Goal: Task Accomplishment & Management: Use online tool/utility

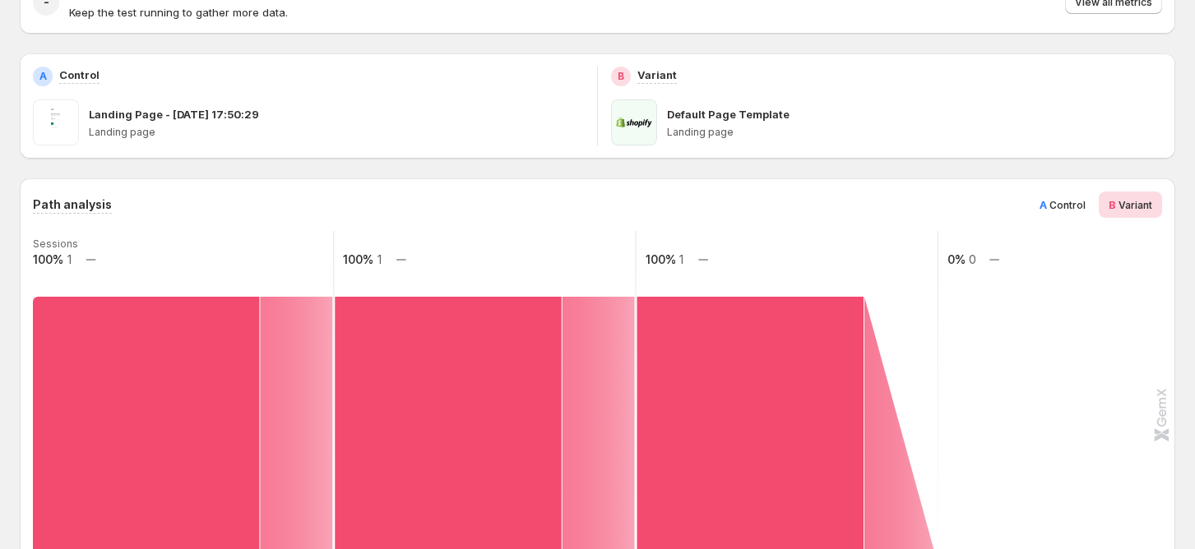
scroll to position [109, 0]
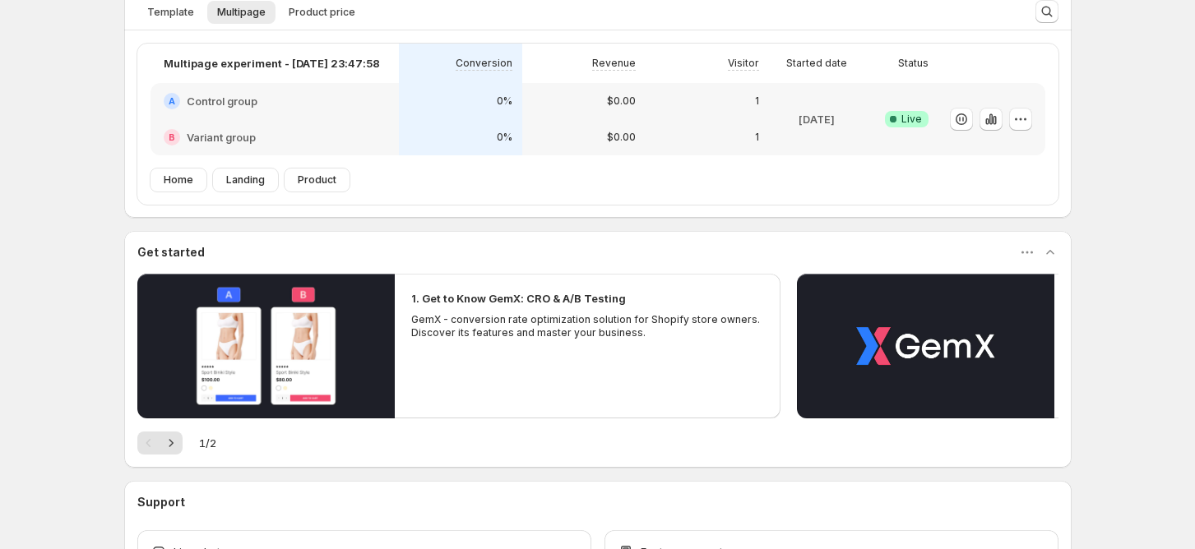
scroll to position [329, 0]
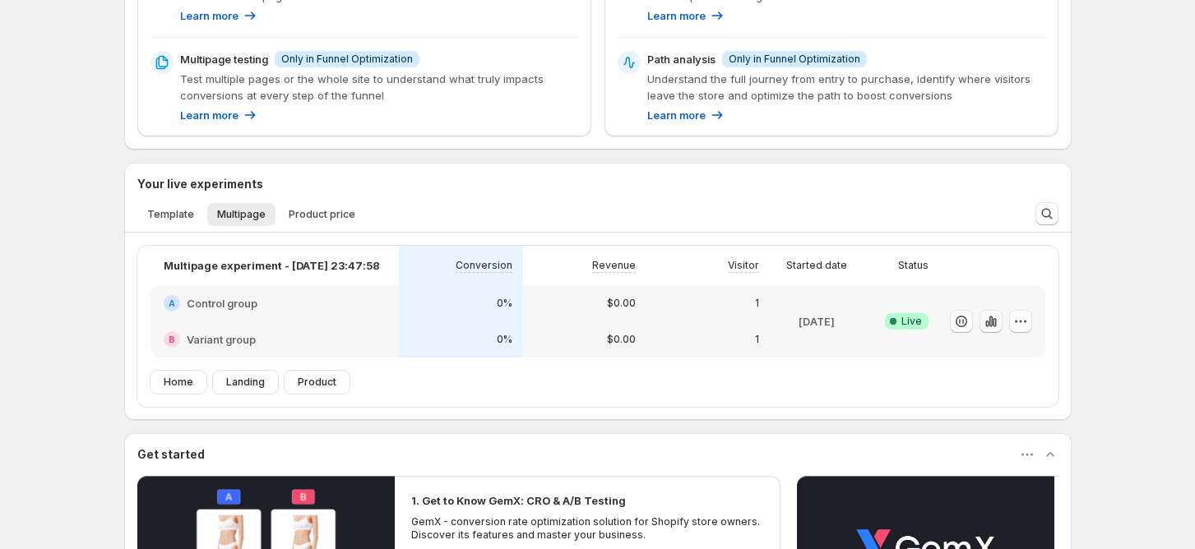
click at [999, 321] on icon "button" at bounding box center [991, 321] width 16 height 16
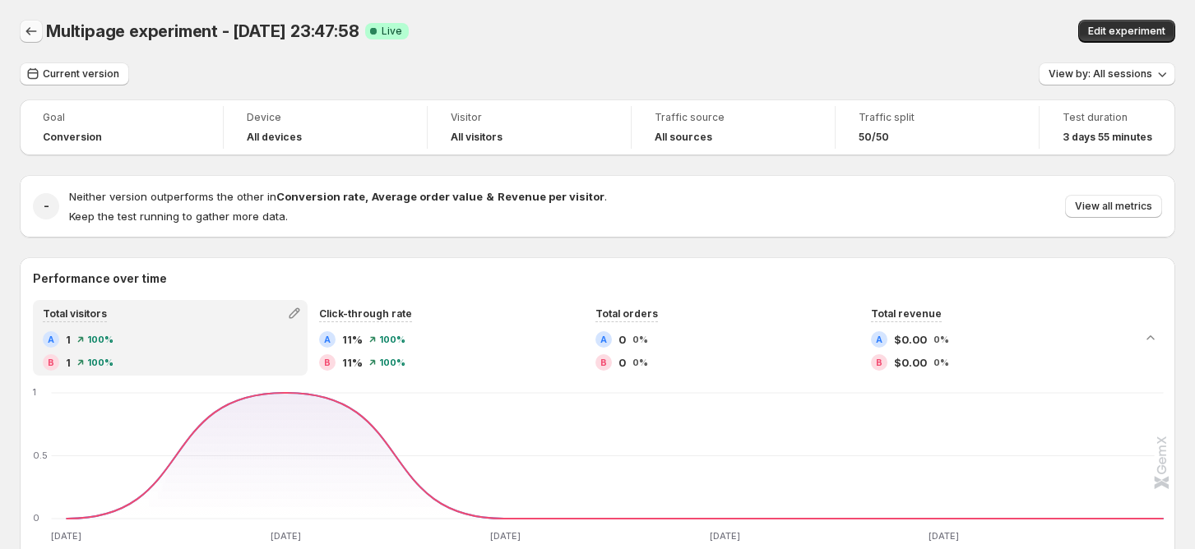
click at [33, 36] on icon "Back" at bounding box center [31, 31] width 16 height 16
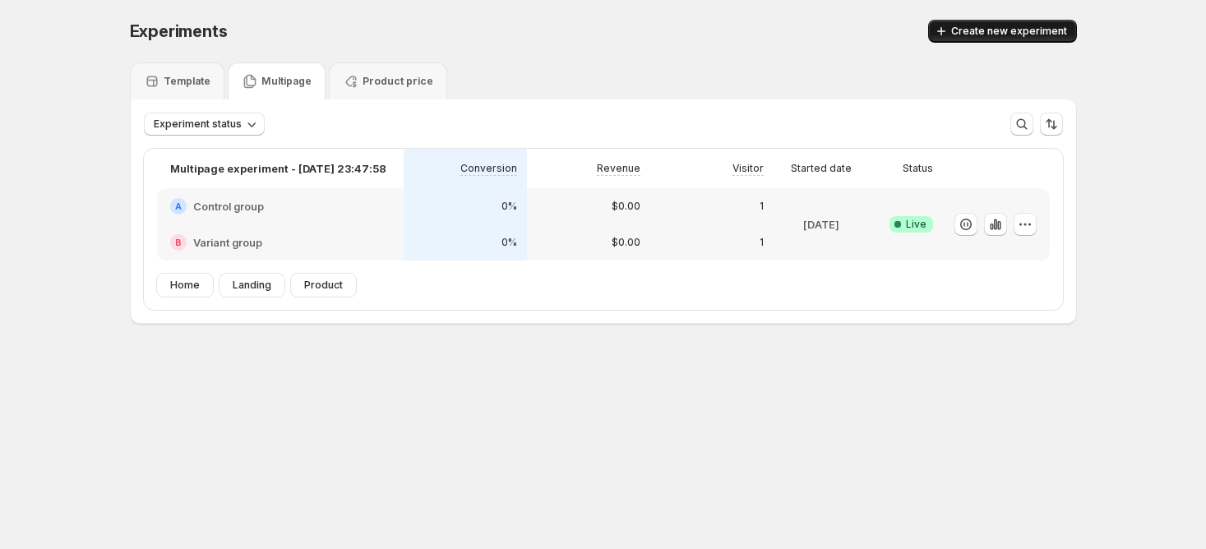
click at [1025, 34] on span "Create new experiment" at bounding box center [1010, 31] width 116 height 13
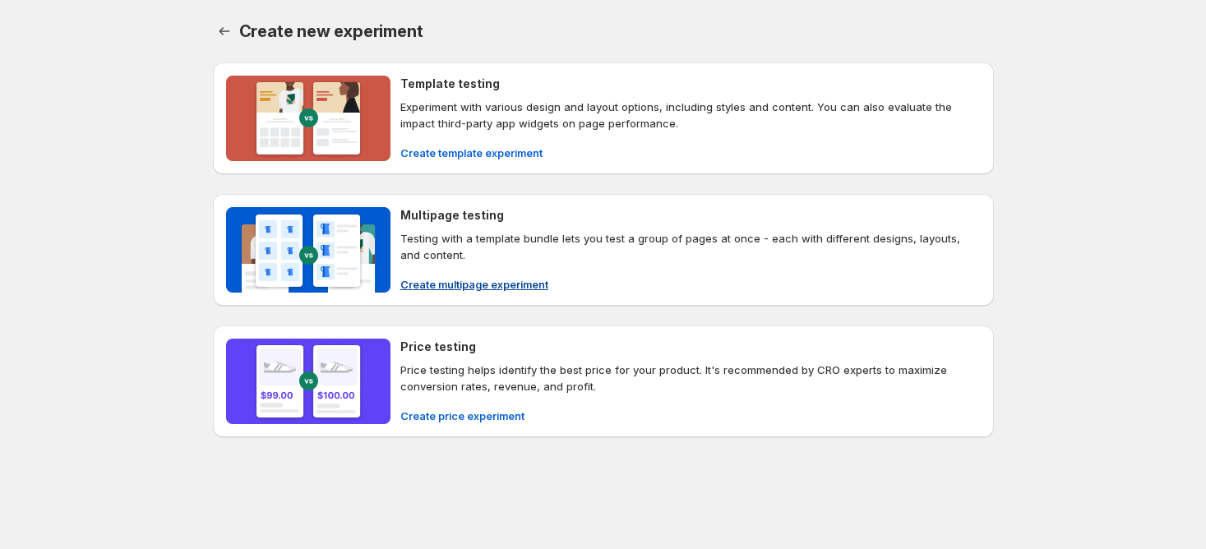
click at [463, 225] on div "Multipage testing Testing with a template bundle lets you test a group of pages…" at bounding box center [691, 235] width 581 height 56
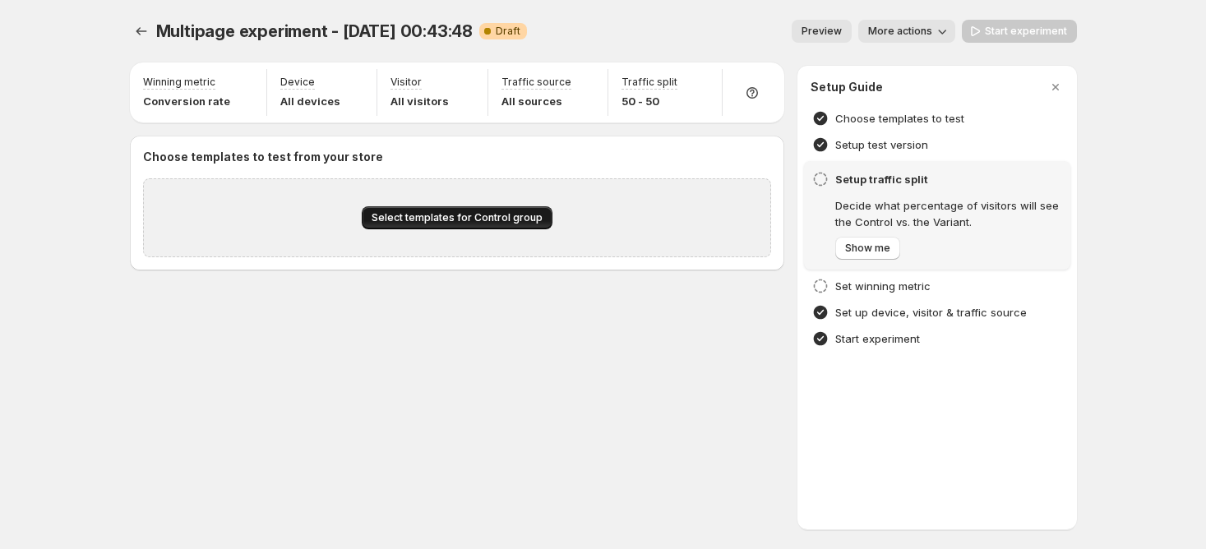
click at [452, 220] on span "Select templates for Control group" at bounding box center [457, 217] width 171 height 13
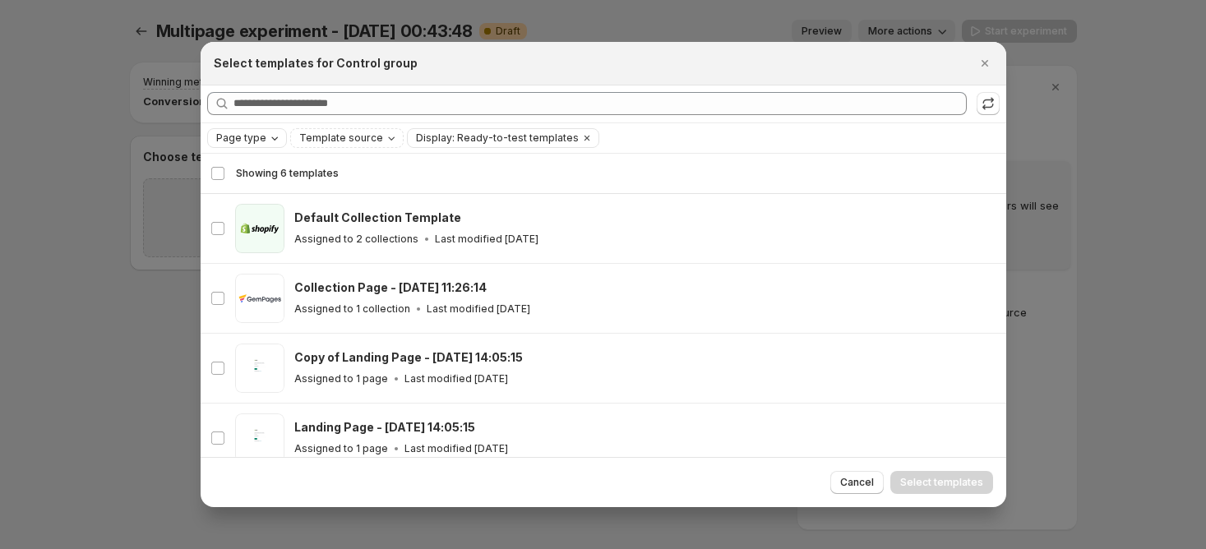
click at [241, 146] on button "Page type" at bounding box center [247, 138] width 78 height 18
click at [285, 188] on span "Home page" at bounding box center [267, 189] width 59 height 13
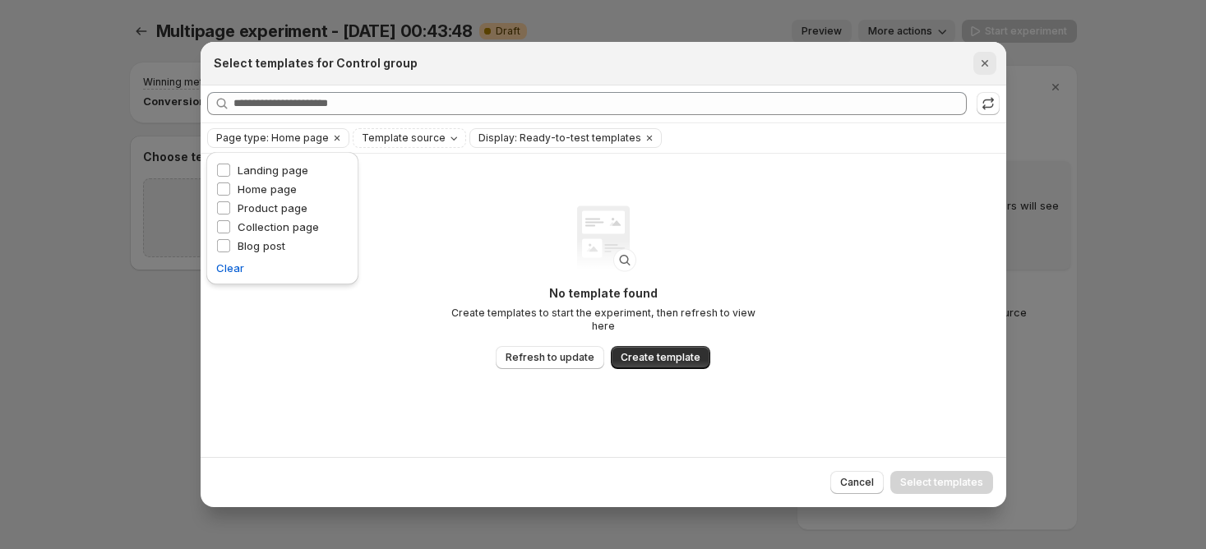
click at [984, 63] on icon "Close" at bounding box center [985, 63] width 16 height 16
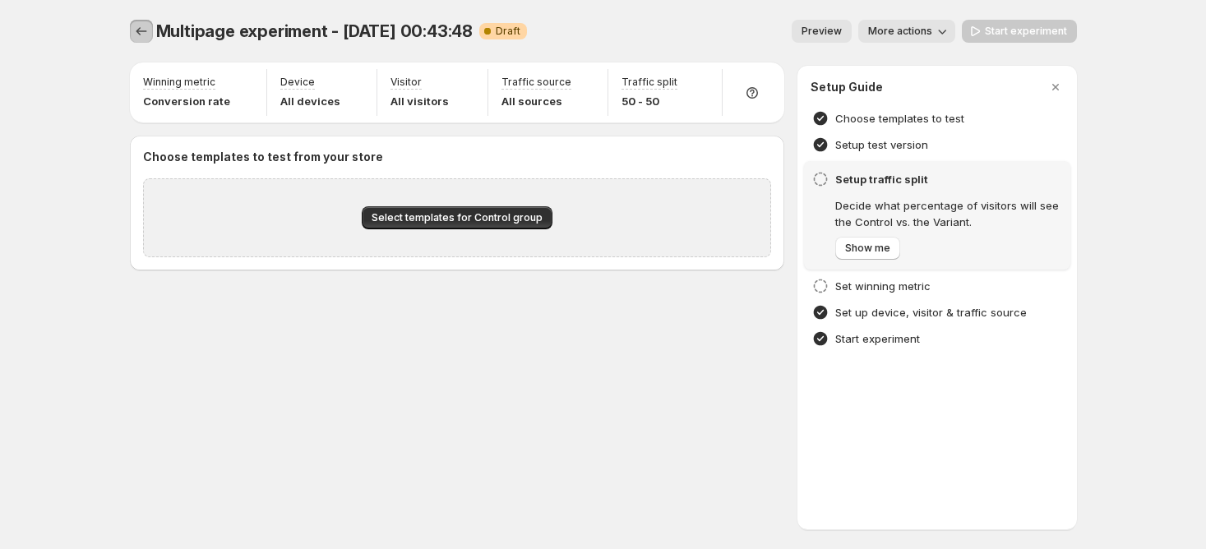
click at [137, 30] on icon "Experiments" at bounding box center [141, 31] width 16 height 16
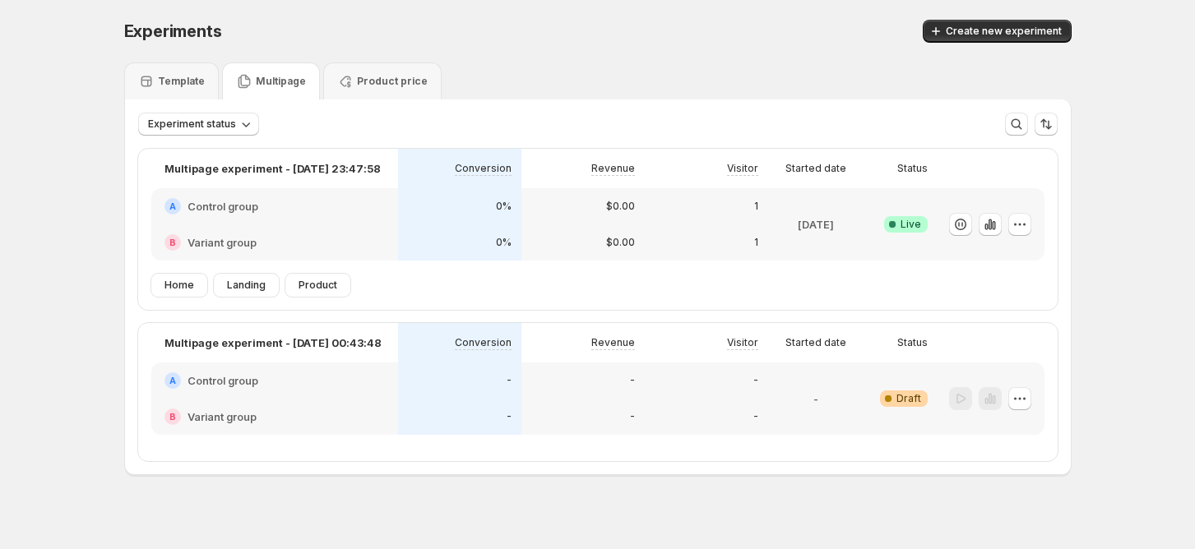
click at [303, 231] on div "B Variant group" at bounding box center [274, 243] width 247 height 36
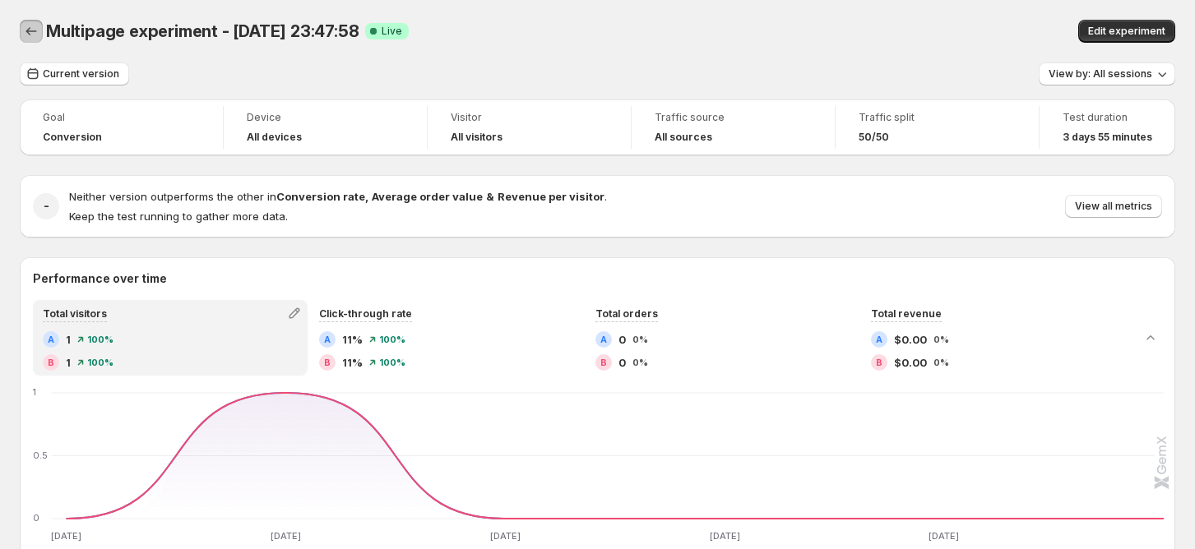
click at [38, 27] on icon "Back" at bounding box center [31, 31] width 16 height 16
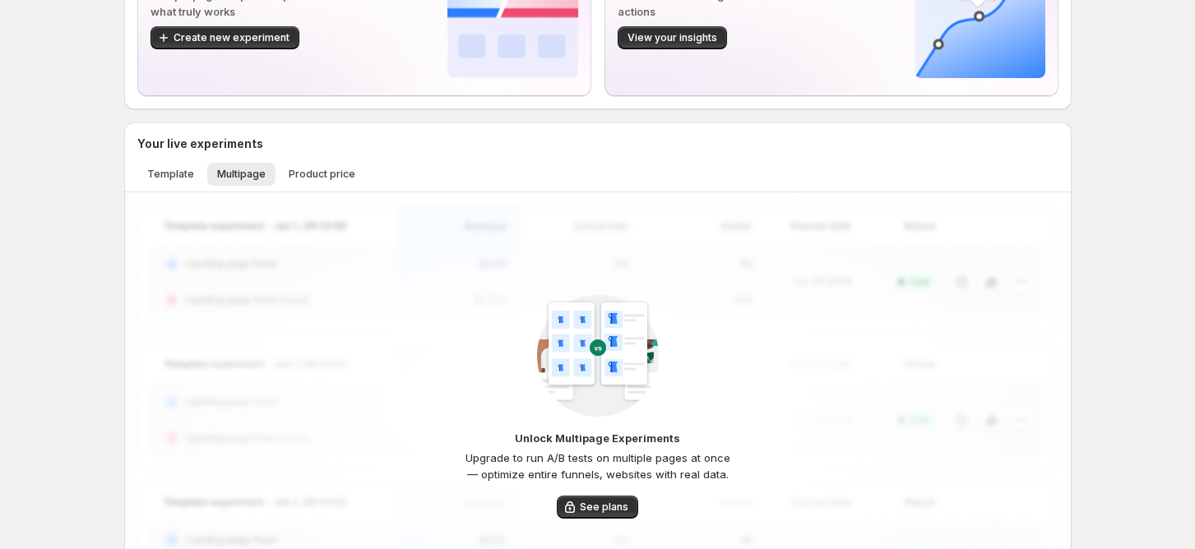
scroll to position [329, 0]
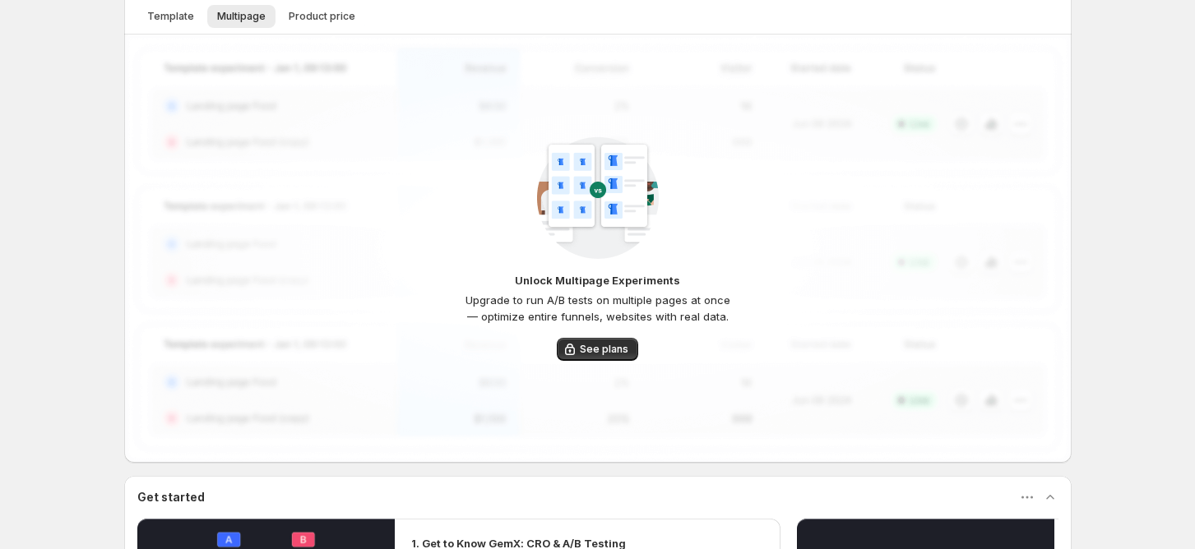
scroll to position [129, 0]
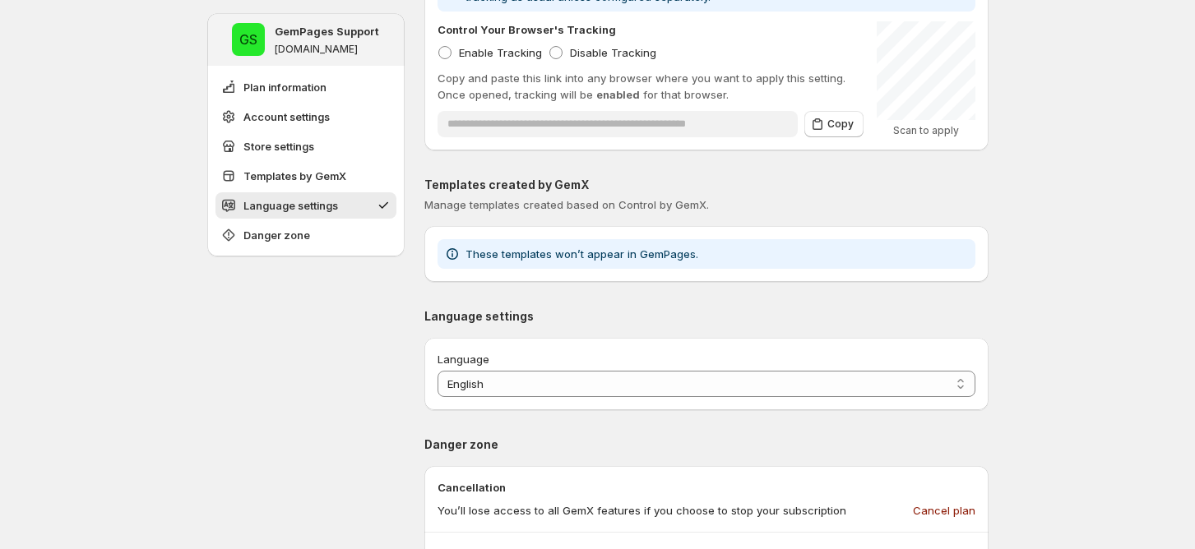
scroll to position [767, 0]
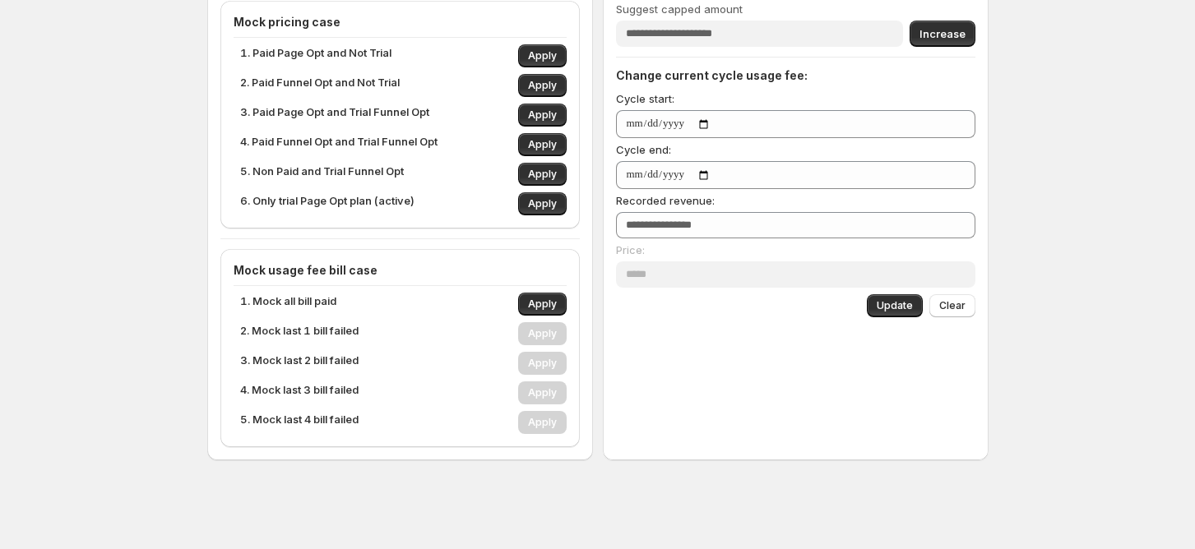
scroll to position [447, 0]
click at [546, 141] on span "Apply" at bounding box center [542, 145] width 29 height 13
type input "**"
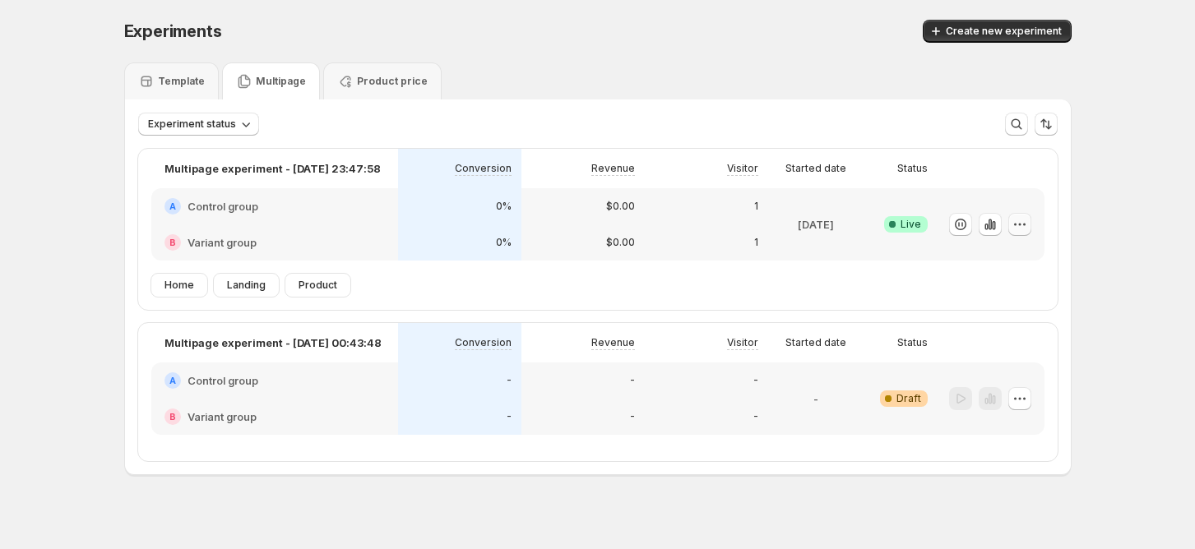
click at [1025, 227] on icon "button" at bounding box center [1020, 224] width 16 height 16
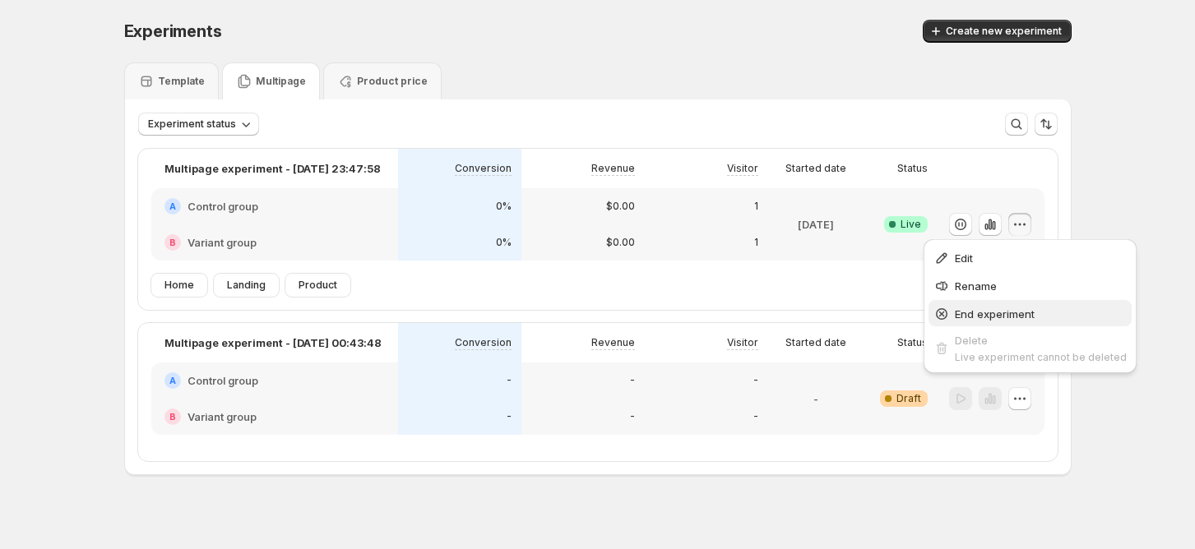
click at [1007, 310] on span "End experiment" at bounding box center [995, 314] width 80 height 13
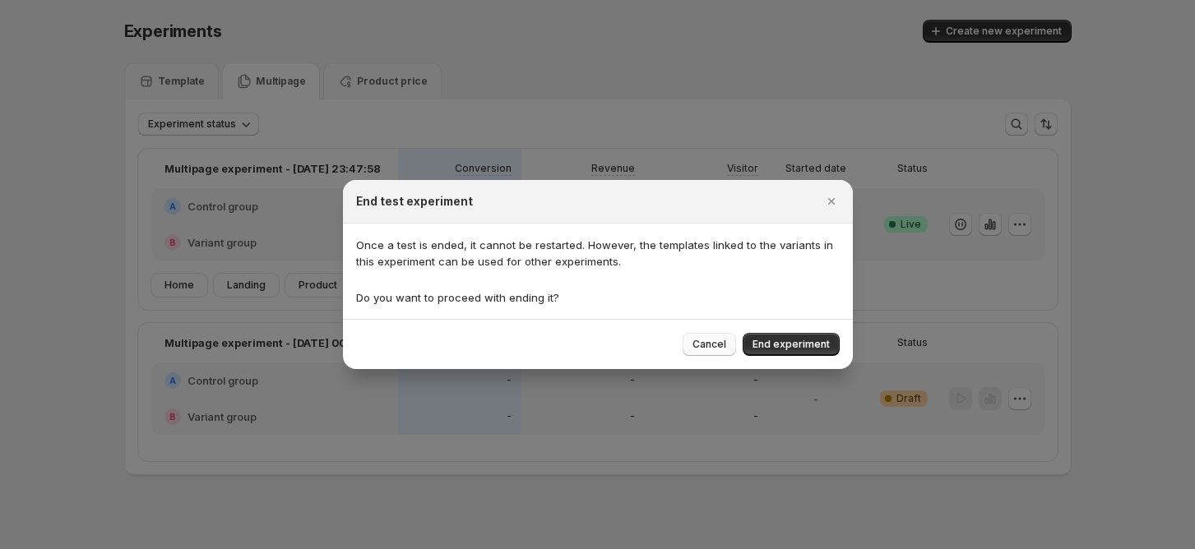
drag, startPoint x: 722, startPoint y: 341, endPoint x: 1054, endPoint y: 243, distance: 345.8
click at [721, 341] on span "Cancel" at bounding box center [709, 344] width 34 height 13
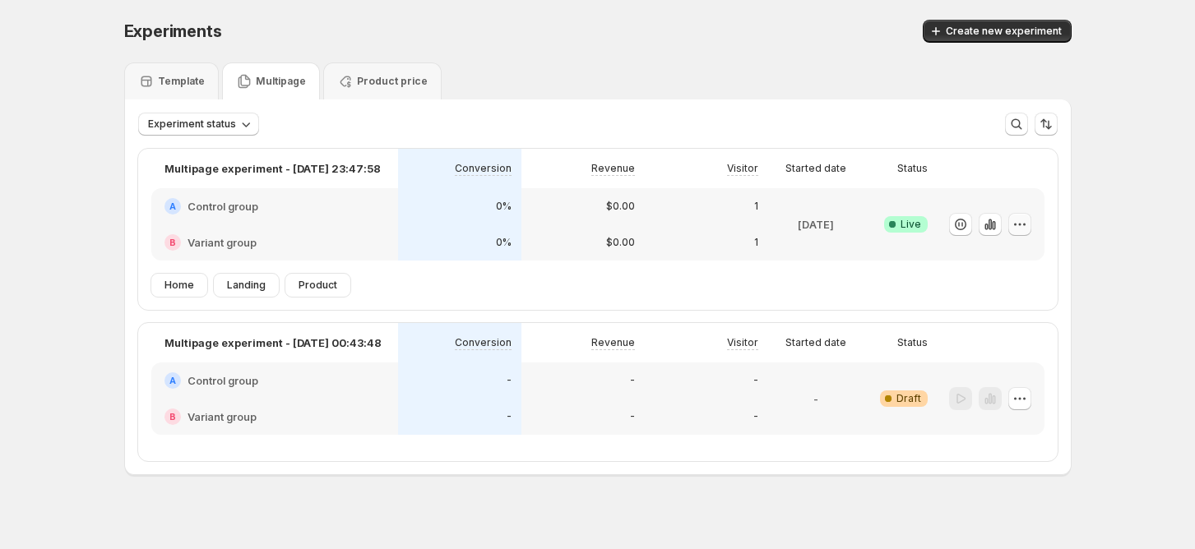
click at [1026, 224] on icon "button" at bounding box center [1024, 224] width 2 height 2
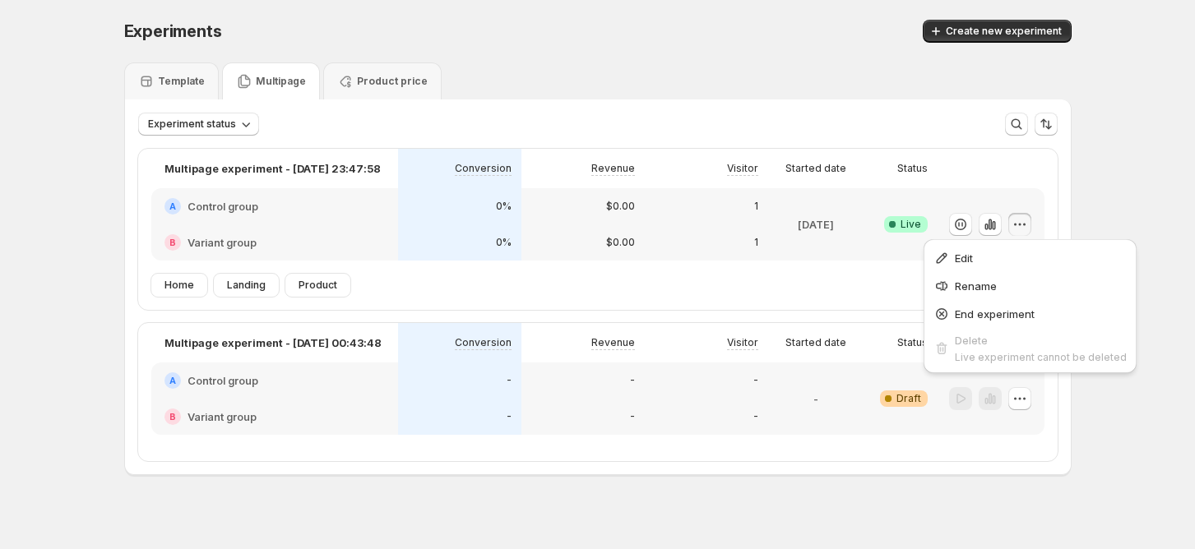
click at [990, 264] on span "Edit" at bounding box center [1041, 258] width 172 height 16
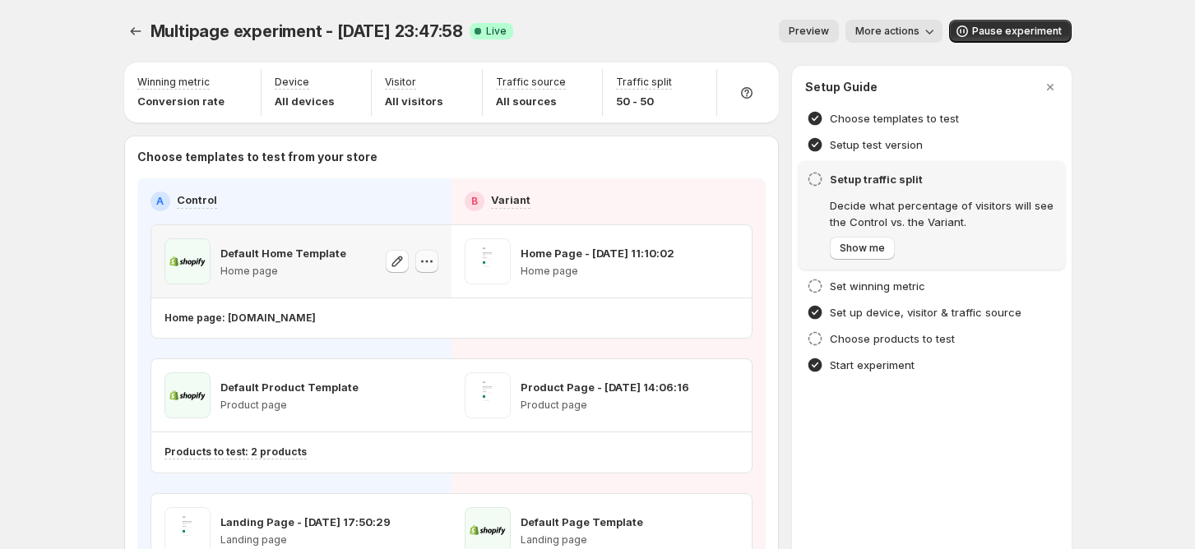
click at [428, 262] on icon "button" at bounding box center [426, 262] width 2 height 2
click at [1043, 42] on button "Pause experiment" at bounding box center [1010, 31] width 123 height 23
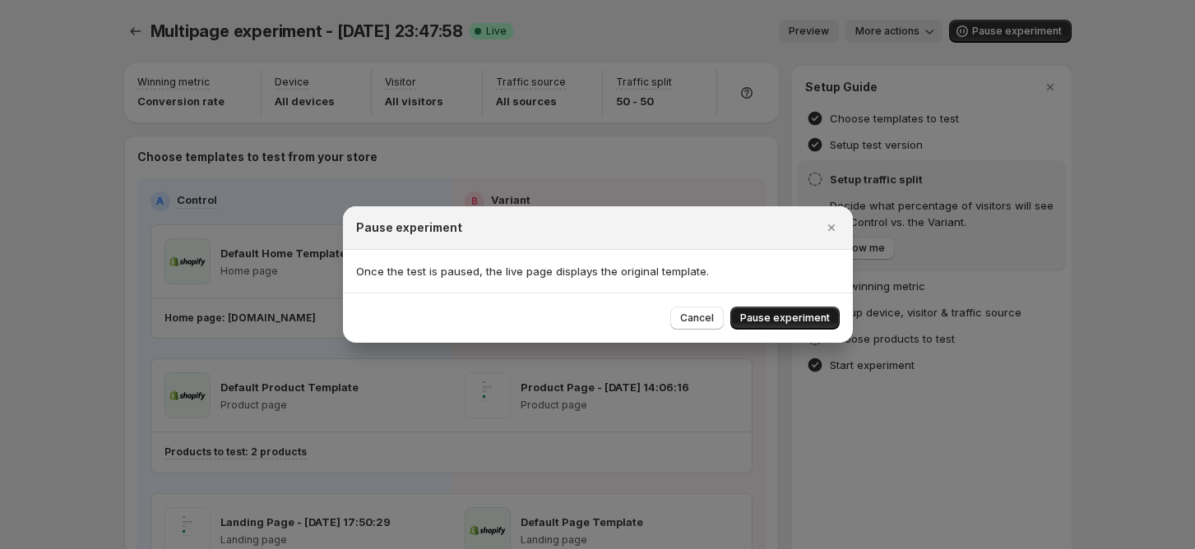
click at [793, 319] on span "Pause experiment" at bounding box center [785, 318] width 90 height 13
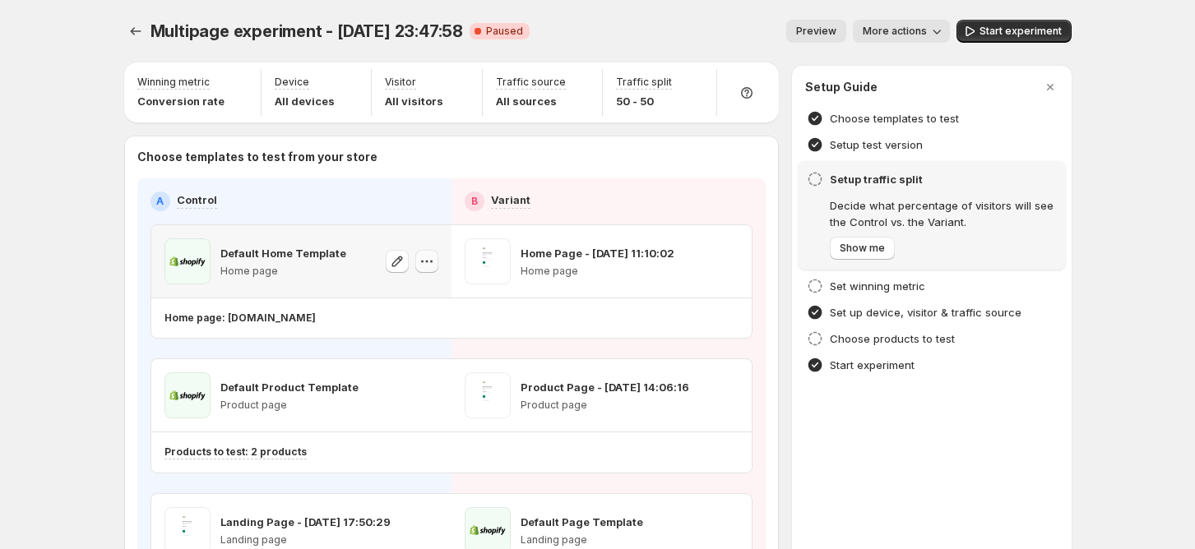
click at [435, 260] on icon "button" at bounding box center [427, 261] width 16 height 16
click at [428, 298] on span "Change template" at bounding box center [433, 295] width 89 height 13
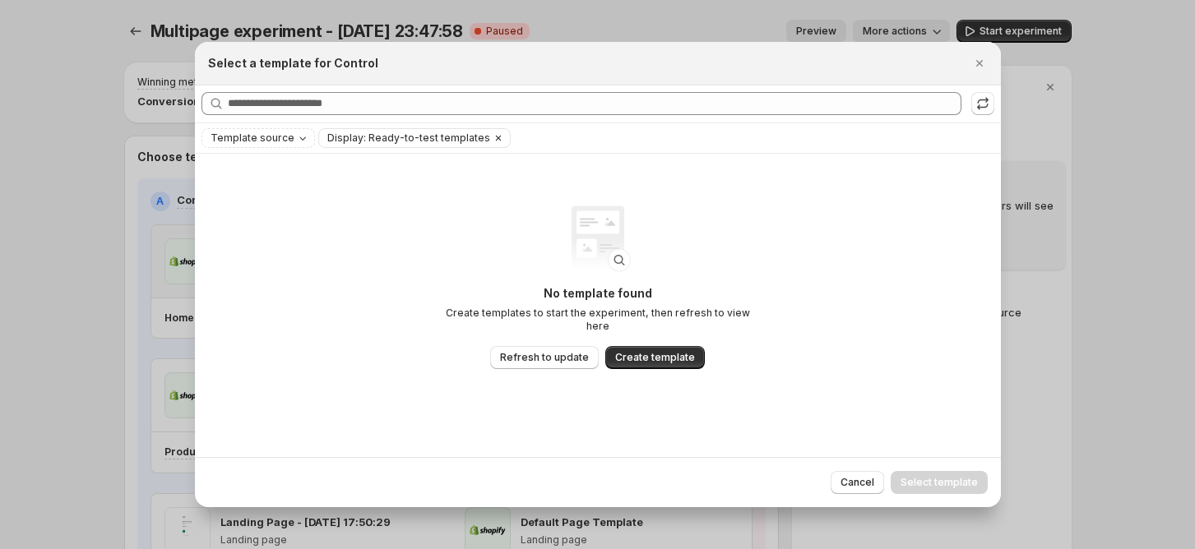
click at [492, 138] on icon "Clear" at bounding box center [498, 138] width 13 height 13
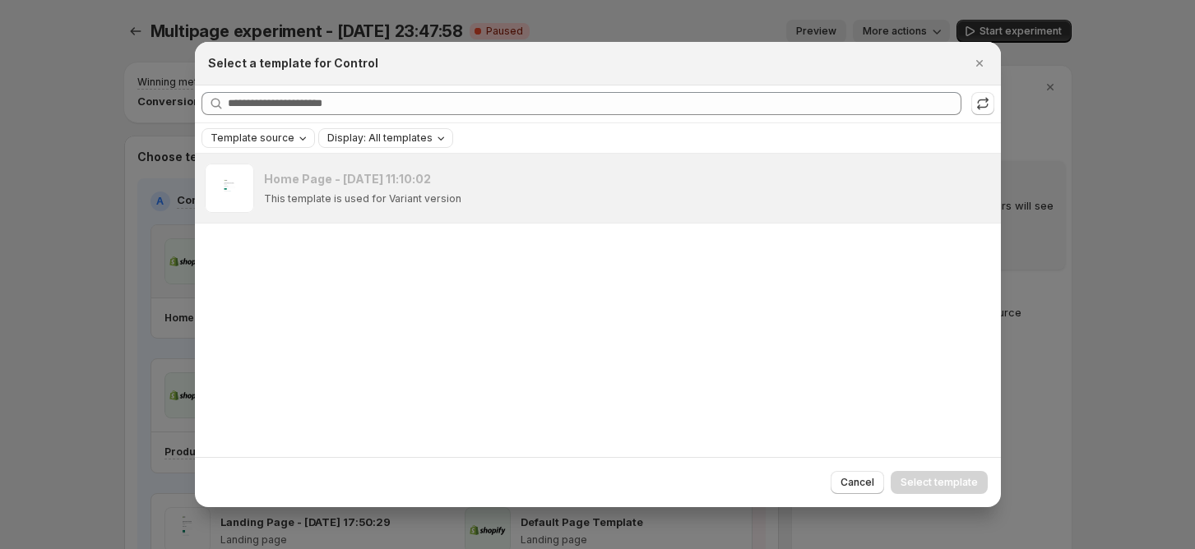
click at [279, 141] on span "Template source" at bounding box center [253, 138] width 84 height 13
click at [260, 171] on span "Shopify" at bounding box center [252, 170] width 39 height 13
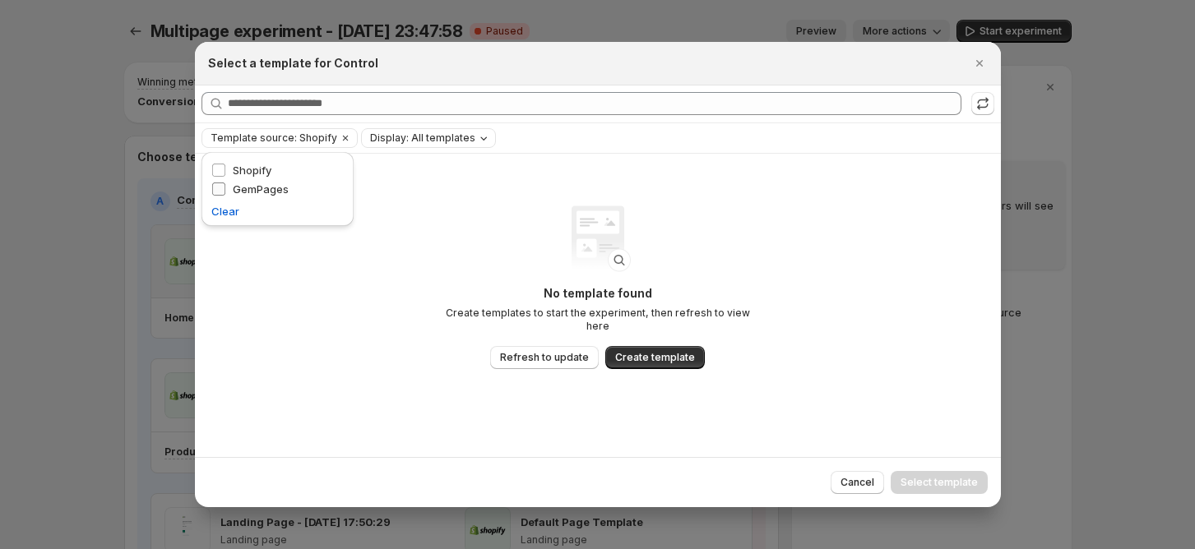
click at [226, 187] on label "GemPages" at bounding box center [249, 189] width 77 height 16
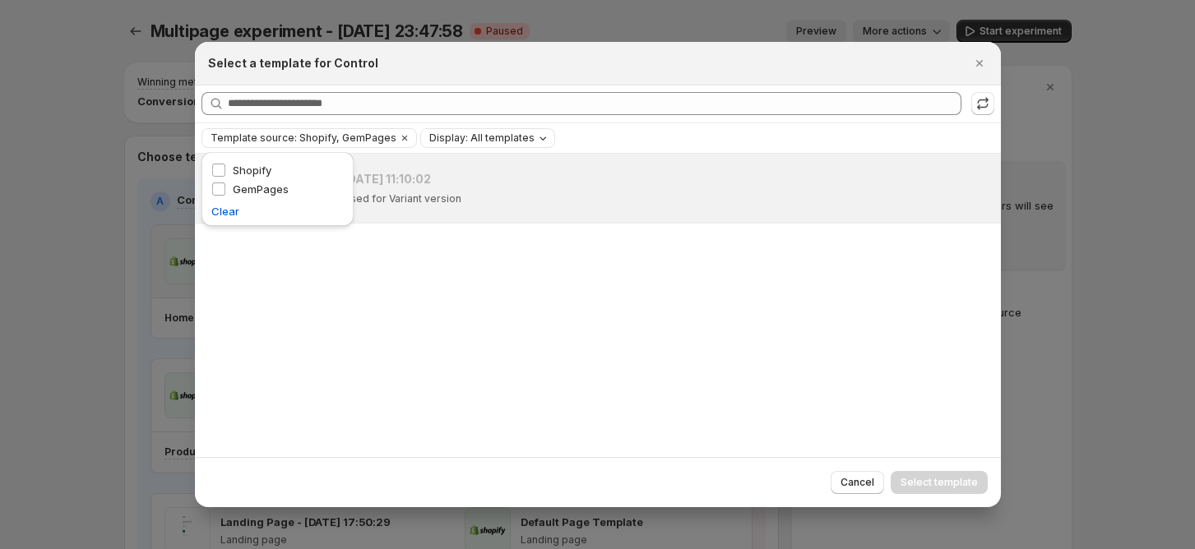
click at [235, 160] on fieldset "Template source Shopify GemPages" at bounding box center [277, 179] width 132 height 41
click at [237, 168] on span "Shopify" at bounding box center [252, 170] width 39 height 13
click at [229, 188] on label "GemPages" at bounding box center [249, 189] width 77 height 16
click at [975, 64] on icon "Close" at bounding box center [979, 63] width 16 height 16
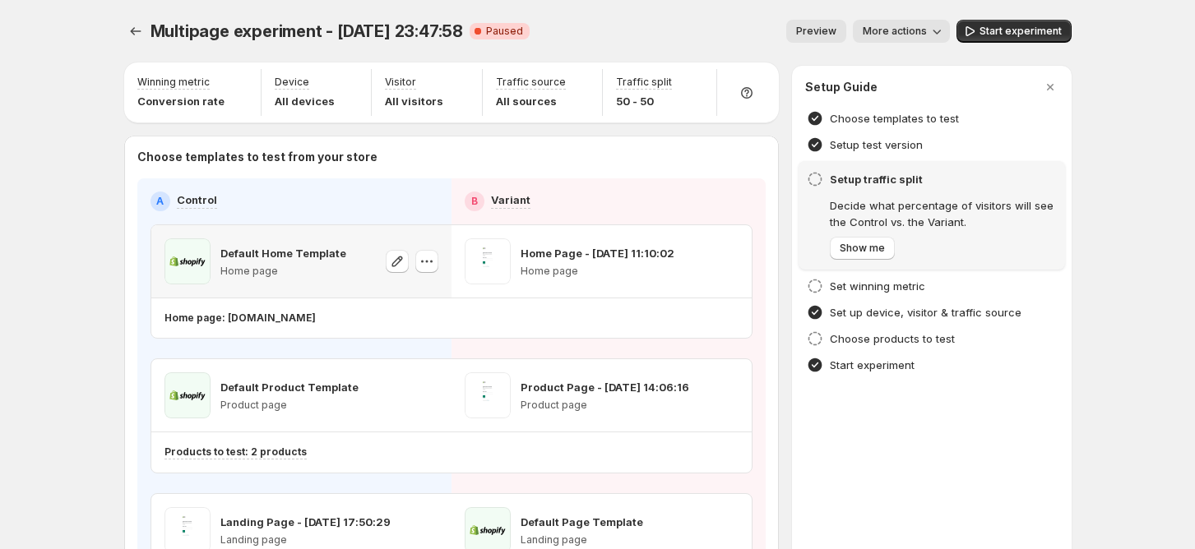
click at [642, 2] on div "Multipage experiment - Aug 24, 23:47:58. This page is ready Multipage experimen…" at bounding box center [597, 31] width 947 height 63
click at [144, 33] on icon "Experiments" at bounding box center [135, 31] width 16 height 16
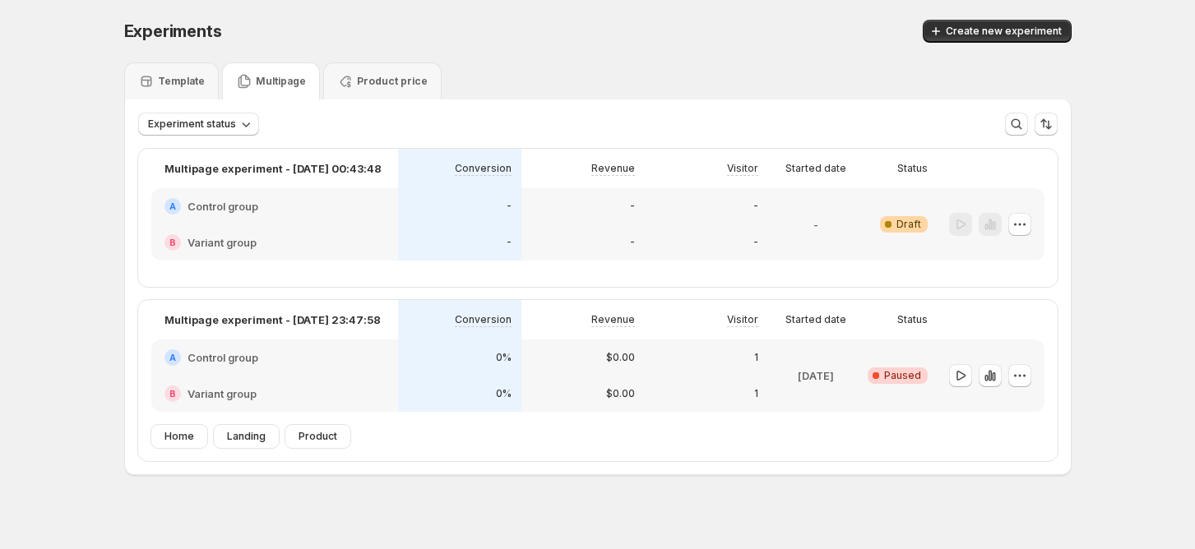
click at [784, 78] on div "Template Multipage Product price" at bounding box center [597, 81] width 947 height 37
click at [1023, 229] on icon "button" at bounding box center [1020, 224] width 16 height 16
click at [1096, 387] on div "Experiments. This page is ready Experiments Create new experiment Template Mult…" at bounding box center [597, 282] width 1195 height 564
click at [1017, 371] on icon "button" at bounding box center [1020, 376] width 16 height 16
click at [993, 498] on div "Delete" at bounding box center [1025, 493] width 101 height 16
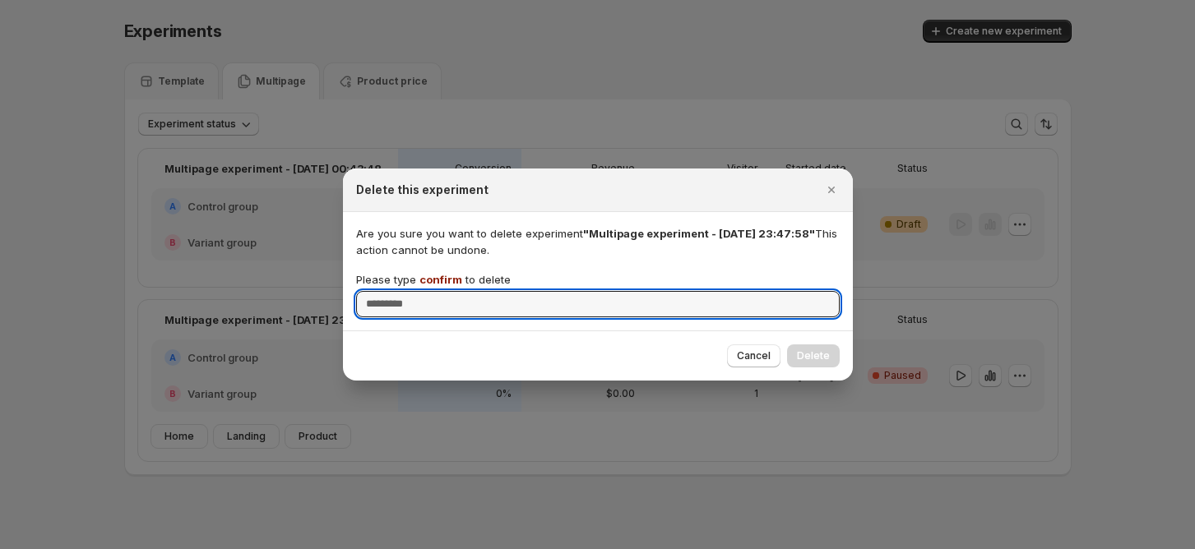
click at [437, 275] on span "confirm" at bounding box center [440, 279] width 43 height 13
click at [437, 291] on input "Please type confirm to delete" at bounding box center [598, 304] width 484 height 26
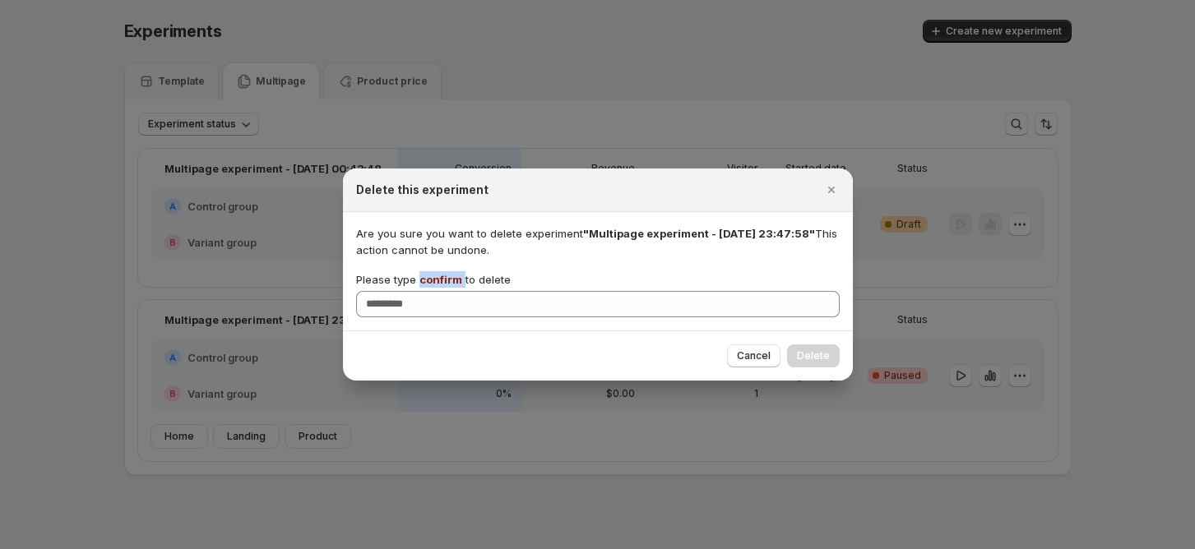
click at [437, 275] on span "confirm" at bounding box center [440, 279] width 43 height 13
click at [437, 291] on input "Please type confirm to delete" at bounding box center [598, 304] width 484 height 26
click at [1046, 246] on div at bounding box center [597, 274] width 1195 height 549
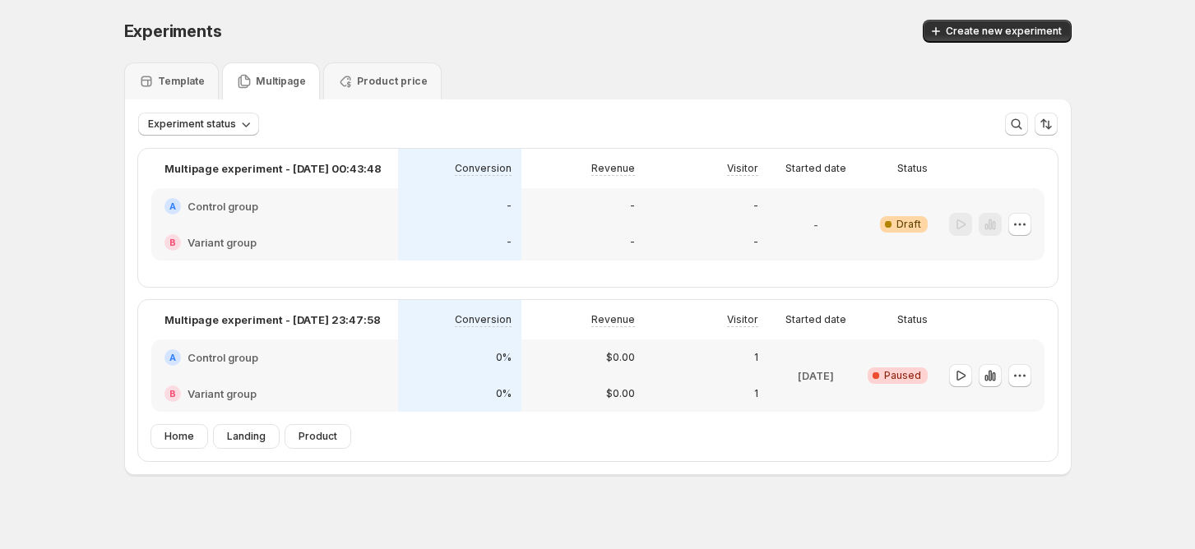
click at [578, 228] on div "-" at bounding box center [582, 243] width 123 height 36
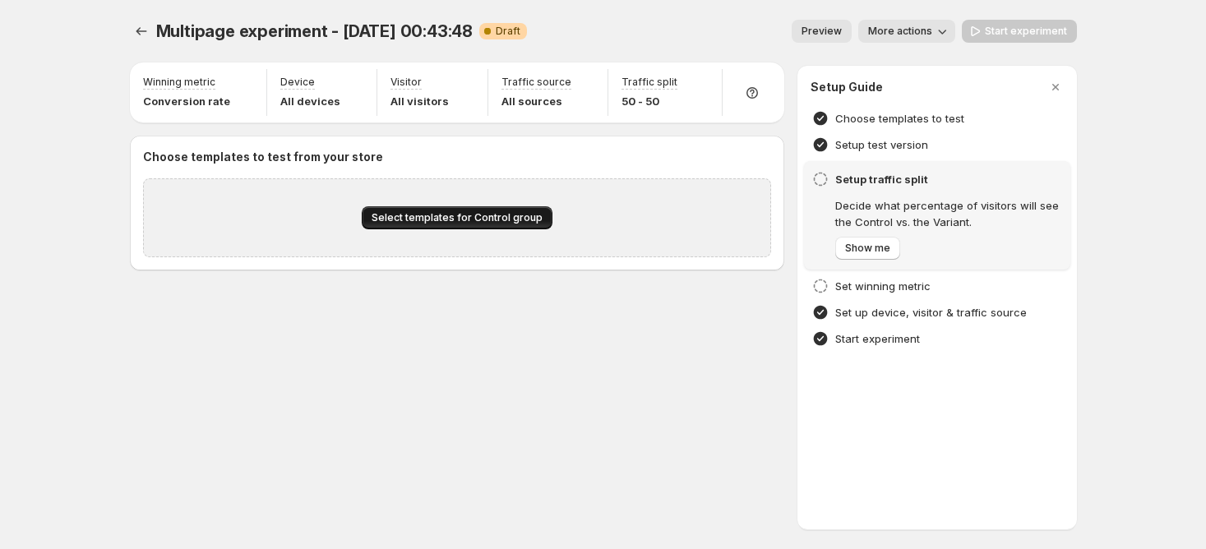
click at [428, 225] on button "Select templates for Control group" at bounding box center [457, 217] width 191 height 23
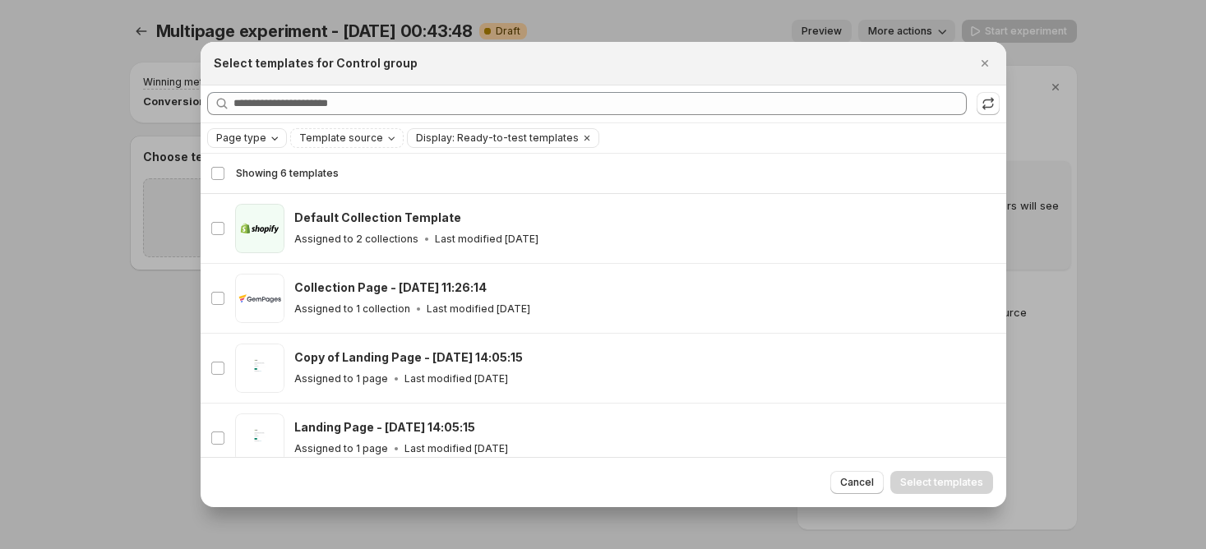
click at [256, 135] on span "Page type" at bounding box center [241, 138] width 50 height 13
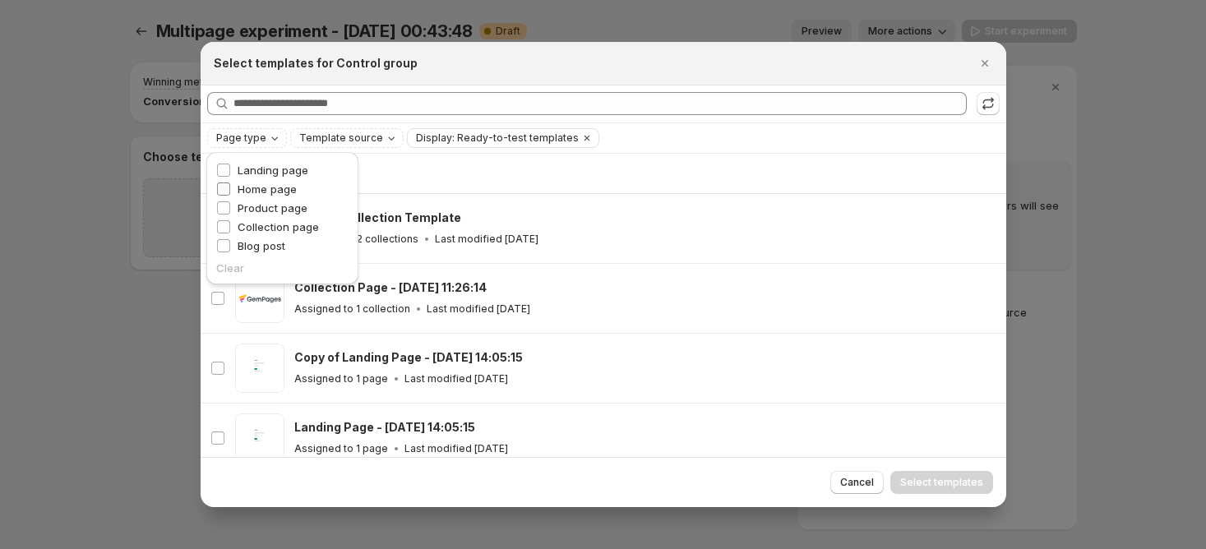
click at [270, 183] on span "Home page" at bounding box center [267, 189] width 59 height 13
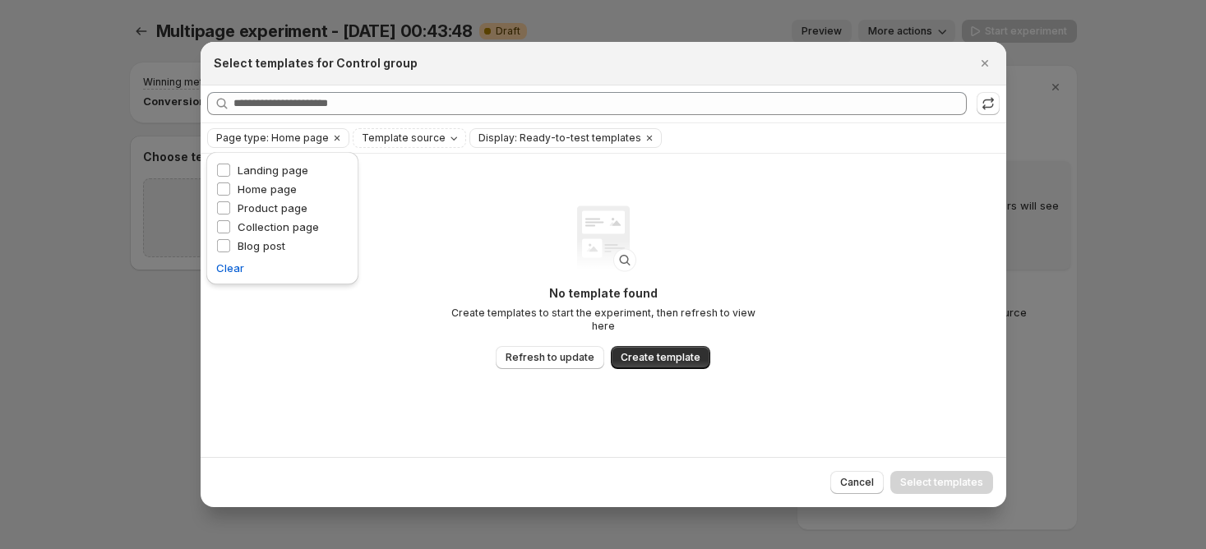
click at [468, 234] on div "No template found Create templates to start the experiment, then refresh to vie…" at bounding box center [603, 288] width 329 height 164
click at [570, 352] on span "Refresh to update" at bounding box center [550, 357] width 89 height 13
click at [993, 73] on button "Close" at bounding box center [985, 63] width 23 height 23
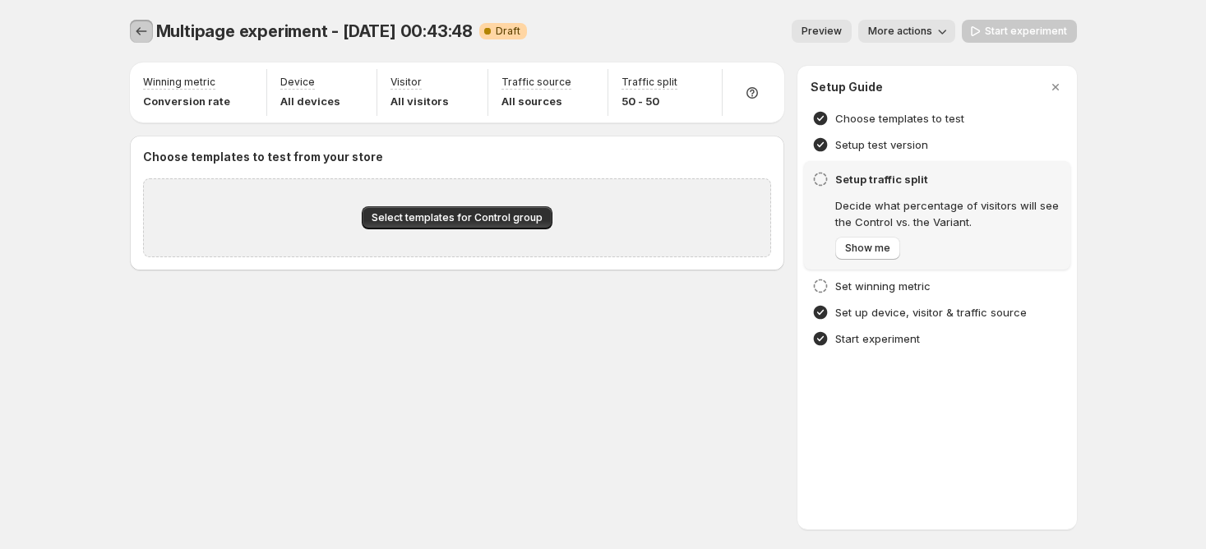
click at [149, 34] on button "Experiments" at bounding box center [141, 31] width 23 height 23
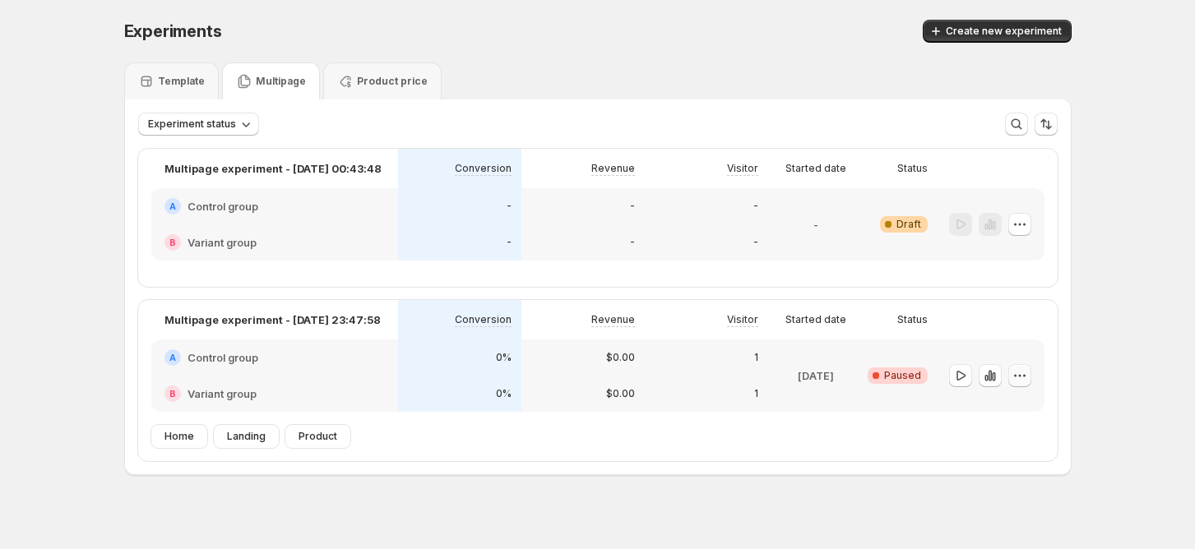
click at [1026, 376] on icon "button" at bounding box center [1020, 376] width 16 height 16
click at [1007, 479] on button "Delete" at bounding box center [1025, 492] width 111 height 26
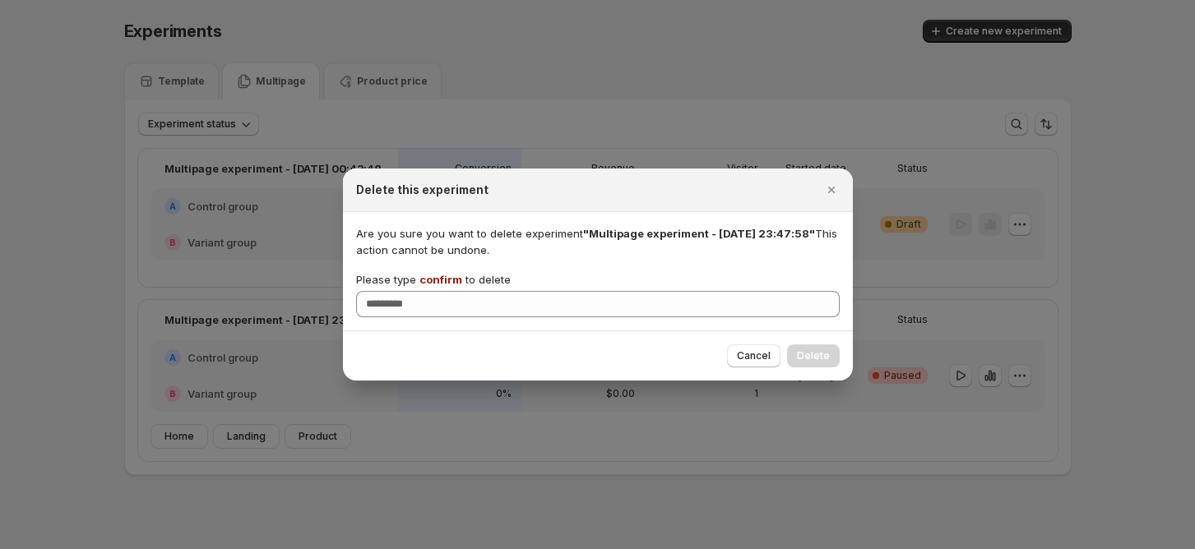
click at [447, 282] on span "confirm" at bounding box center [440, 279] width 43 height 13
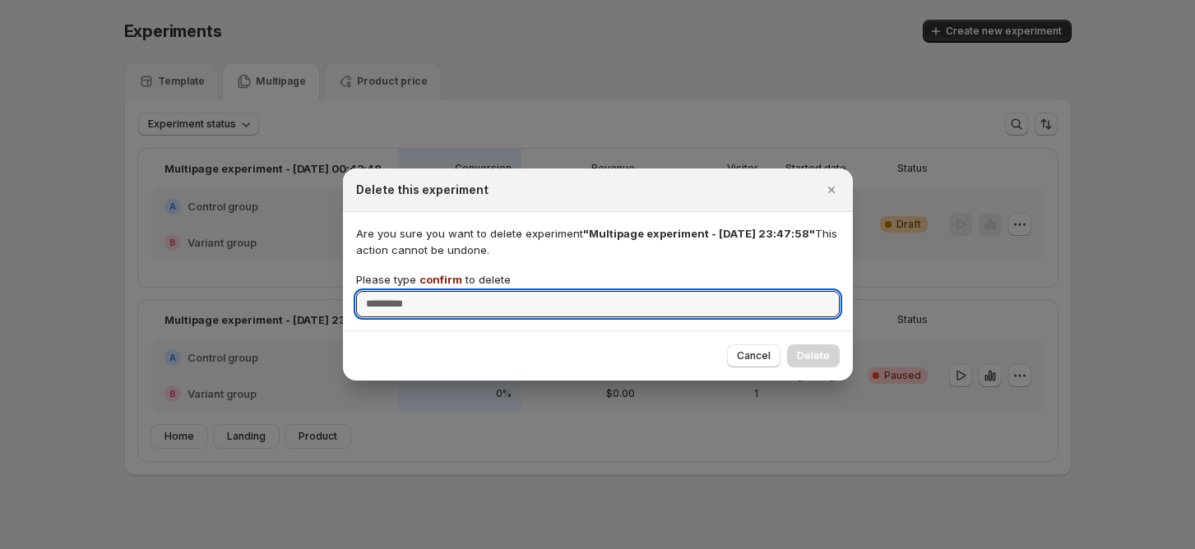
click at [447, 291] on input "Please type confirm to delete" at bounding box center [598, 304] width 484 height 26
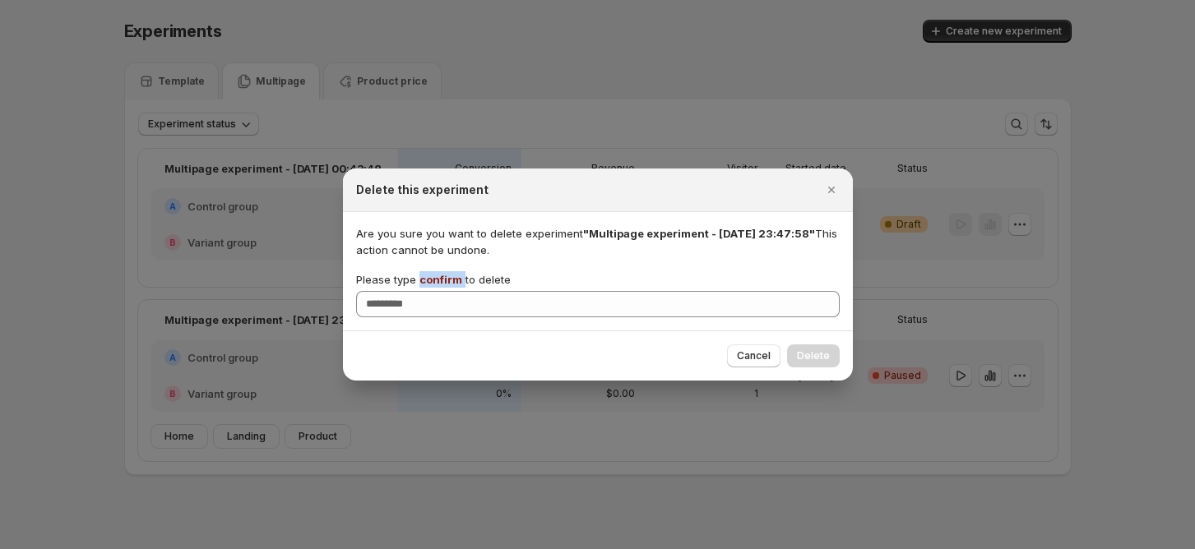
click at [447, 282] on span "confirm" at bounding box center [440, 279] width 43 height 13
click at [447, 291] on input "Please type confirm to delete" at bounding box center [598, 304] width 484 height 26
copy p "confirm"
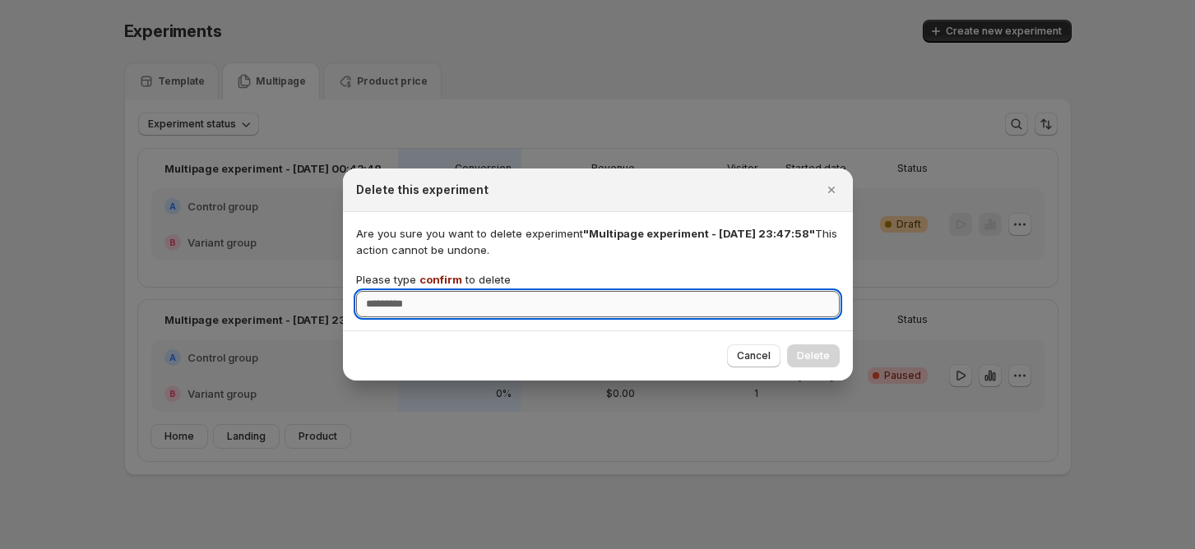
click at [439, 301] on input "Please type confirm to delete" at bounding box center [598, 304] width 484 height 26
paste input "*******"
type input "*******"
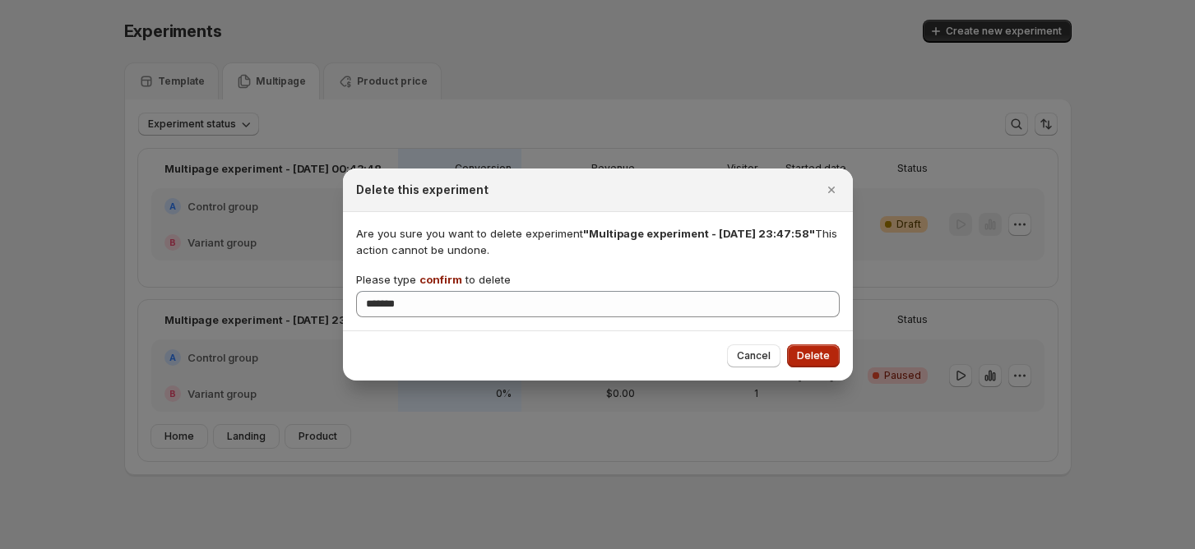
click at [803, 350] on span "Delete" at bounding box center [813, 356] width 33 height 13
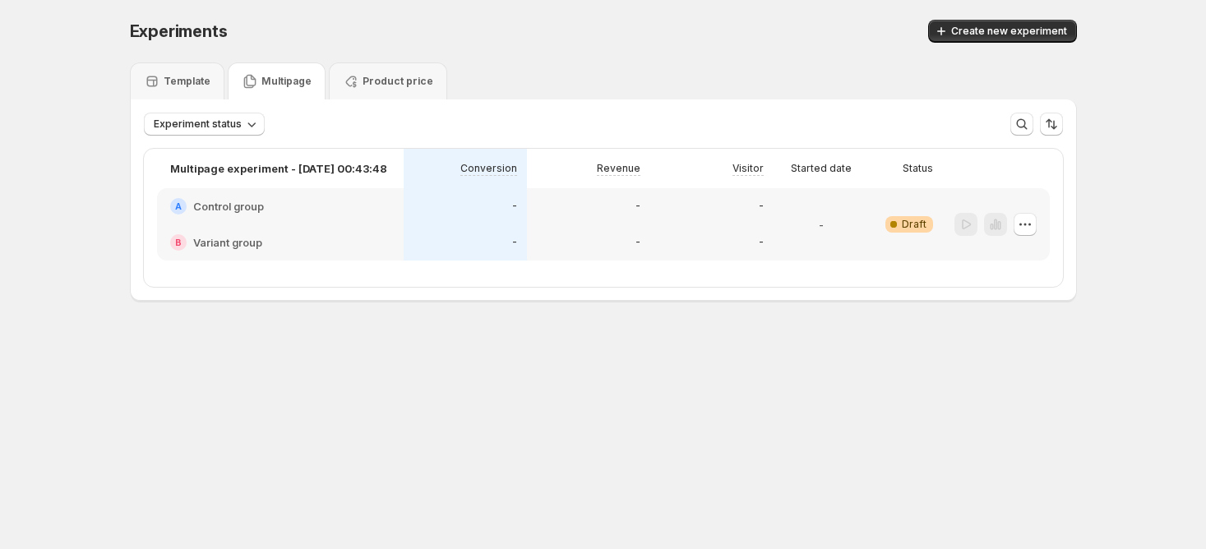
click at [514, 211] on p "-" at bounding box center [514, 206] width 5 height 13
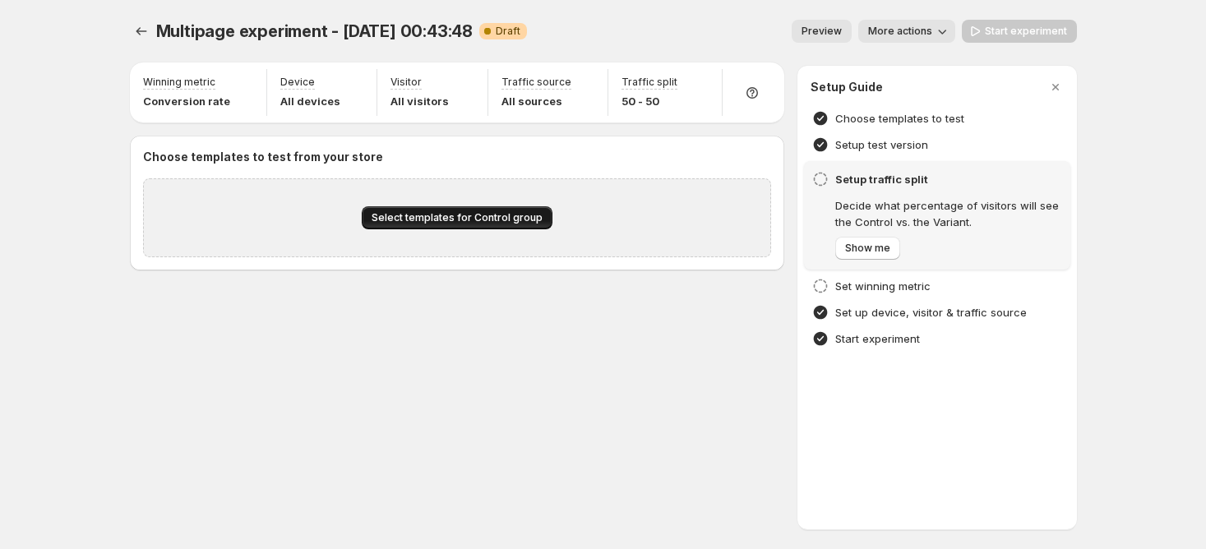
click at [411, 213] on span "Select templates for Control group" at bounding box center [457, 217] width 171 height 13
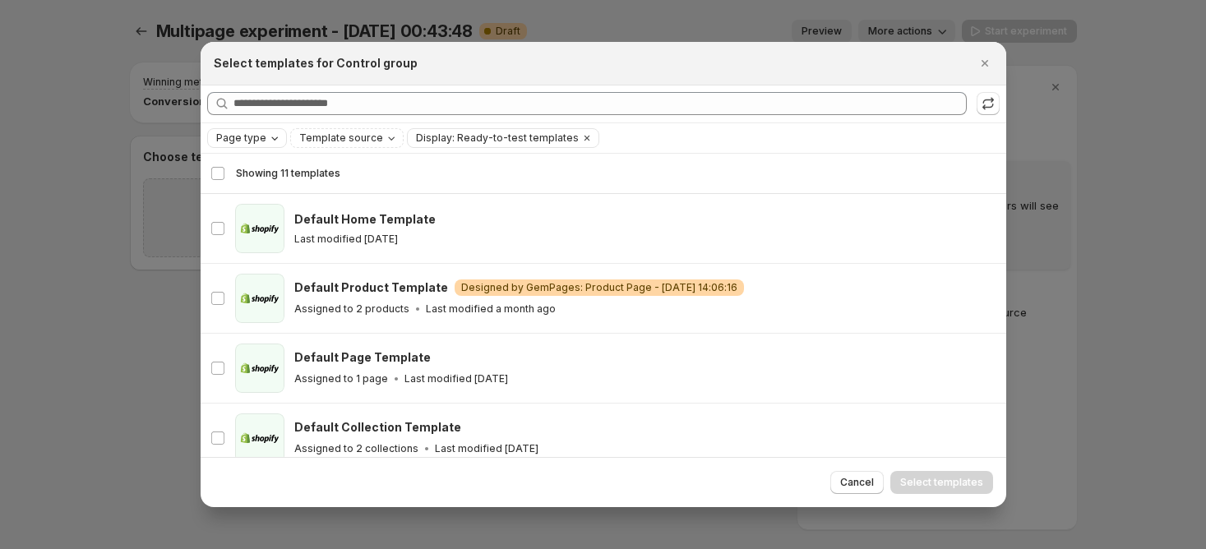
click at [252, 136] on span "Page type" at bounding box center [241, 138] width 50 height 13
click at [270, 191] on span "Home page" at bounding box center [267, 189] width 59 height 13
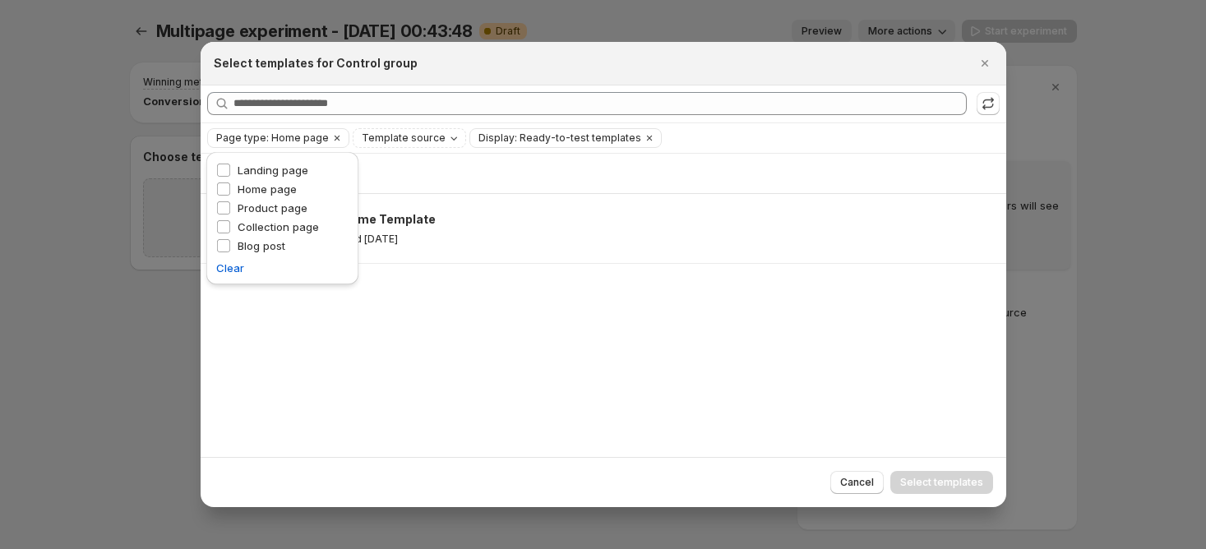
click at [526, 307] on div "Showing 1 template Select template Showing 1 template Select Select template 0 …" at bounding box center [604, 306] width 806 height 304
click at [301, 137] on span "Page type: Home page" at bounding box center [272, 138] width 113 height 13
click at [300, 205] on span "Product page" at bounding box center [273, 207] width 70 height 13
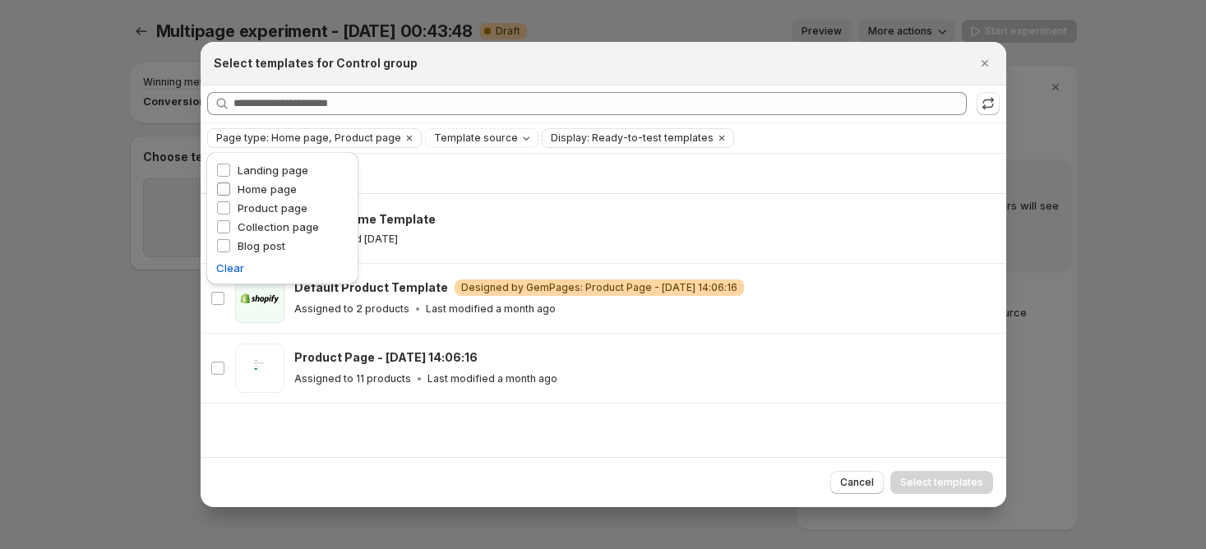
click at [271, 190] on span "Home page" at bounding box center [267, 189] width 59 height 13
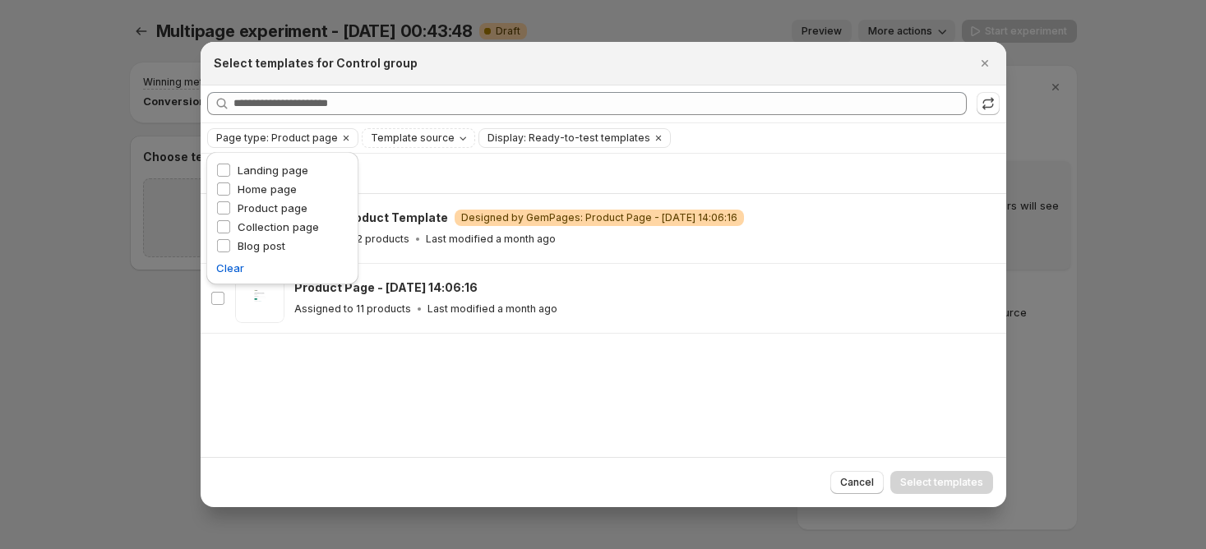
click at [348, 413] on div "Showing 2 templates Select all 2 templates Showing 2 templates Select Select al…" at bounding box center [604, 306] width 806 height 304
click at [321, 135] on span "Page type: Product page" at bounding box center [277, 138] width 122 height 13
click at [309, 229] on span "Collection page" at bounding box center [278, 226] width 81 height 13
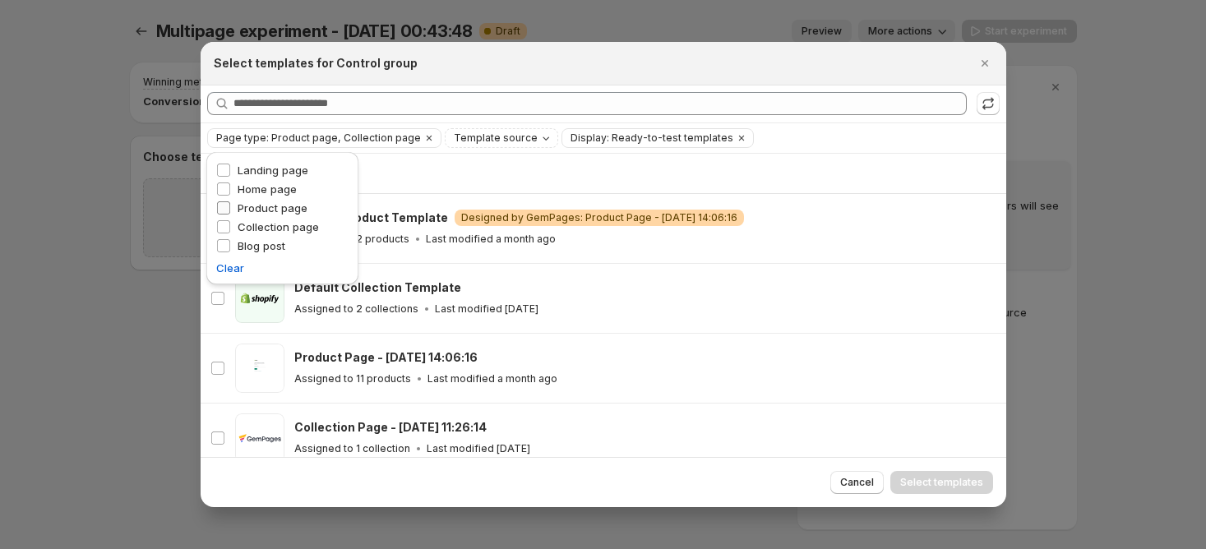
click at [291, 208] on span "Product page" at bounding box center [273, 207] width 70 height 13
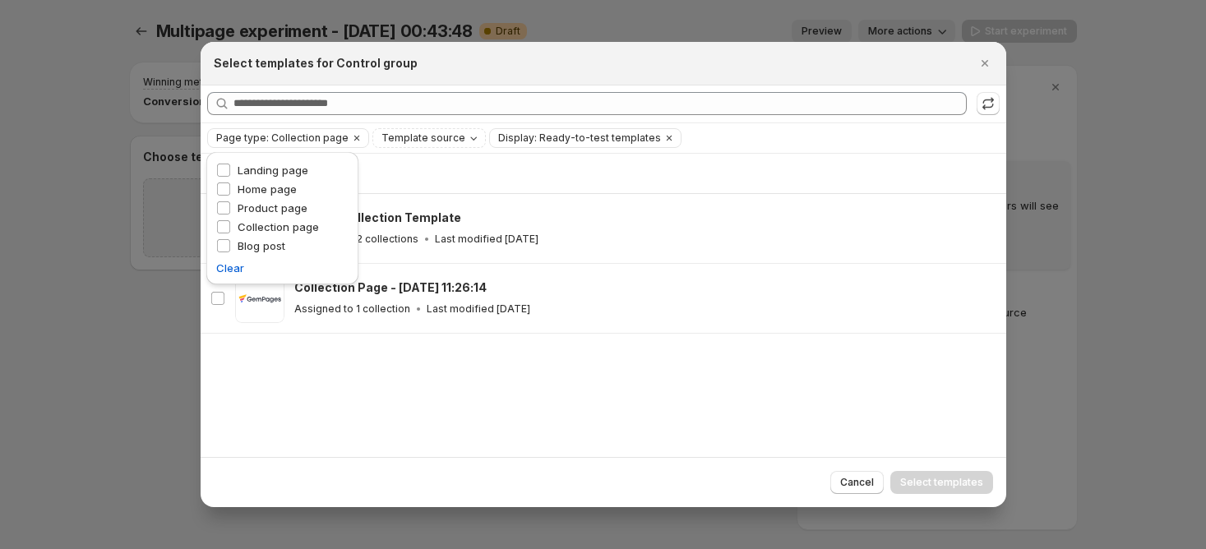
click at [306, 386] on div "Showing 2 templates Select all 2 templates Showing 2 templates Select Select al…" at bounding box center [604, 306] width 806 height 304
click at [982, 67] on icon "Close" at bounding box center [985, 63] width 16 height 16
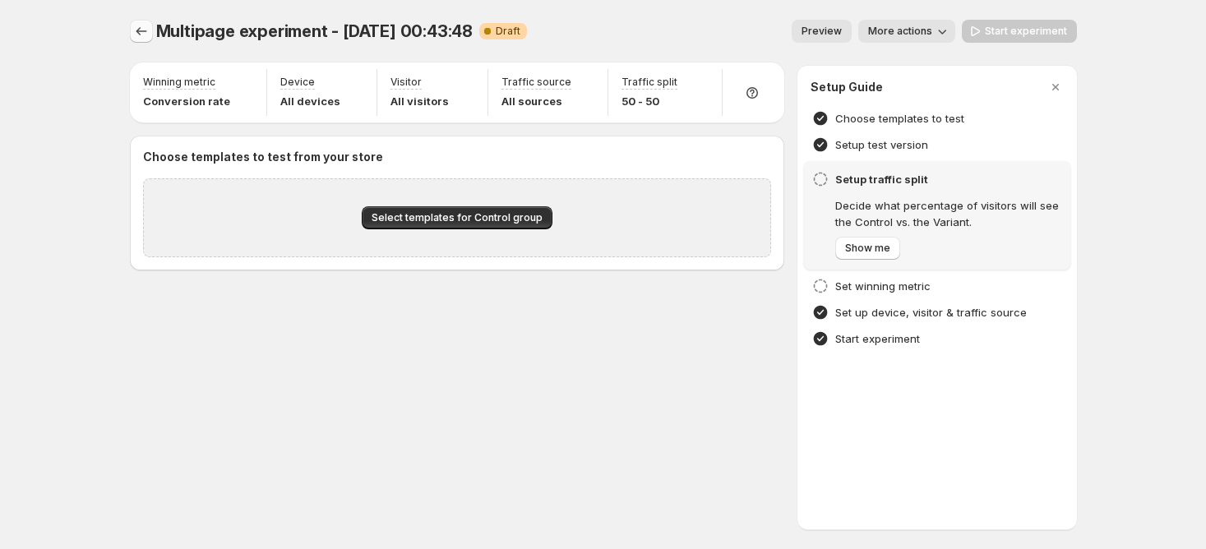
click at [142, 37] on icon "Experiments" at bounding box center [141, 31] width 16 height 16
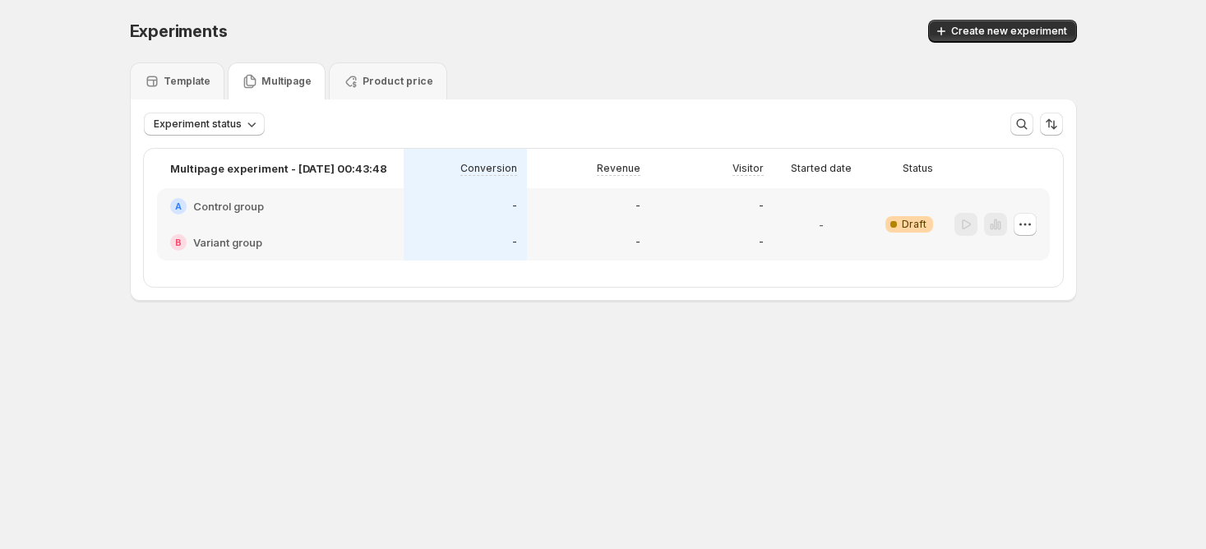
click at [796, 234] on div "-" at bounding box center [821, 224] width 82 height 53
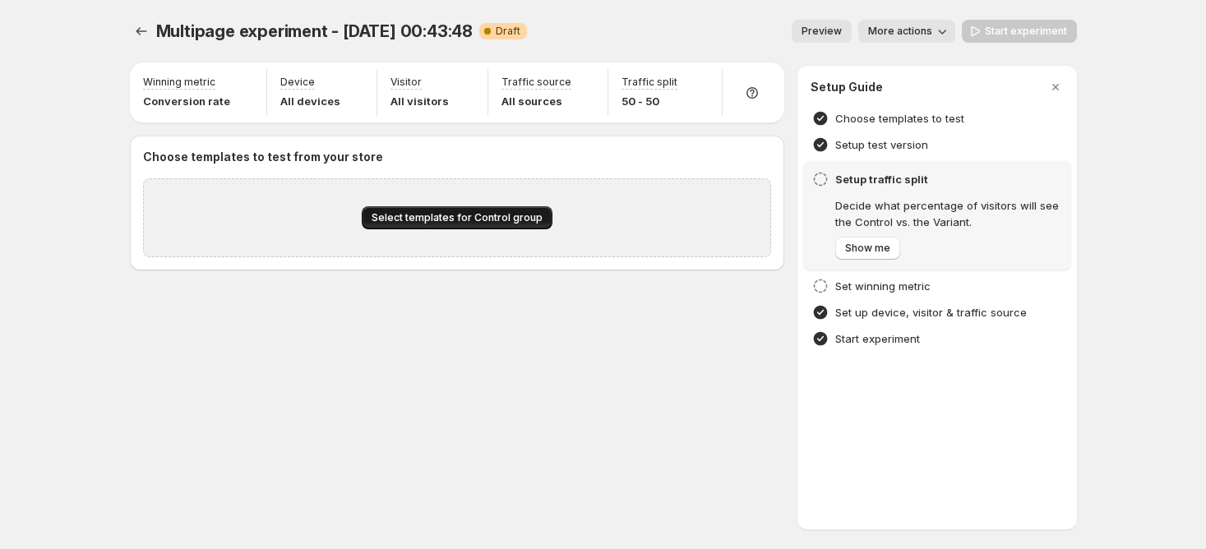
click at [481, 220] on span "Select templates for Control group" at bounding box center [457, 217] width 171 height 13
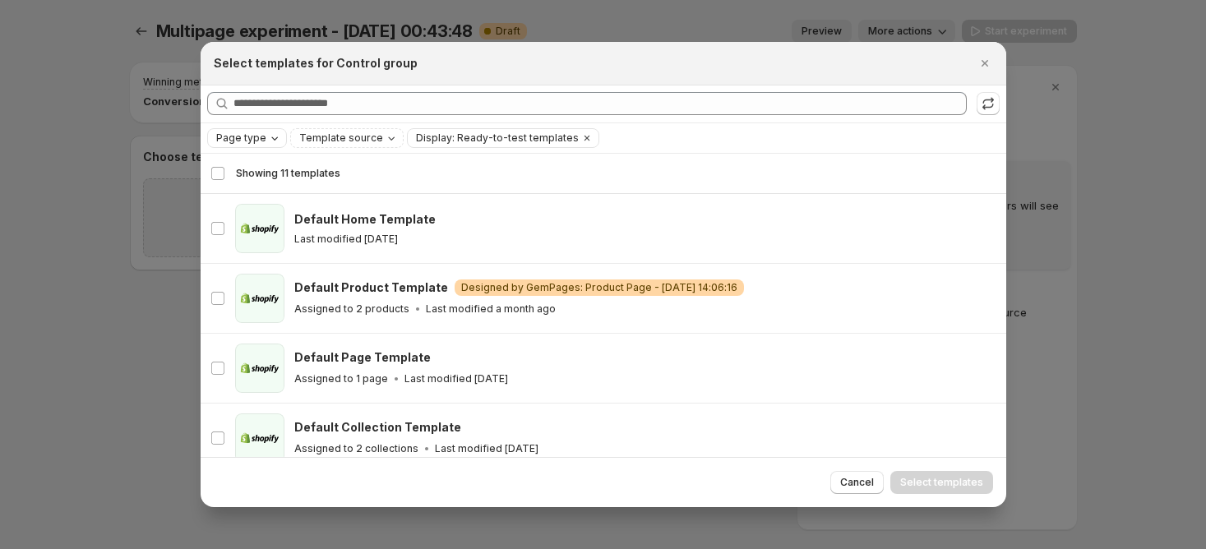
click at [269, 141] on icon "Page type" at bounding box center [274, 138] width 13 height 13
click at [284, 171] on span "Landing page" at bounding box center [273, 170] width 71 height 13
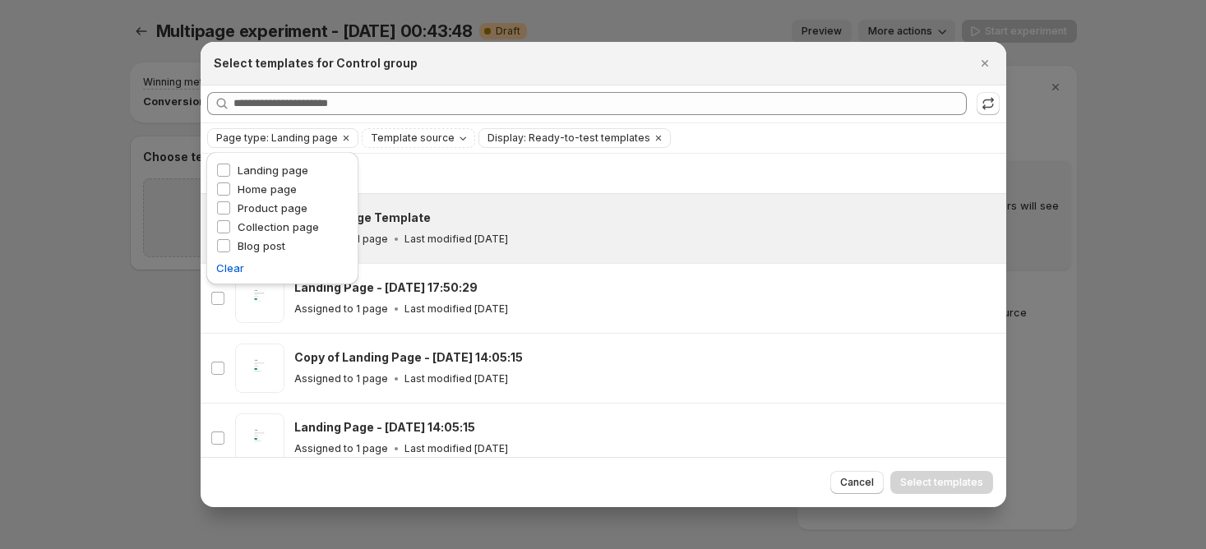
click at [575, 229] on div "Default Page Template Assigned to 1 page Last modified 3 months ago" at bounding box center [642, 229] width 697 height 38
click at [934, 483] on span "Select templates" at bounding box center [942, 482] width 83 height 13
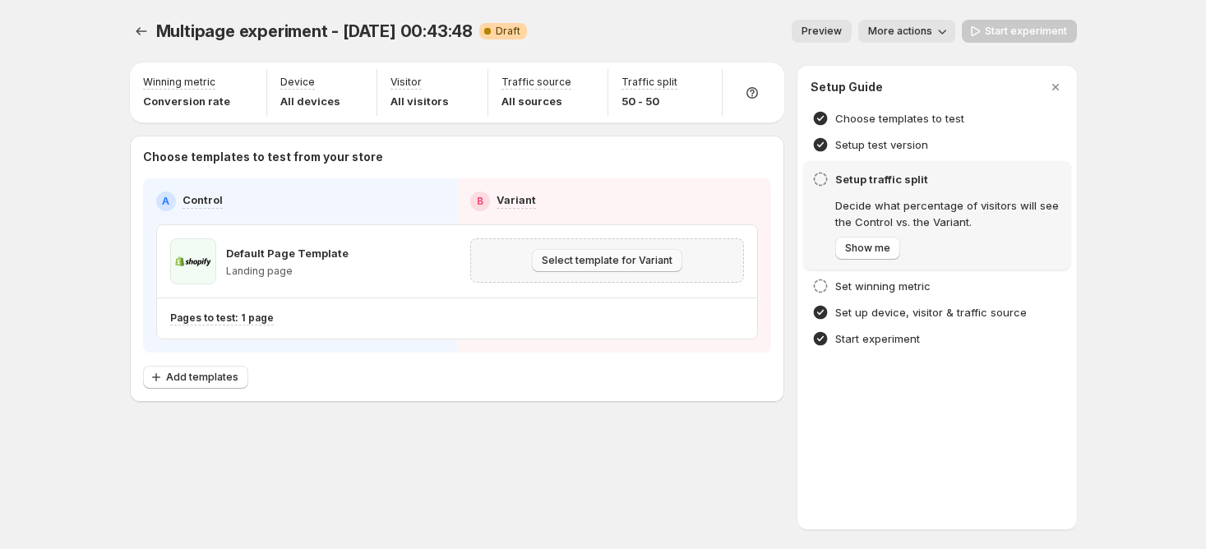
click at [599, 265] on span "Select template for Variant" at bounding box center [607, 260] width 131 height 13
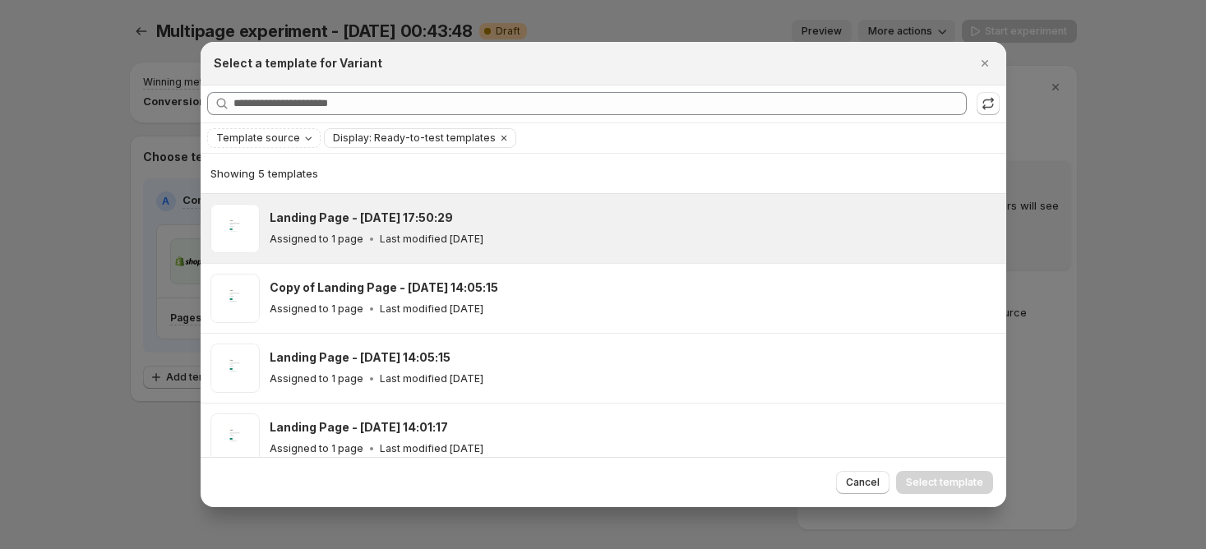
click at [518, 246] on div "Assigned to 1 page Last modified 2 months ago" at bounding box center [631, 239] width 722 height 16
click at [955, 482] on span "Select template" at bounding box center [944, 482] width 77 height 13
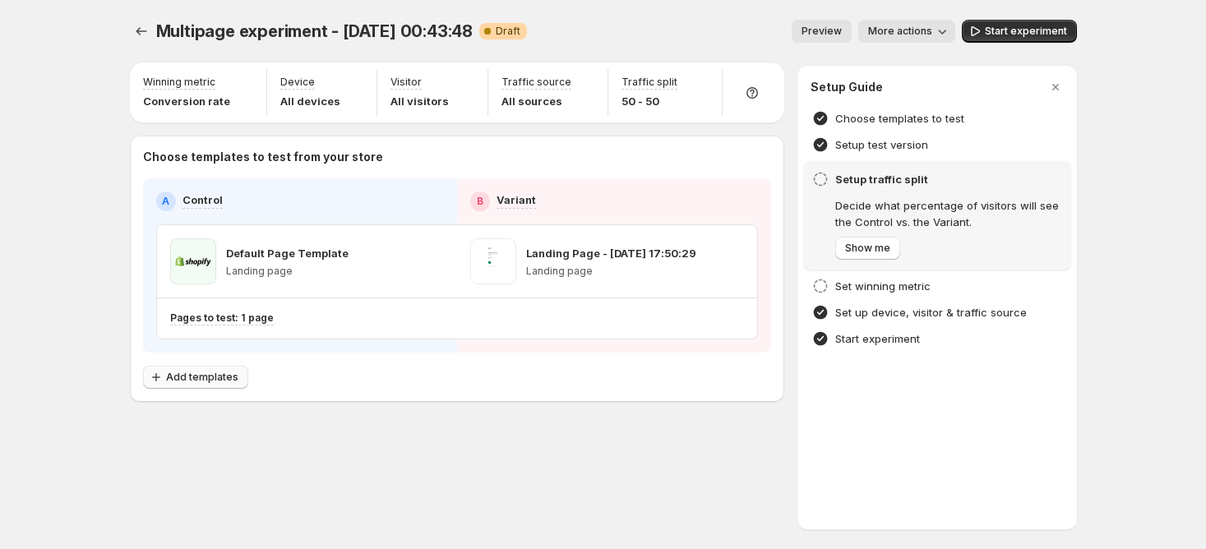
click at [191, 373] on span "Add templates" at bounding box center [202, 377] width 72 height 13
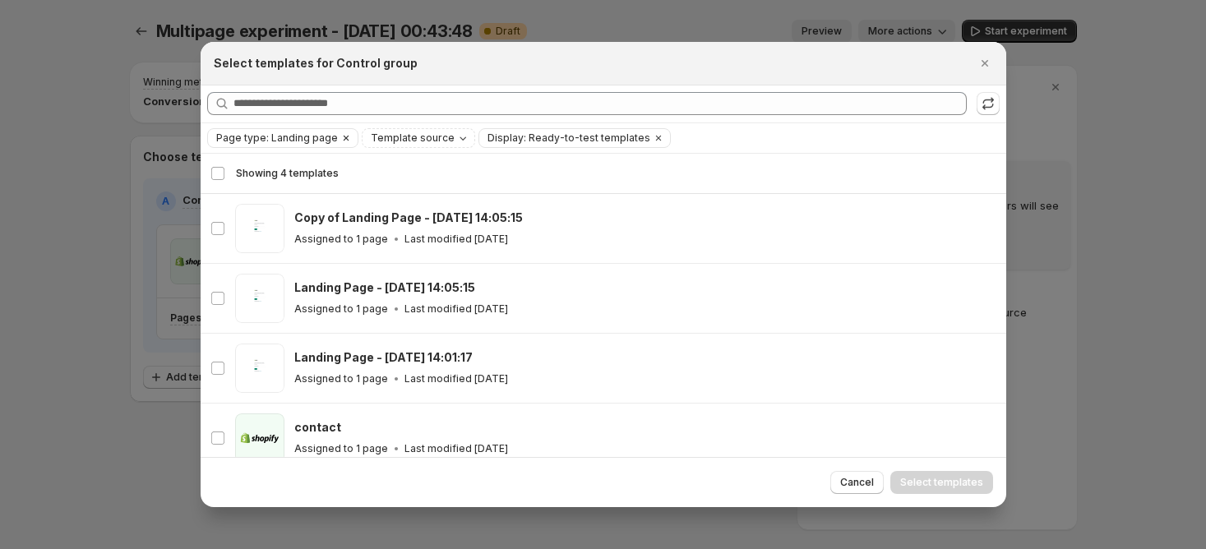
click at [338, 138] on button "Clear" at bounding box center [346, 138] width 16 height 18
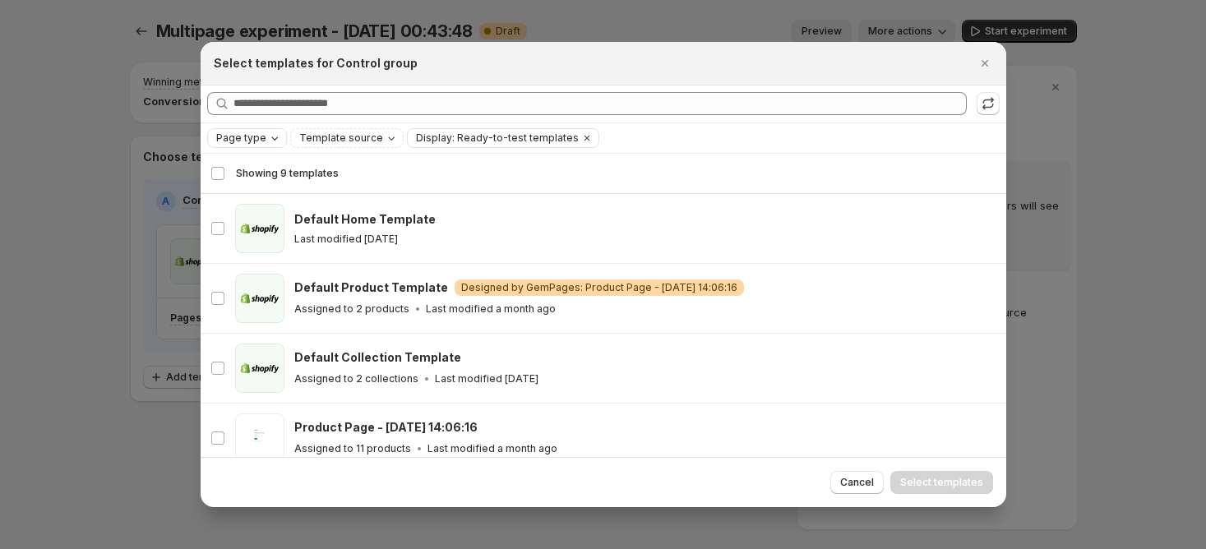
click at [268, 137] on icon "Page type" at bounding box center [274, 138] width 13 height 13
click at [276, 200] on div "Home page" at bounding box center [282, 190] width 132 height 19
click at [283, 209] on span "Product page" at bounding box center [273, 207] width 70 height 13
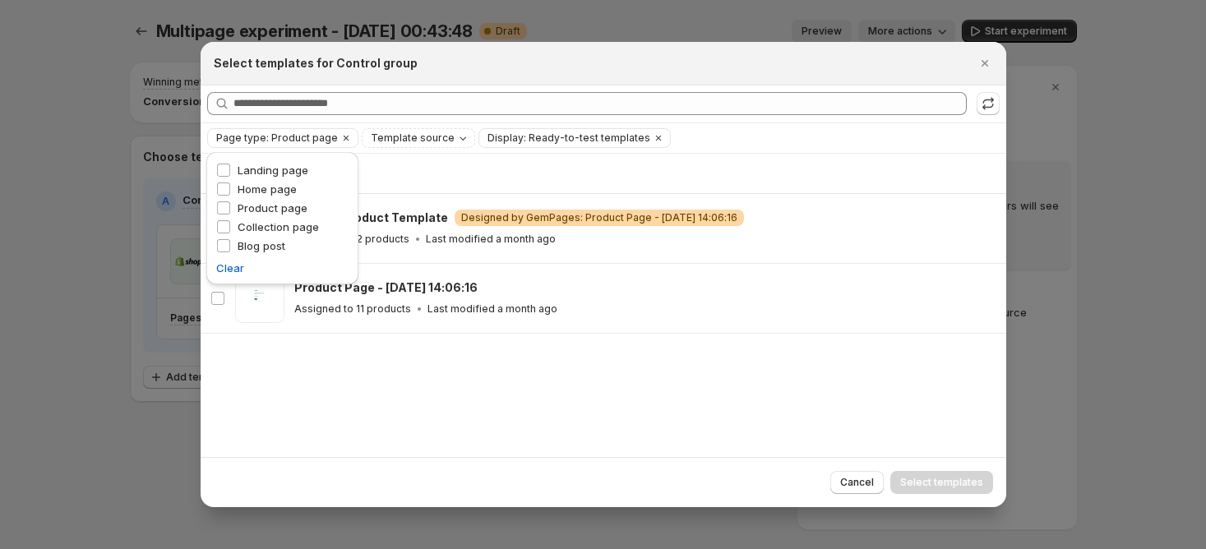
click at [790, 141] on div "Page type: Product page Template source Display: Ready-to-test templates Clear …" at bounding box center [603, 138] width 793 height 20
click at [179, 250] on div at bounding box center [603, 274] width 1206 height 549
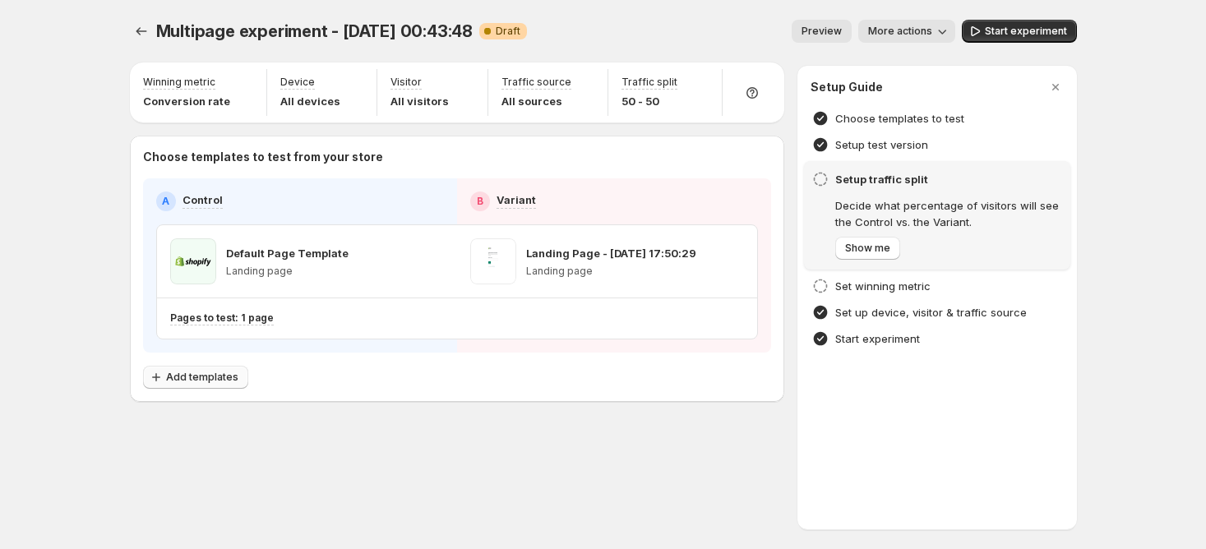
click at [196, 379] on span "Add templates" at bounding box center [202, 377] width 72 height 13
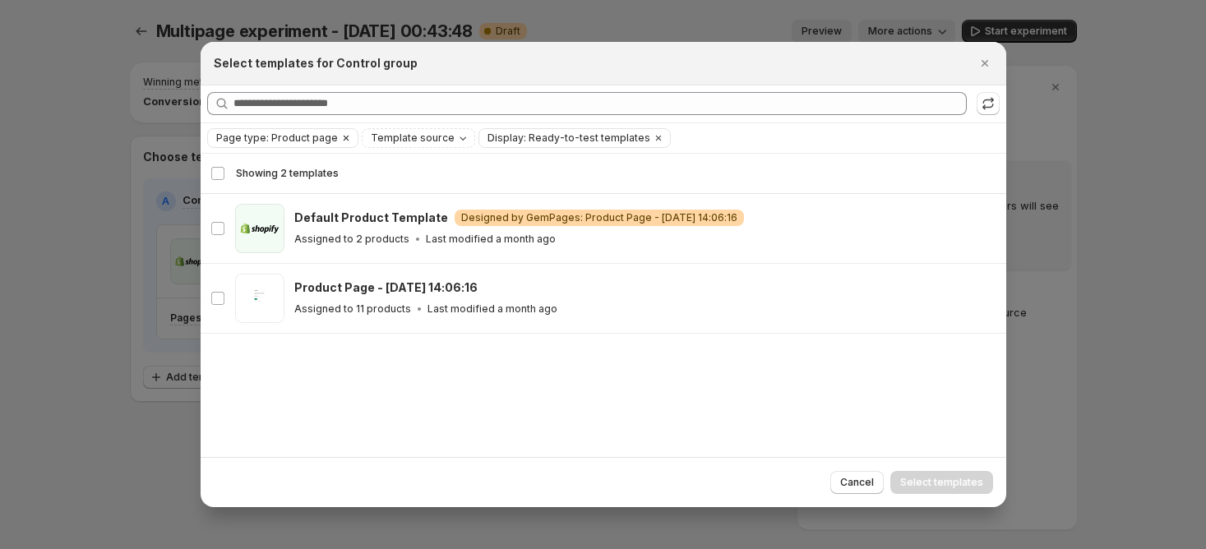
click at [340, 136] on icon "Clear" at bounding box center [346, 138] width 13 height 13
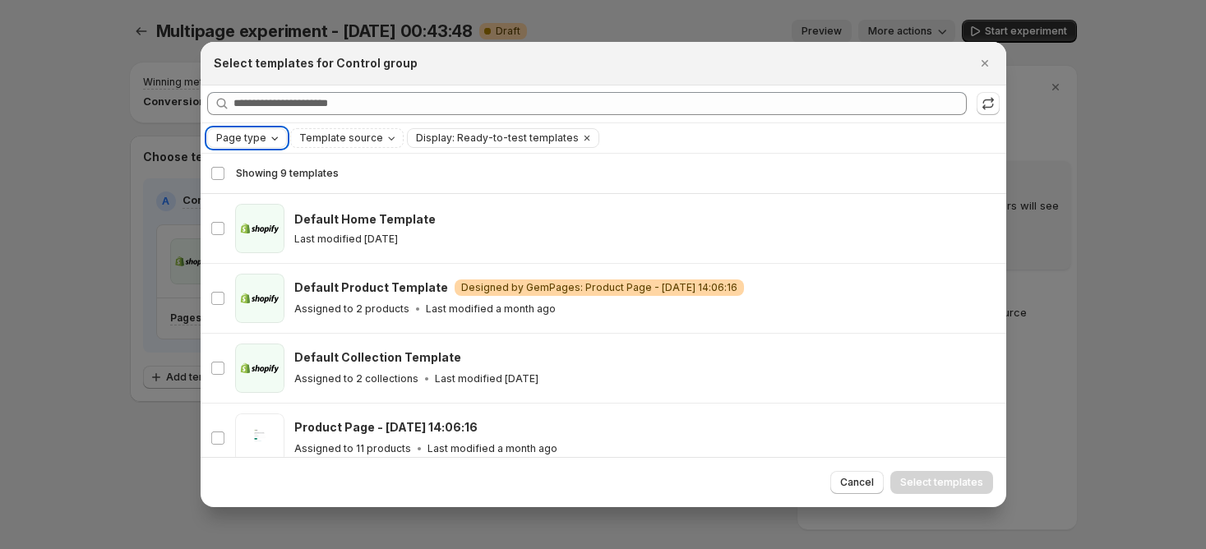
click at [252, 132] on span "Page type" at bounding box center [241, 138] width 50 height 13
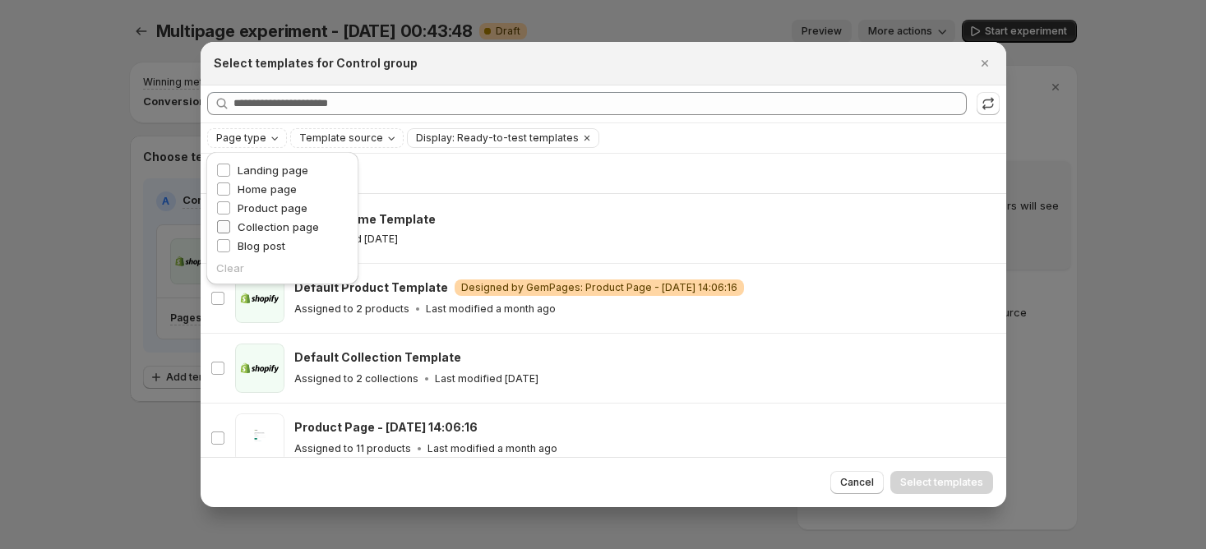
click at [280, 230] on span "Collection page" at bounding box center [278, 226] width 81 height 13
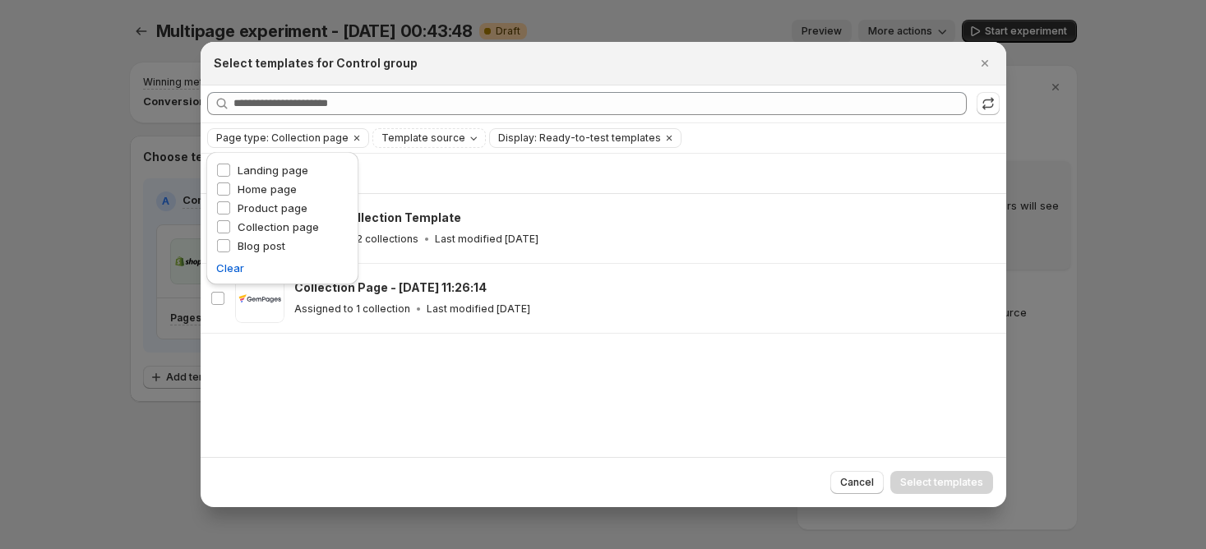
click at [290, 363] on div "Showing 2 templates Select all 2 templates Showing 2 templates Select Select al…" at bounding box center [604, 306] width 806 height 304
click at [276, 137] on span "Page type: Collection page" at bounding box center [282, 138] width 132 height 13
click at [291, 243] on div "Blog post" at bounding box center [282, 247] width 132 height 19
click at [283, 252] on span "Blog post" at bounding box center [262, 245] width 48 height 13
click at [281, 222] on span "Collection page" at bounding box center [278, 226] width 81 height 13
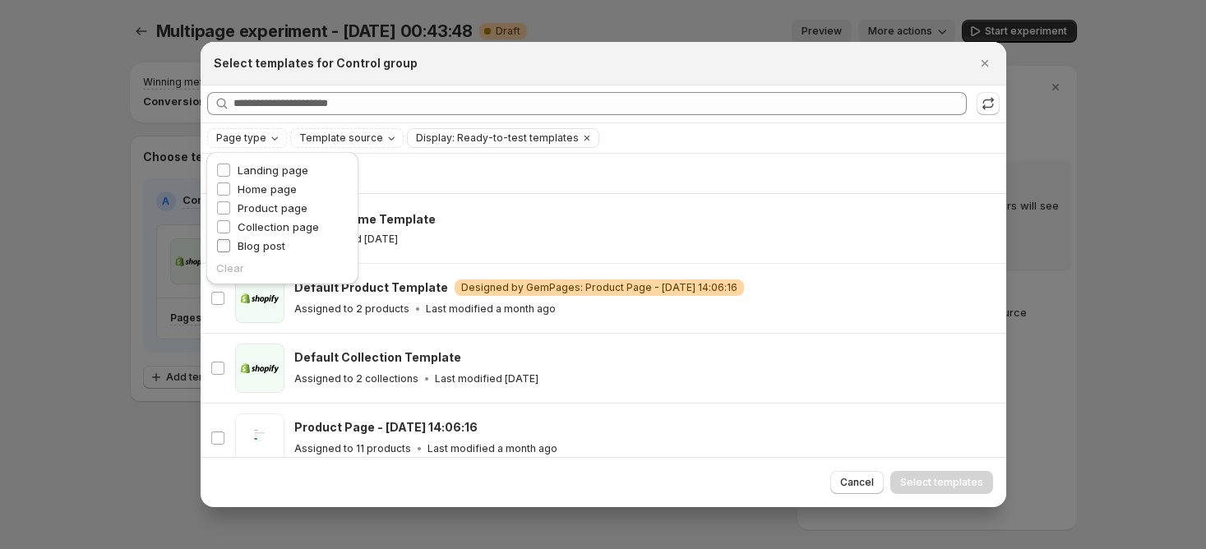
click at [257, 243] on span "Blog post" at bounding box center [262, 245] width 48 height 13
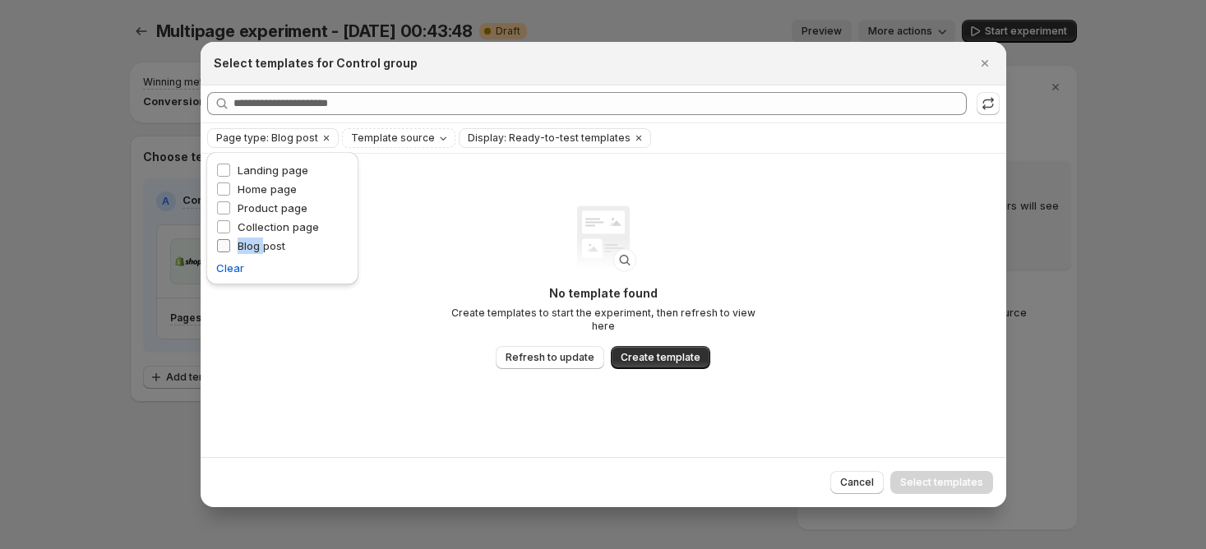
click at [257, 243] on span "Blog post" at bounding box center [262, 245] width 48 height 13
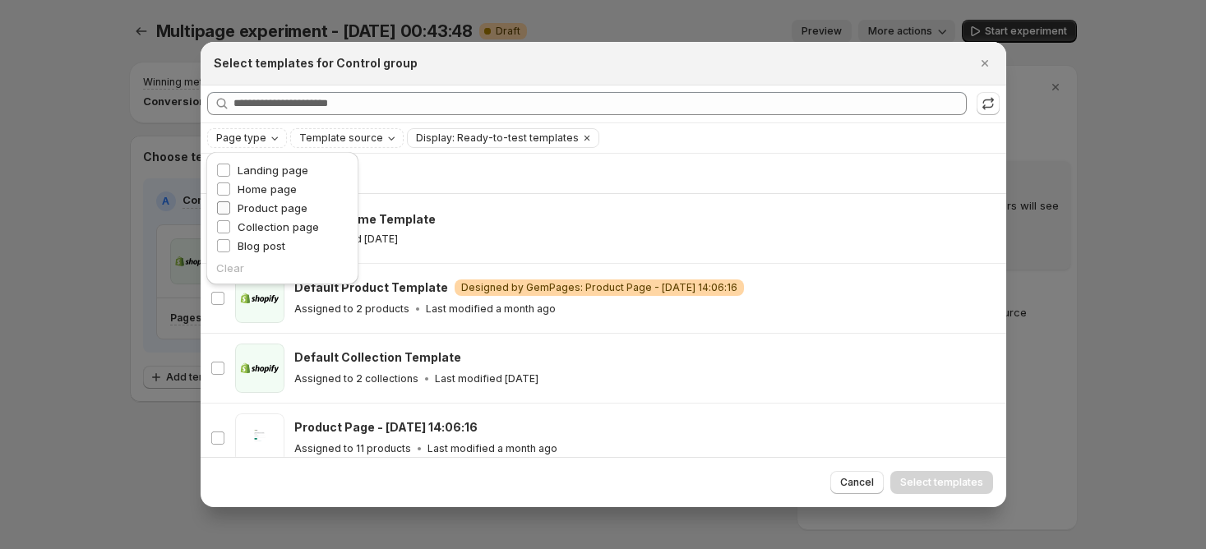
click at [268, 207] on span "Product page" at bounding box center [273, 207] width 70 height 13
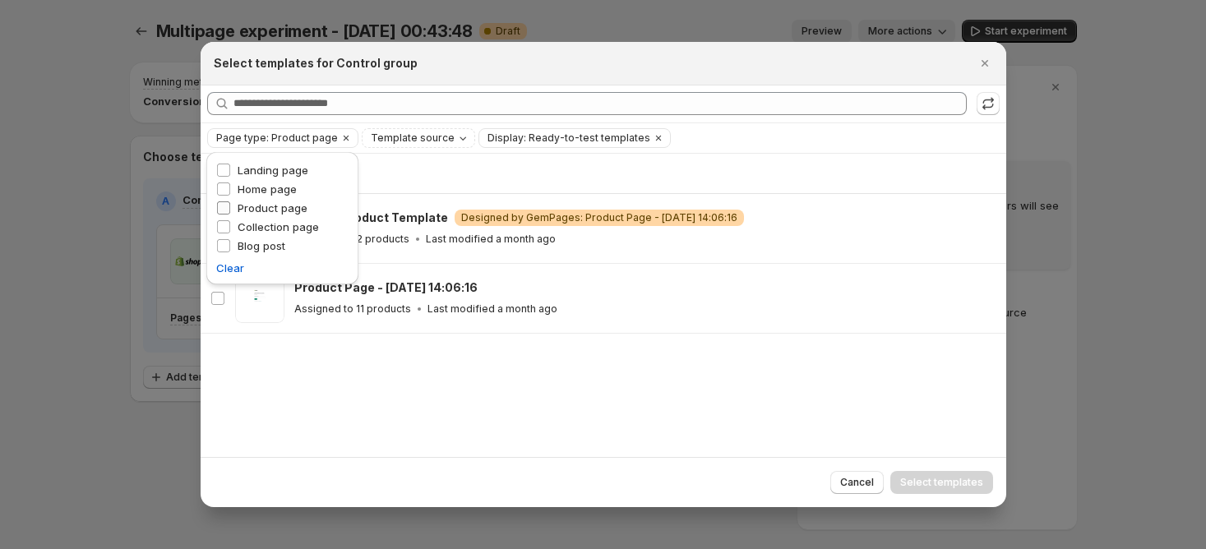
click at [268, 207] on span "Product page" at bounding box center [273, 207] width 70 height 13
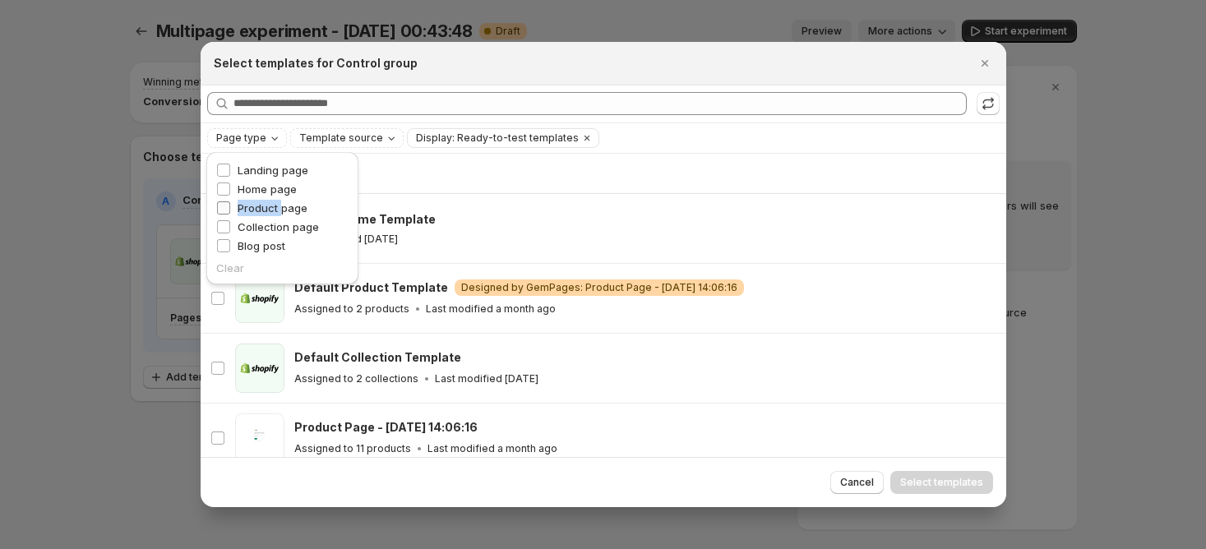
click at [268, 207] on span "Product page" at bounding box center [273, 207] width 70 height 13
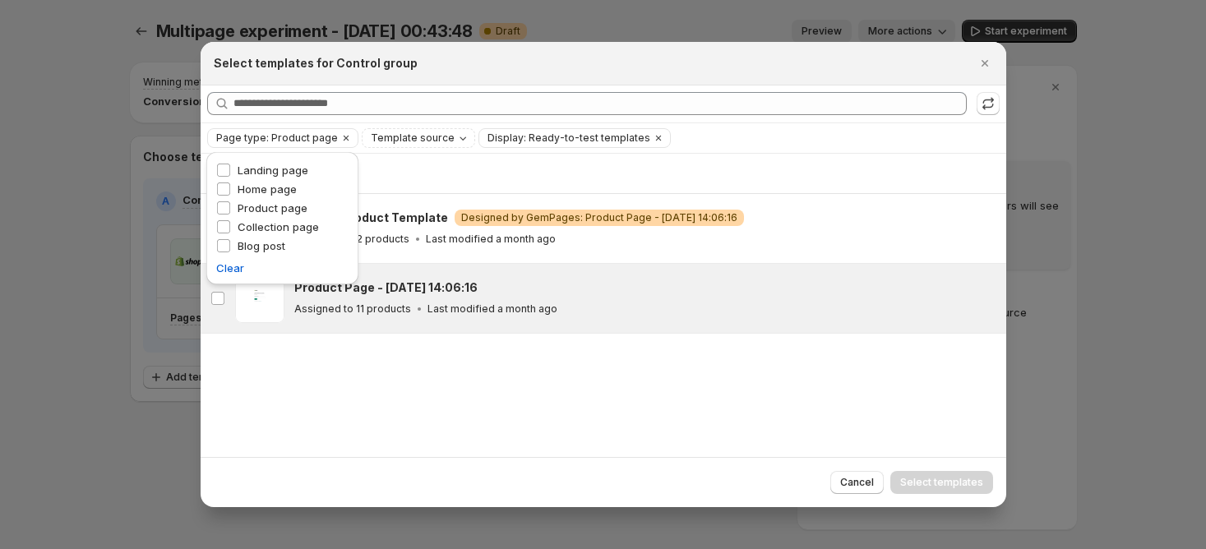
click at [684, 297] on div "Product Page - Jun 12, 14:06:16 Assigned to 11 products Last modified a month a…" at bounding box center [642, 299] width 697 height 38
click at [763, 464] on div "Cancel Select templates" at bounding box center [604, 482] width 806 height 50
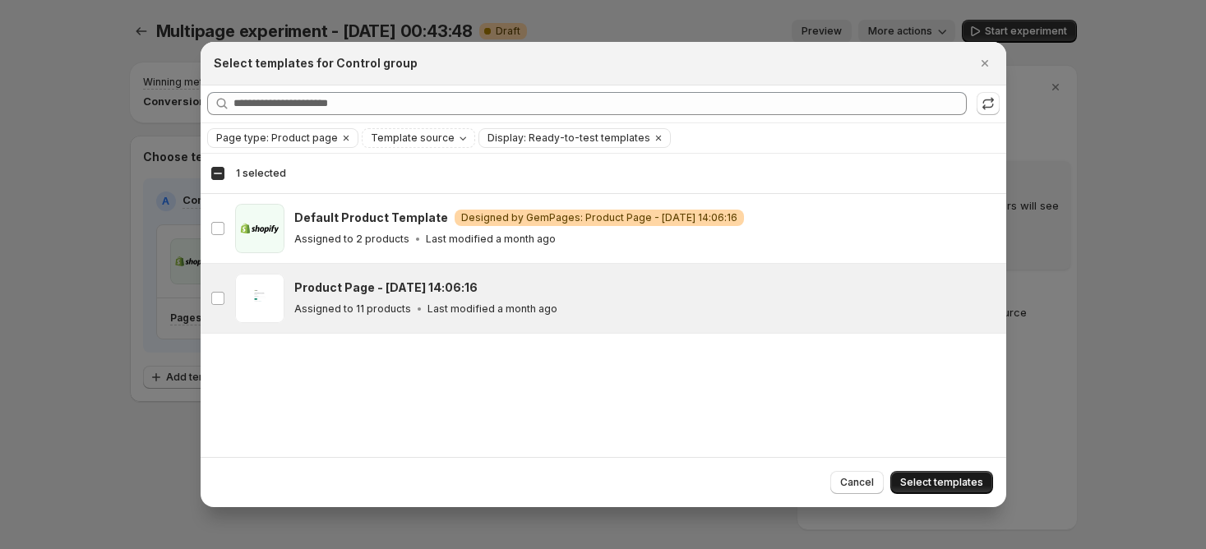
click at [947, 478] on span "Select templates" at bounding box center [942, 482] width 83 height 13
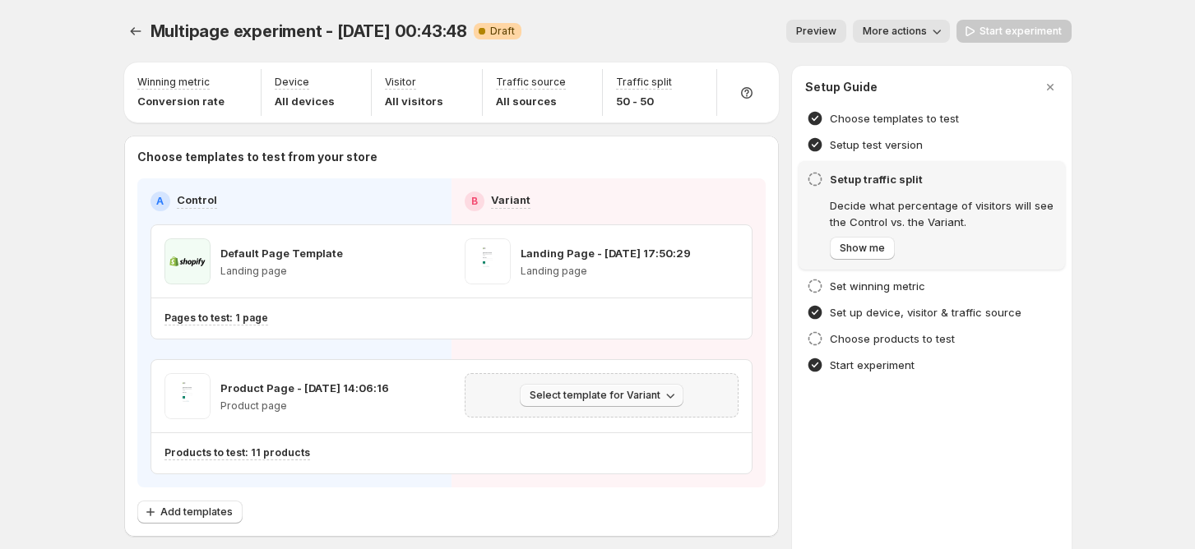
click at [631, 389] on span "Select template for Variant" at bounding box center [595, 395] width 131 height 13
click at [630, 452] on span "Create Variant based on Control" at bounding box center [610, 457] width 168 height 13
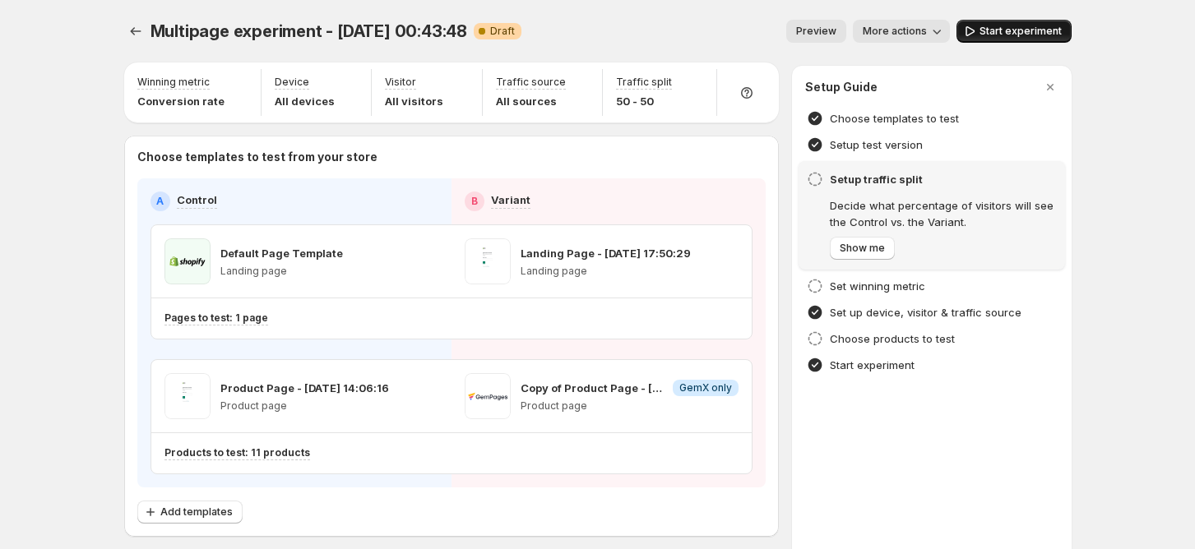
click at [1041, 37] on span "Start experiment" at bounding box center [1021, 31] width 82 height 13
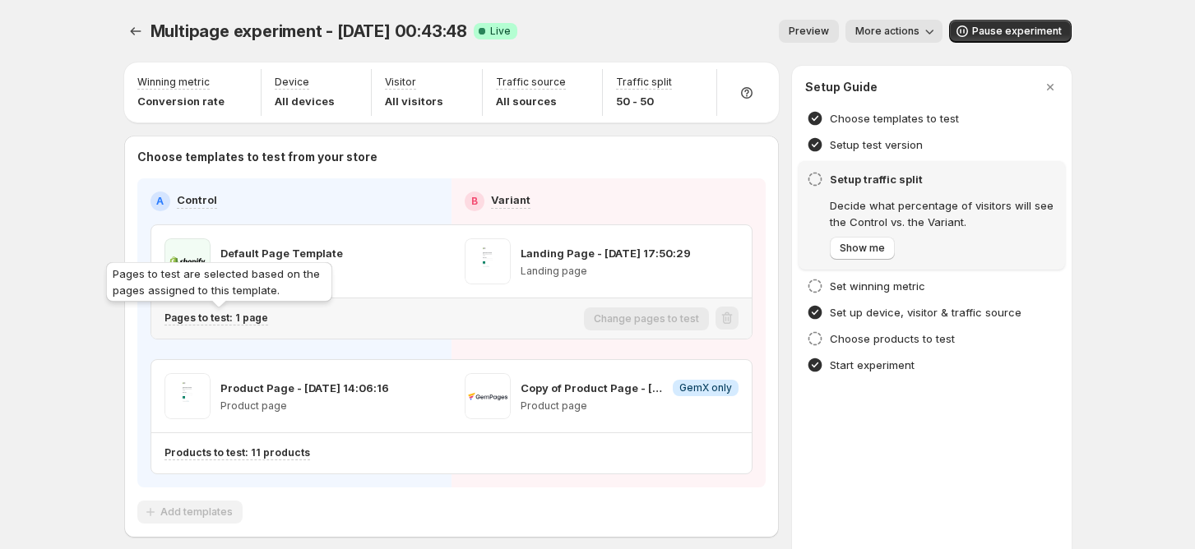
click at [251, 318] on p "Pages to test: 1 page" at bounding box center [216, 318] width 104 height 13
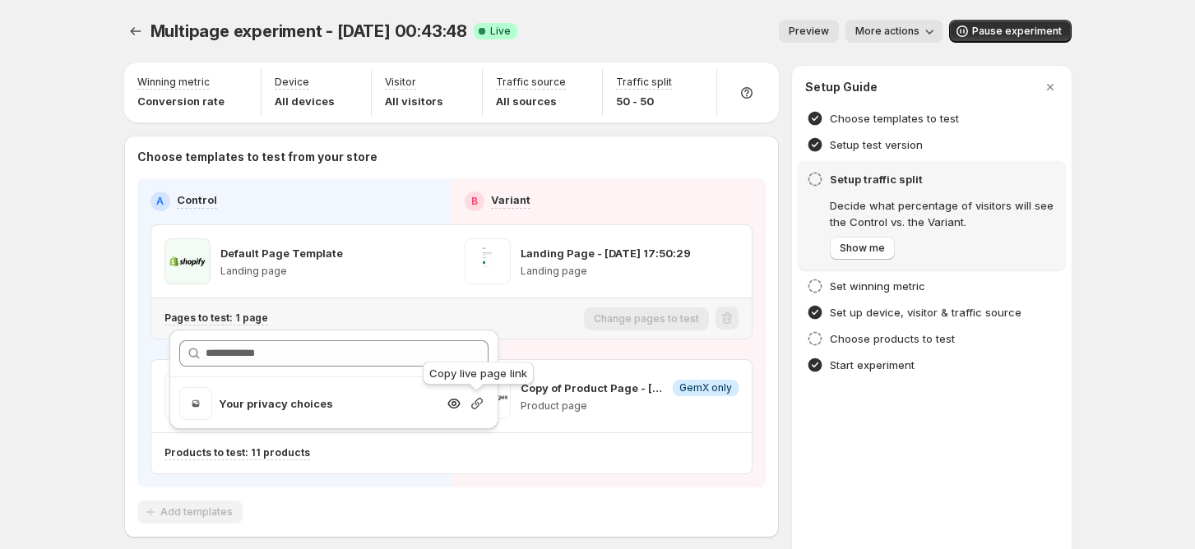
click at [474, 403] on icon "button" at bounding box center [477, 404] width 12 height 12
click at [577, 329] on div "Pages to test: 1 page" at bounding box center [370, 318] width 413 height 27
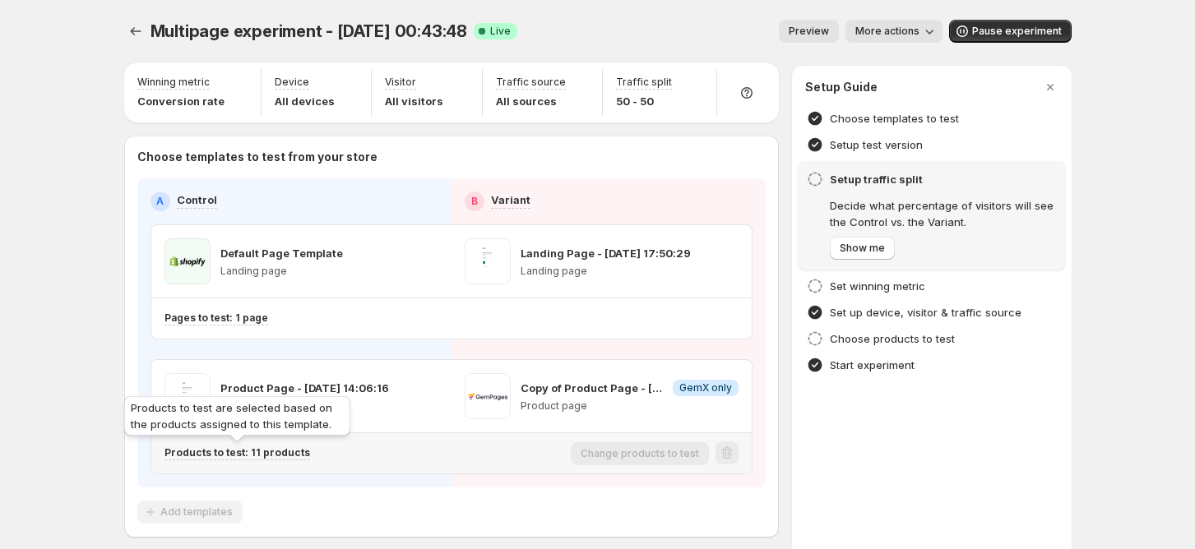
click at [288, 457] on p "Products to test: 11 products" at bounding box center [237, 453] width 146 height 13
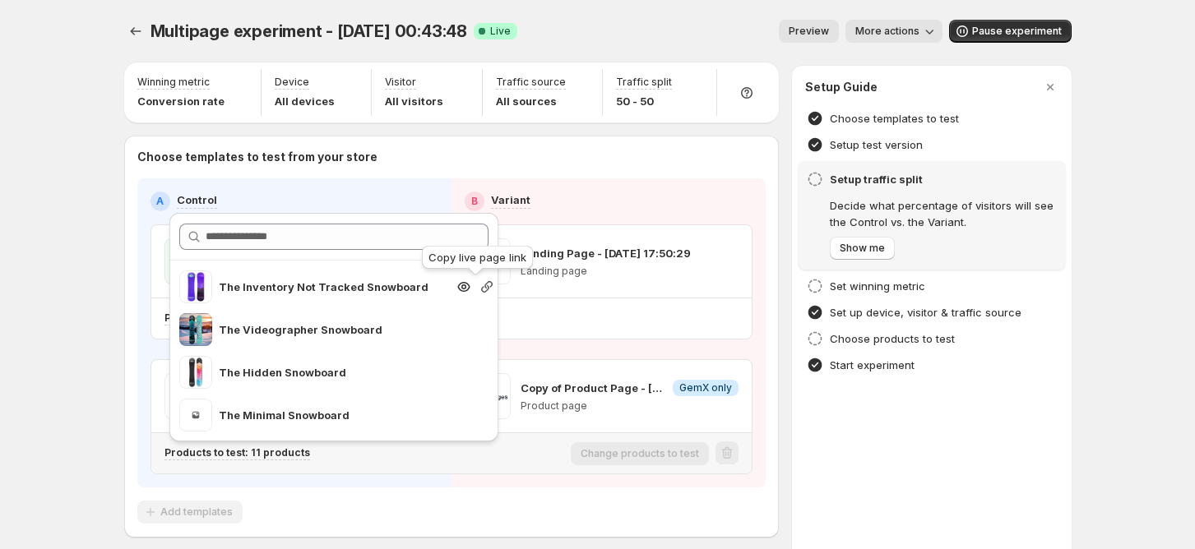
click at [479, 286] on icon "button" at bounding box center [487, 287] width 16 height 16
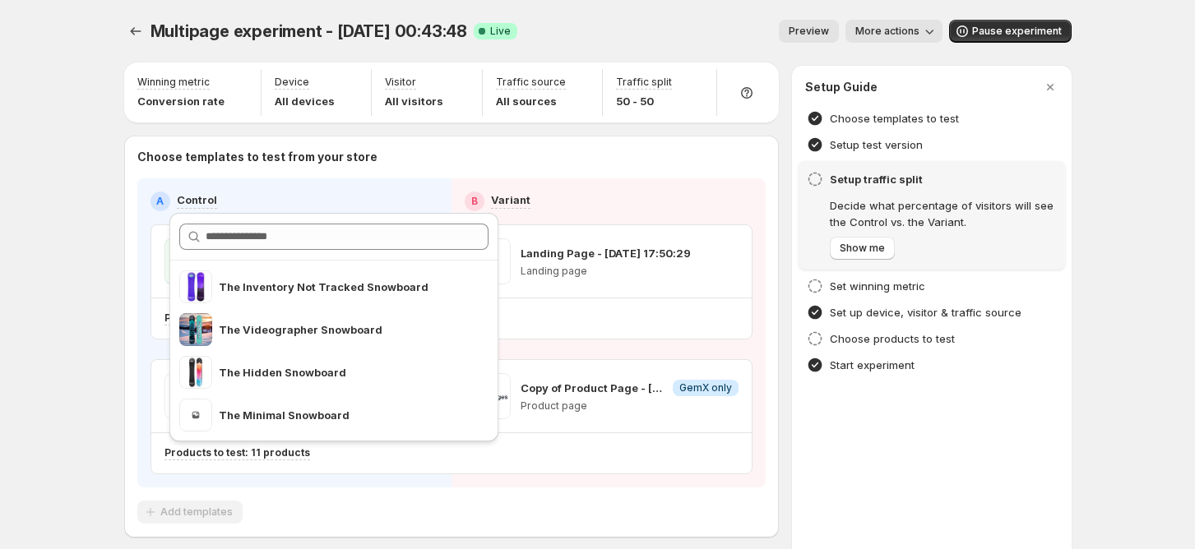
click at [104, 280] on div "Multipage experiment - Aug 28, 00:43:48. This page is ready Multipage experimen…" at bounding box center [597, 313] width 1195 height 627
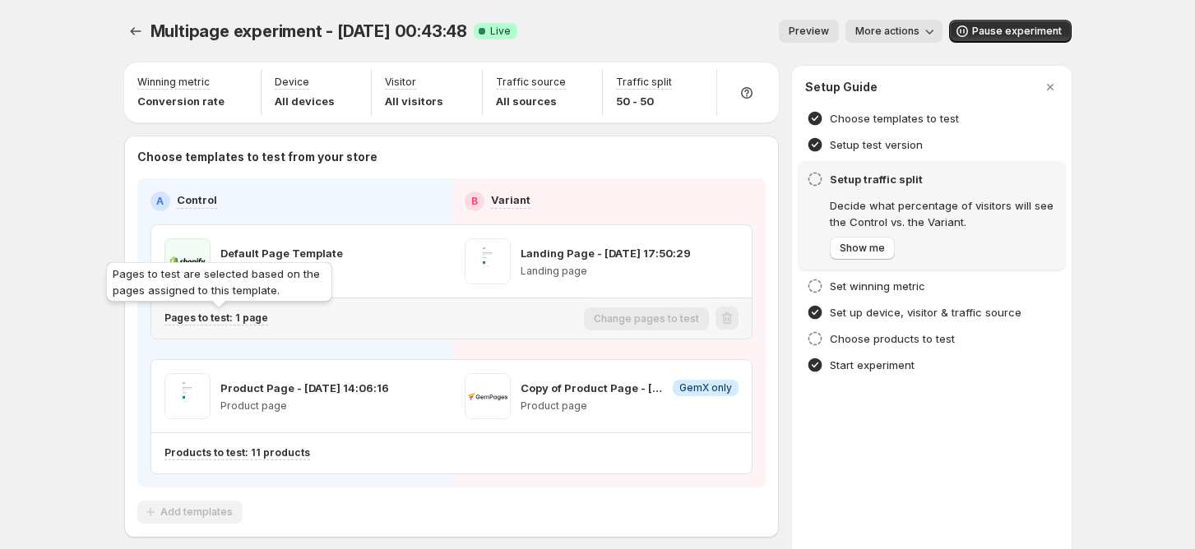
click at [261, 324] on p "Pages to test: 1 page" at bounding box center [216, 318] width 104 height 13
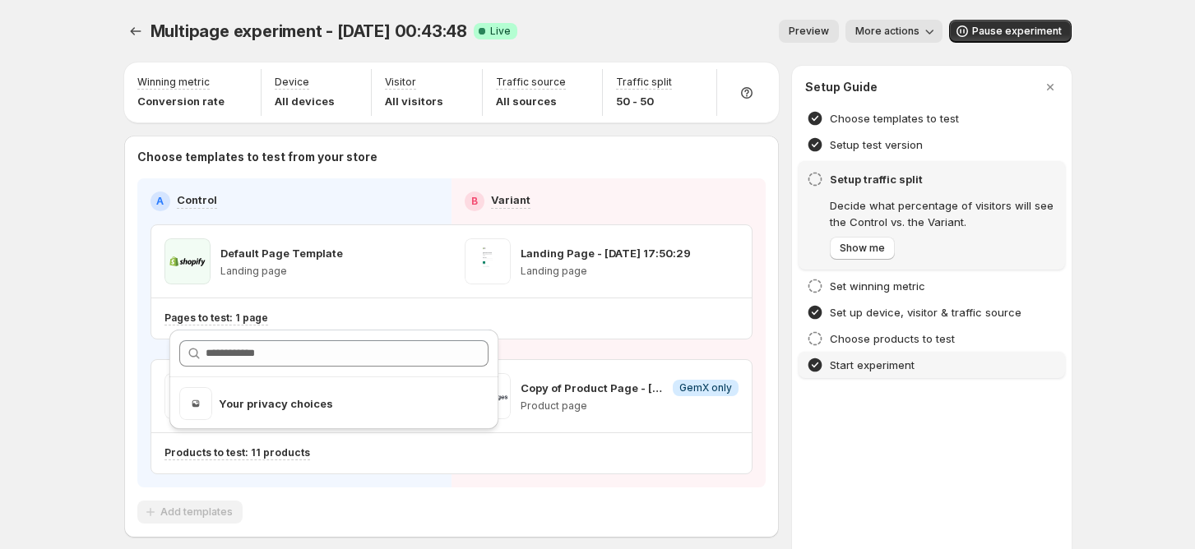
drag, startPoint x: 924, startPoint y: 470, endPoint x: 871, endPoint y: 364, distance: 117.7
click at [924, 470] on div "Setup Guide Choose templates to test Setup test version Setup traffic split Dec…" at bounding box center [932, 336] width 280 height 541
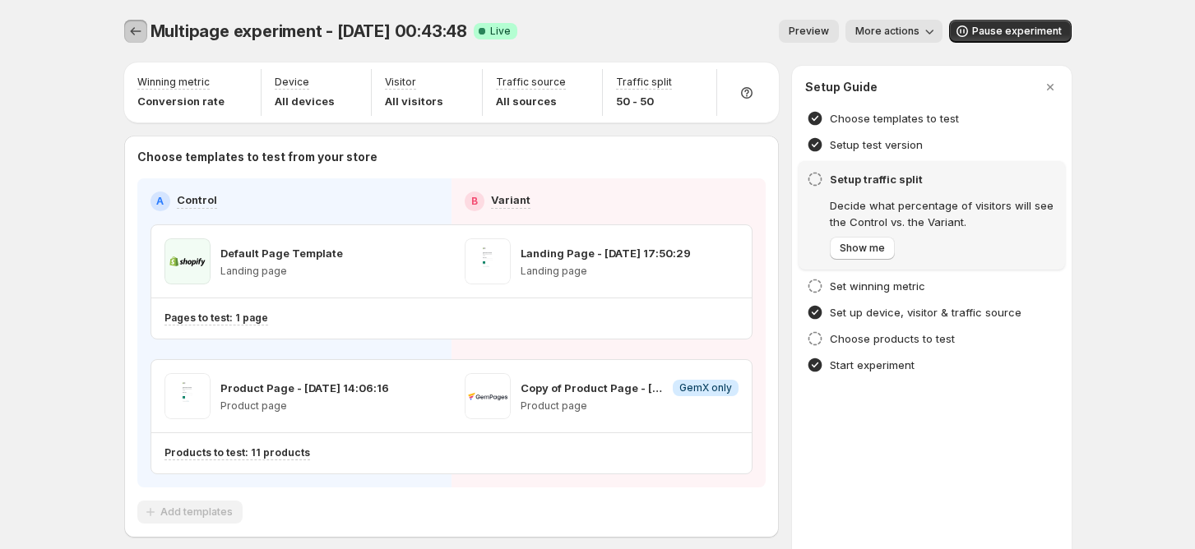
click at [140, 30] on icon "Experiments" at bounding box center [135, 31] width 16 height 16
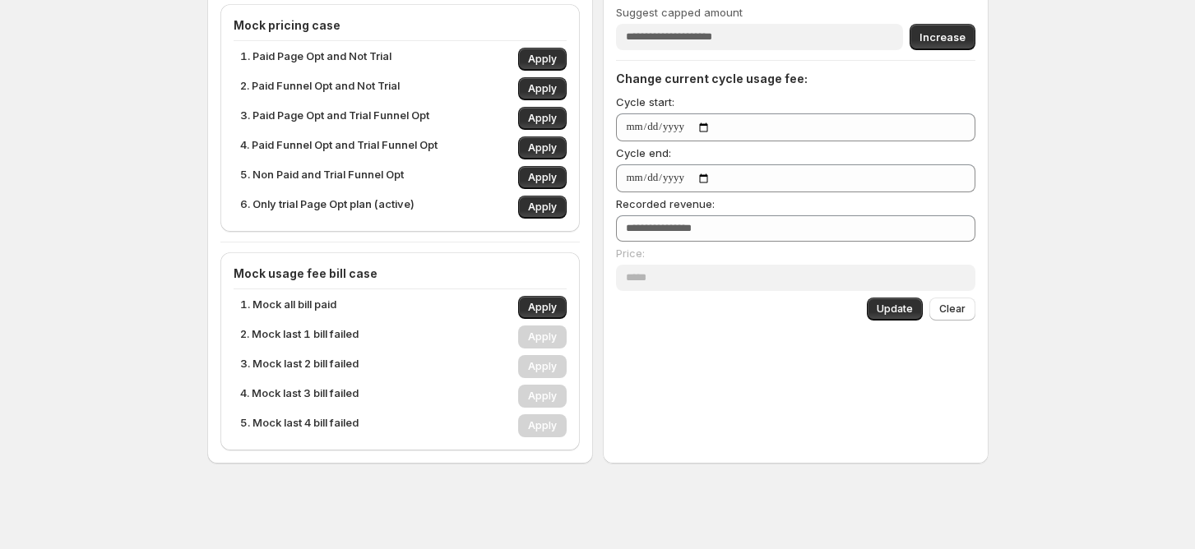
scroll to position [447, 0]
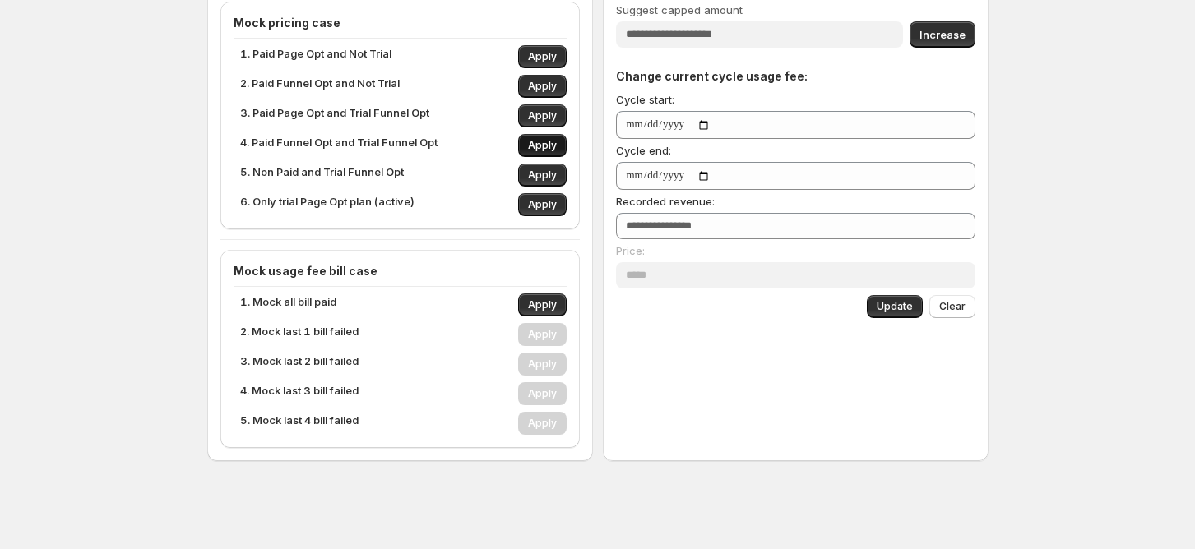
click at [544, 139] on span "Apply" at bounding box center [542, 145] width 29 height 13
type input "**"
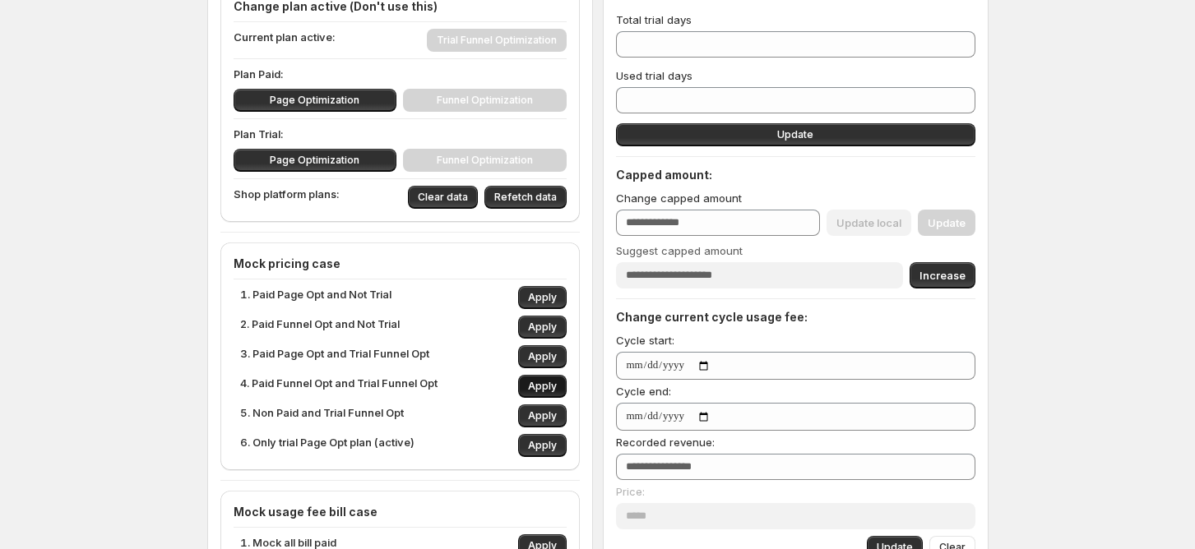
scroll to position [227, 0]
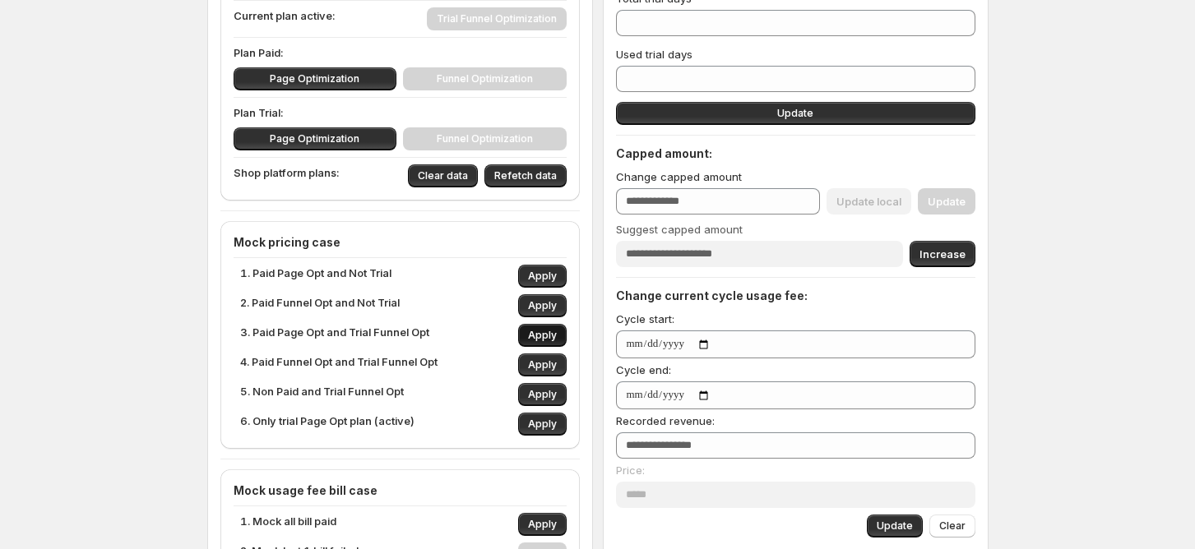
click at [540, 340] on span "Apply" at bounding box center [542, 335] width 29 height 13
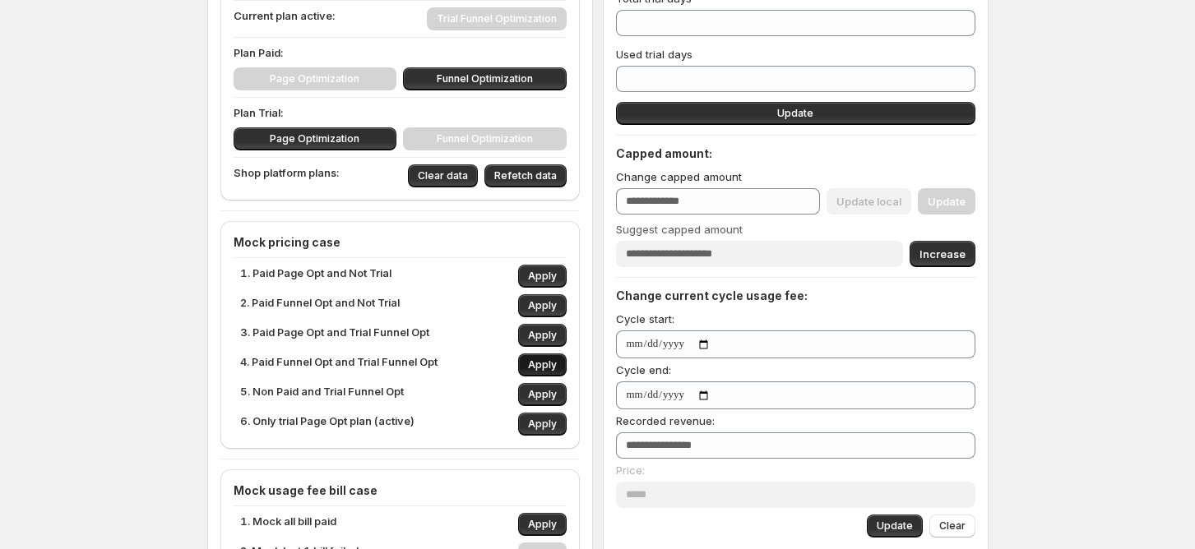
click at [540, 368] on span "Apply" at bounding box center [542, 365] width 29 height 13
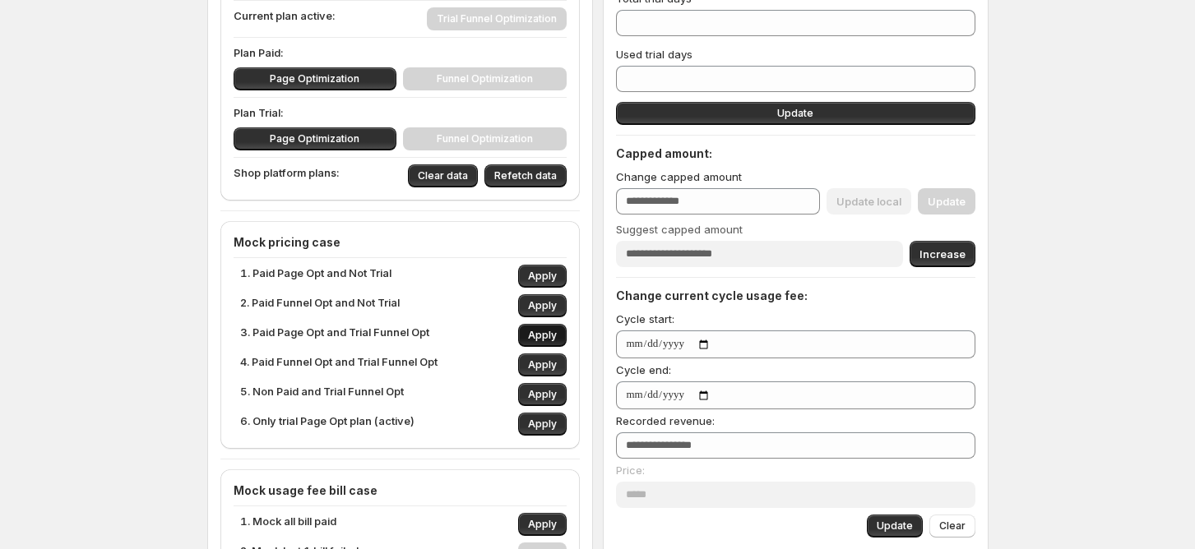
click at [545, 336] on span "Apply" at bounding box center [542, 335] width 29 height 13
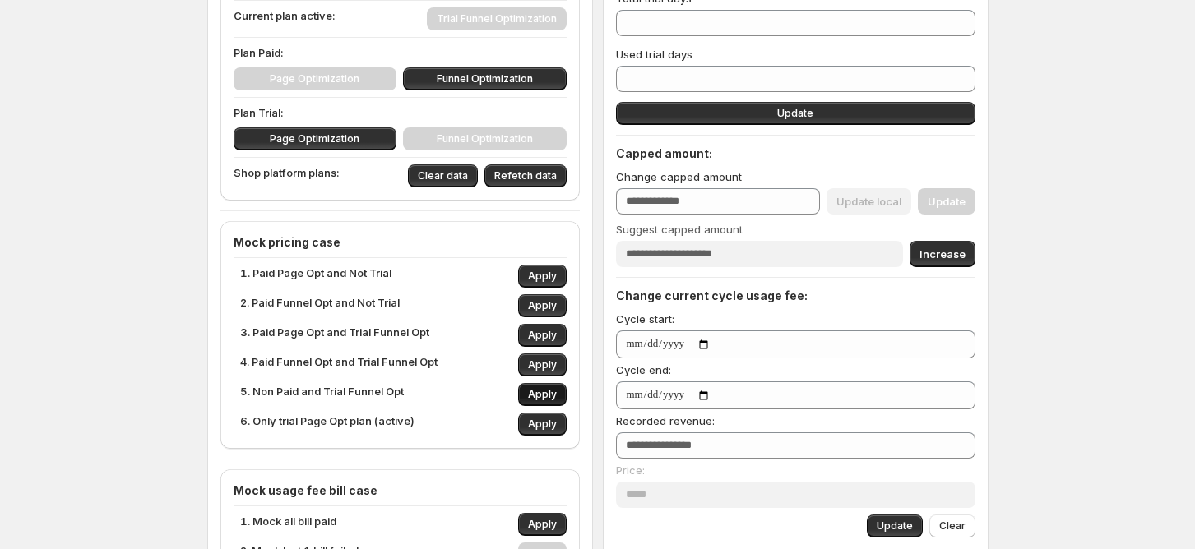
click at [547, 385] on button "Apply" at bounding box center [542, 394] width 49 height 23
click at [545, 424] on span "Apply" at bounding box center [542, 424] width 29 height 13
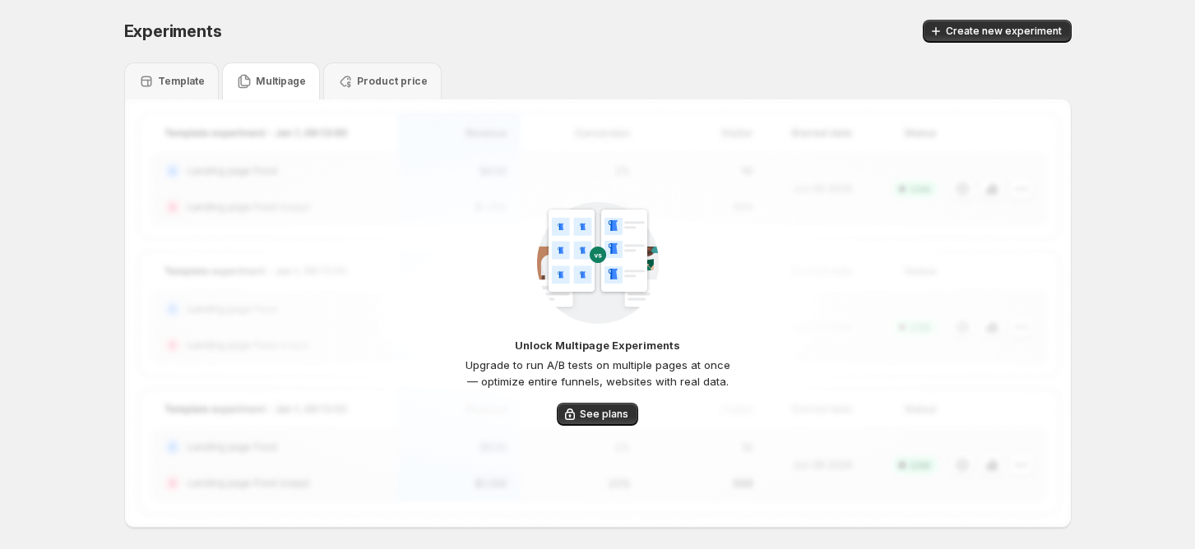
click at [267, 84] on p "Multipage" at bounding box center [281, 81] width 50 height 13
click at [118, 84] on div "Experiments. This page is ready Experiments Create new experiment Template Mult…" at bounding box center [597, 308] width 987 height 617
click at [168, 84] on p "Template" at bounding box center [181, 81] width 47 height 13
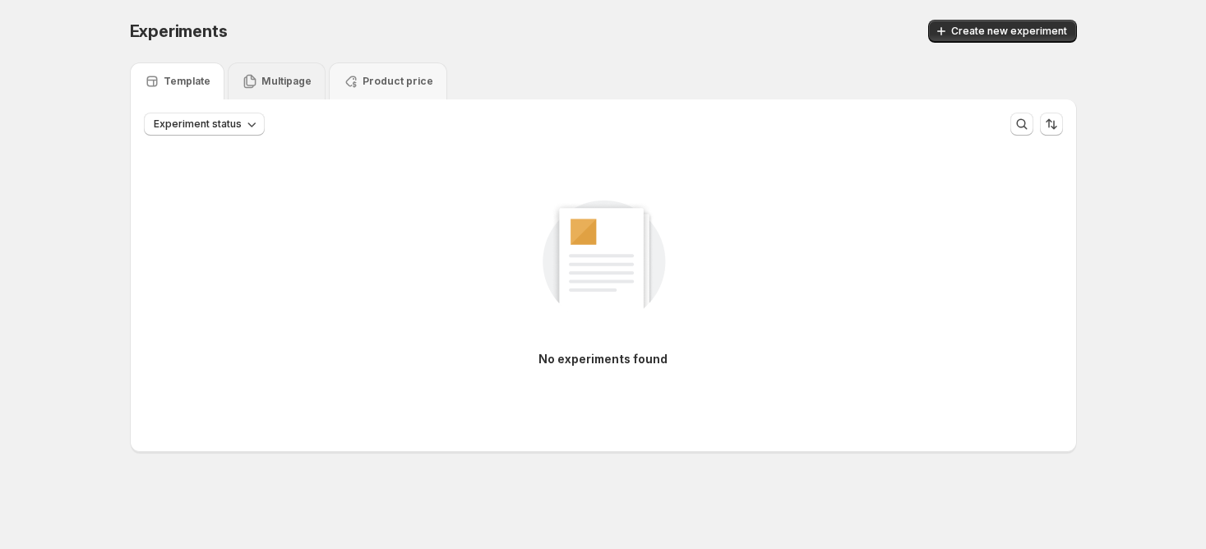
click at [253, 79] on icon at bounding box center [250, 81] width 16 height 16
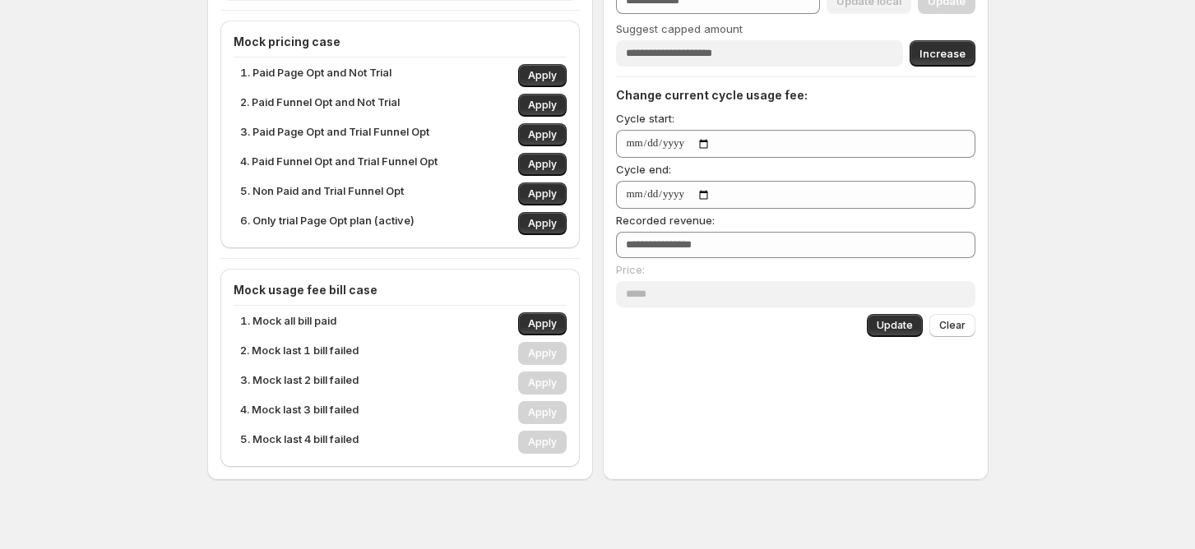
scroll to position [438, 0]
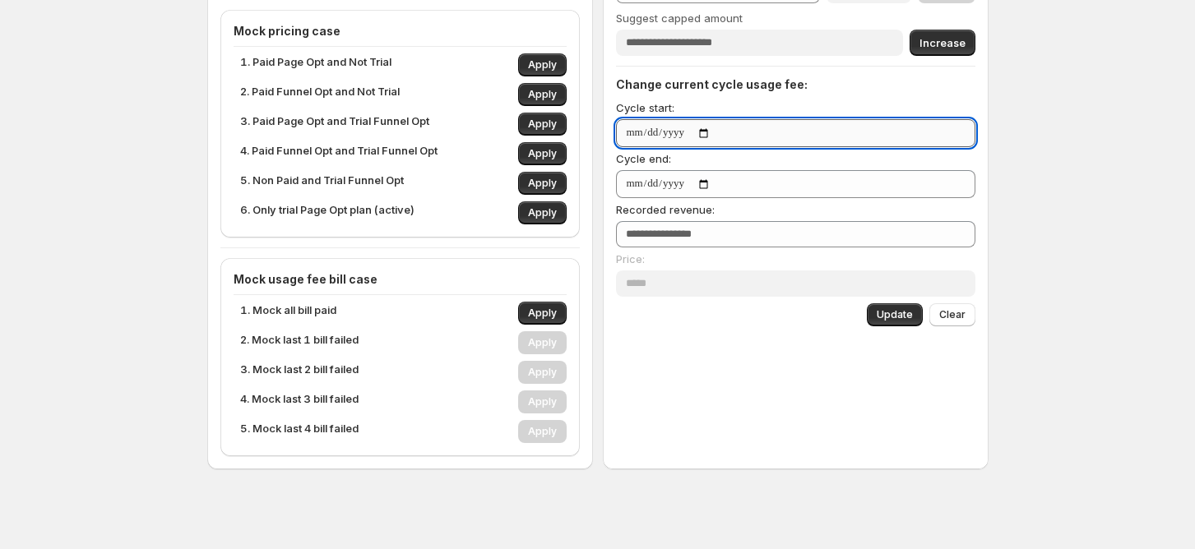
click at [689, 128] on input "Cycle start:" at bounding box center [795, 133] width 359 height 28
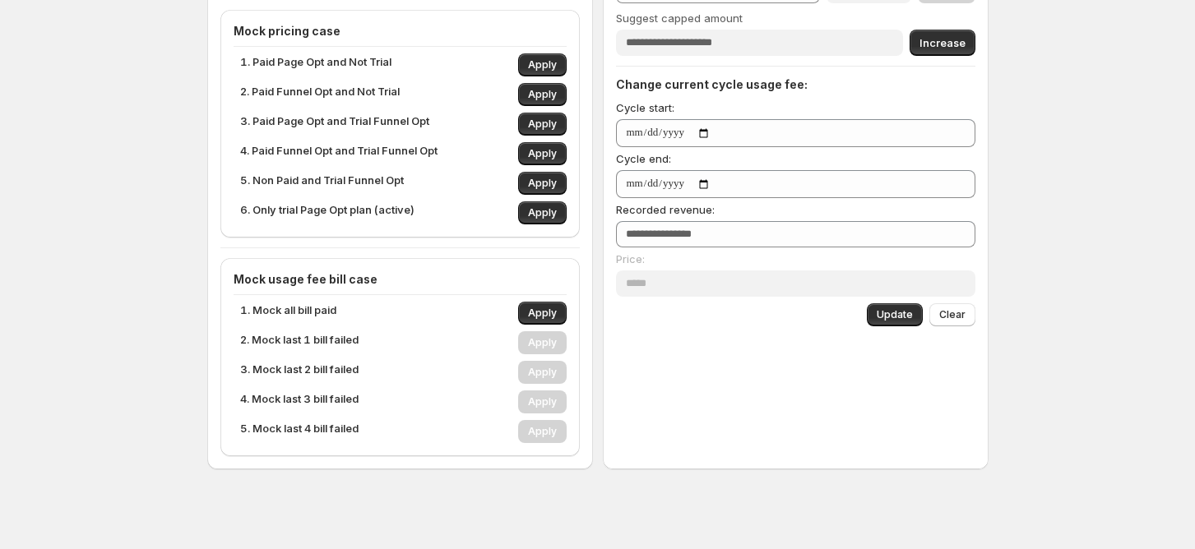
click at [363, 116] on p "3. Paid Page Opt and Trial Funnel Opt" at bounding box center [334, 124] width 189 height 23
drag, startPoint x: 338, startPoint y: 149, endPoint x: 415, endPoint y: 141, distance: 76.8
click at [414, 142] on p "4. Paid Funnel Opt and Trial Funnel Opt" at bounding box center [338, 153] width 197 height 23
click at [541, 205] on button "Apply" at bounding box center [542, 212] width 49 height 23
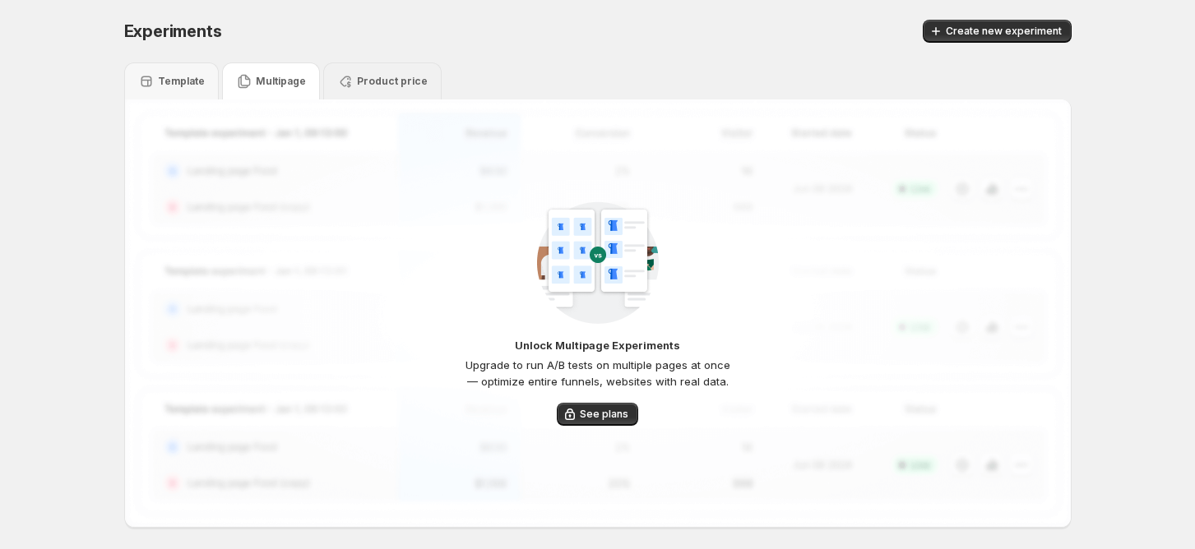
click at [379, 90] on div "Product price" at bounding box center [382, 81] width 118 height 37
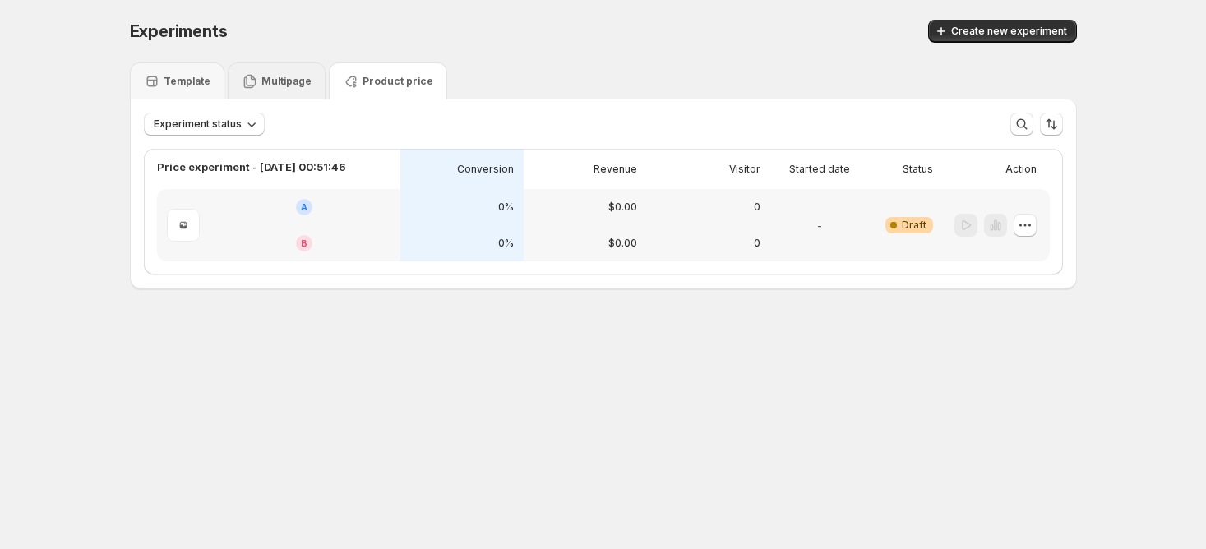
click at [296, 90] on div "Multipage" at bounding box center [277, 81] width 98 height 37
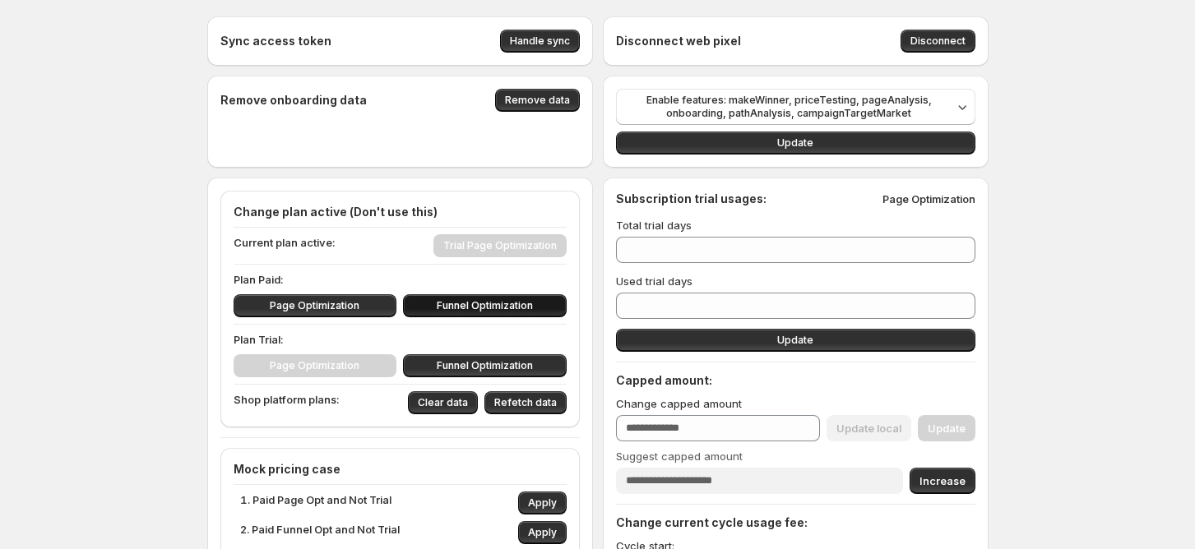
click at [479, 307] on span "Funnel Optimization" at bounding box center [485, 305] width 96 height 13
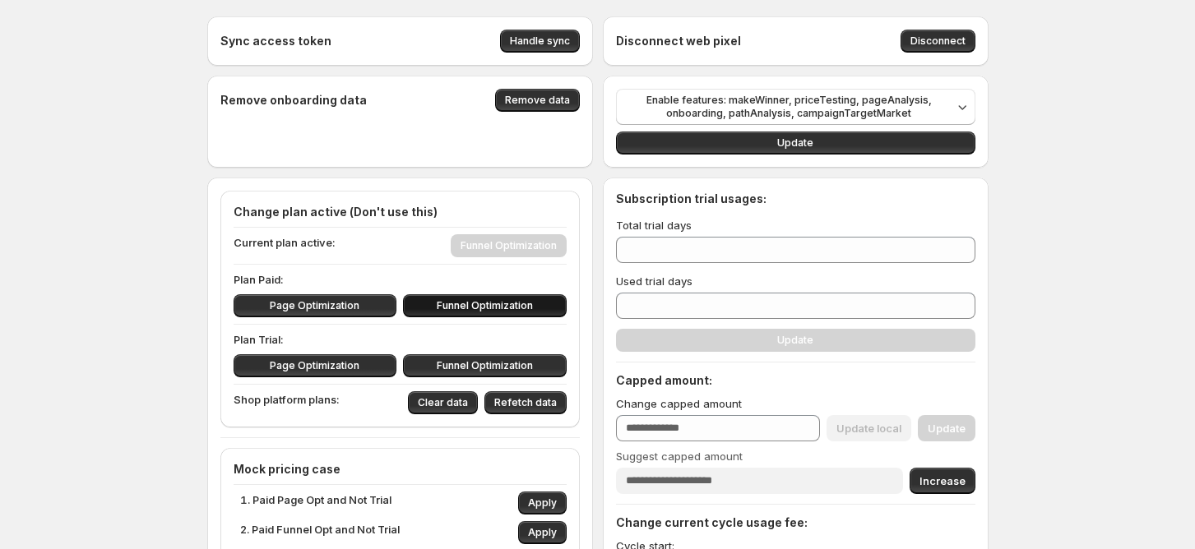
click at [485, 303] on div "Page Optimization Funnel Optimization" at bounding box center [400, 305] width 333 height 23
click at [449, 368] on span "Funnel Optimization" at bounding box center [485, 365] width 96 height 13
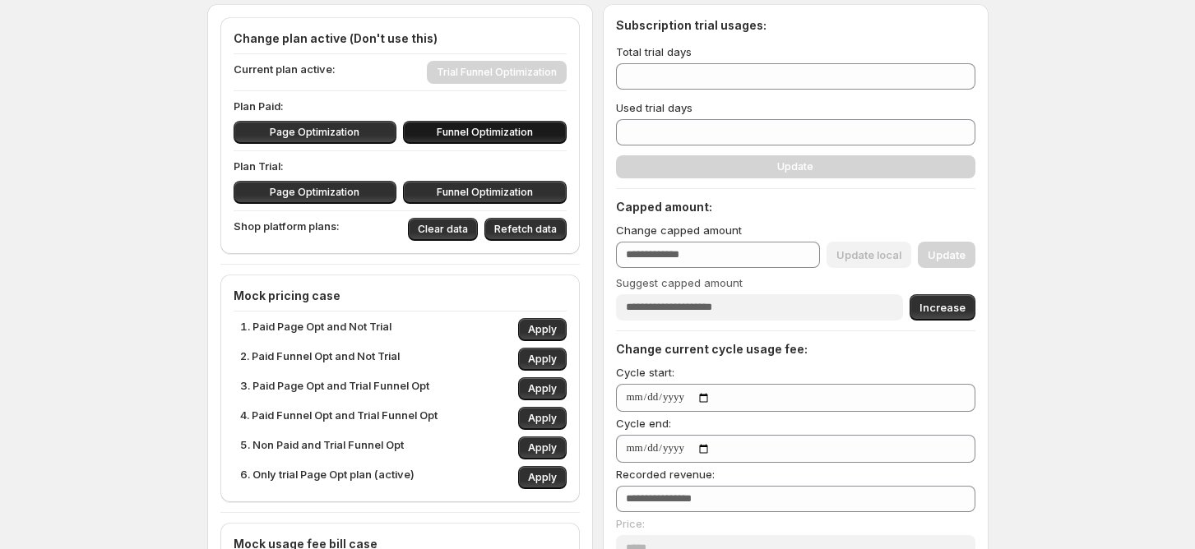
scroll to position [219, 0]
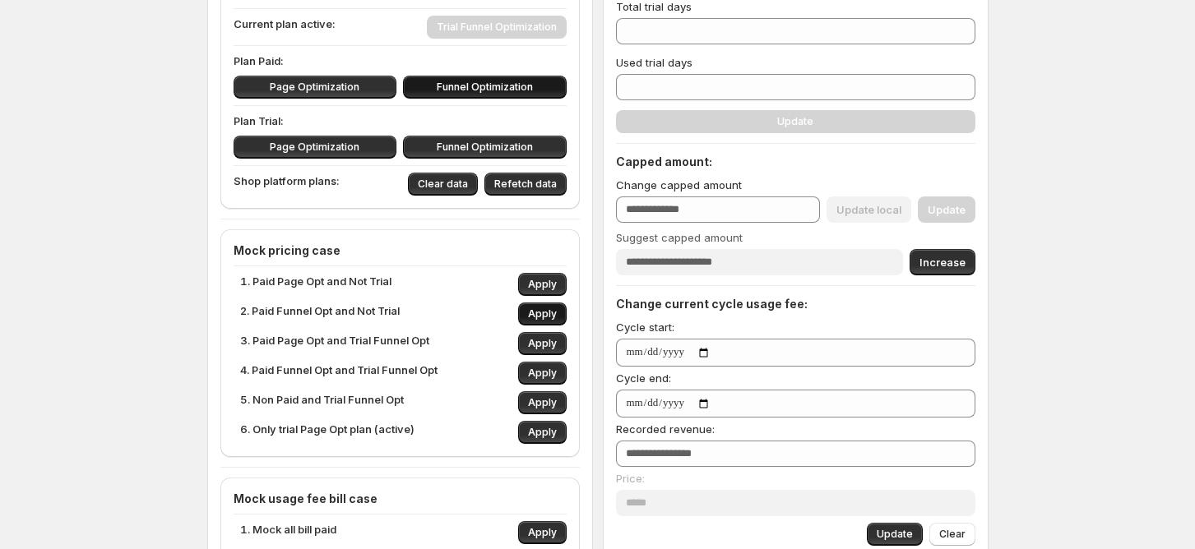
click at [549, 317] on span "Apply" at bounding box center [542, 314] width 29 height 13
click at [550, 318] on span "Apply" at bounding box center [542, 314] width 29 height 13
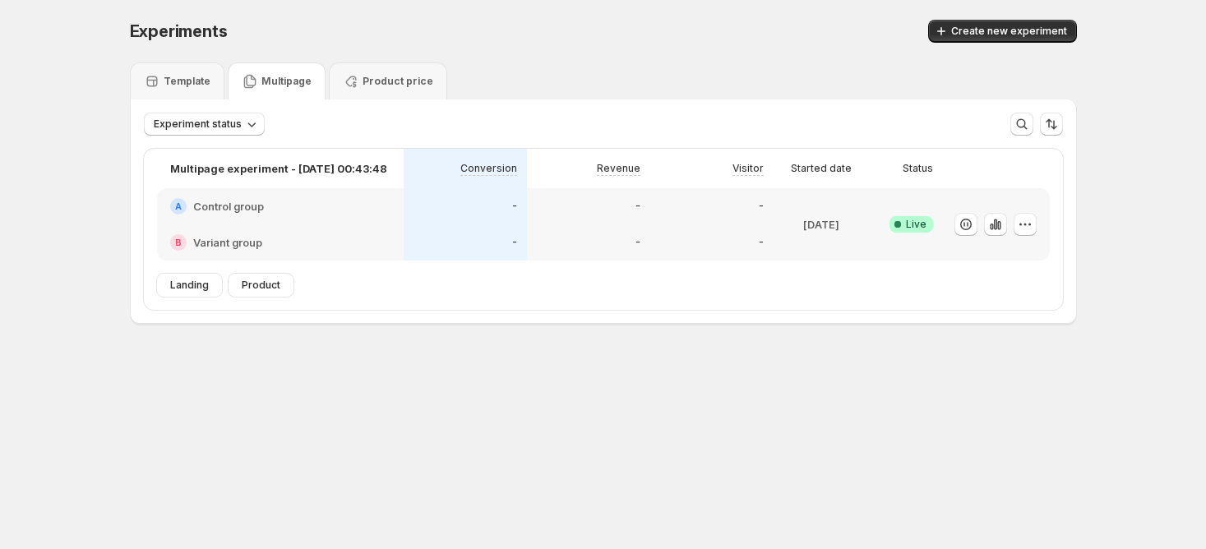
click at [303, 77] on p "Multipage" at bounding box center [287, 81] width 50 height 13
click at [313, 214] on div "A Control group" at bounding box center [280, 206] width 220 height 16
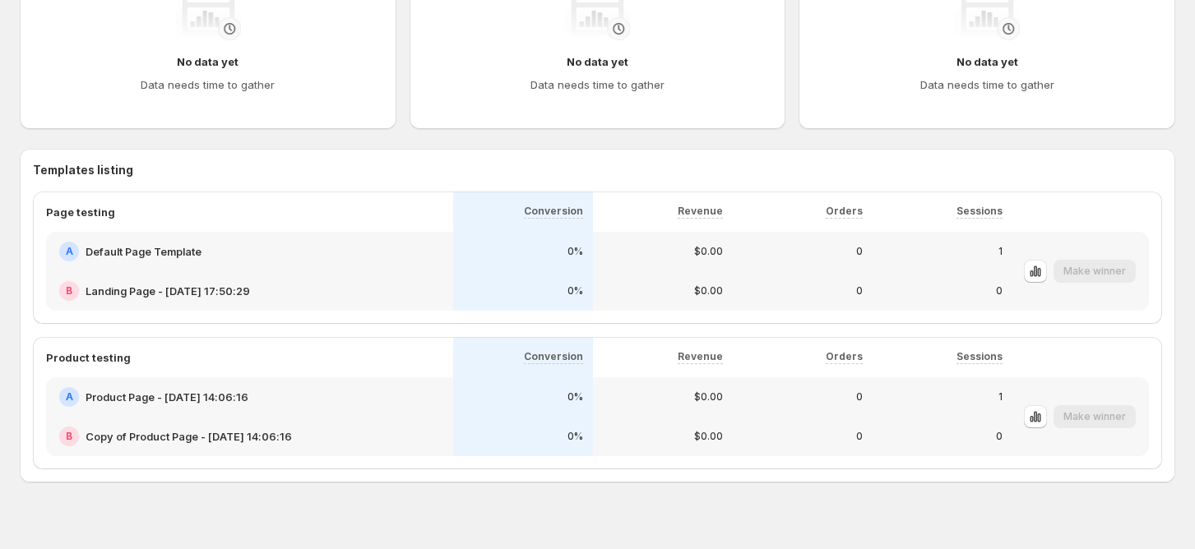
scroll to position [612, 0]
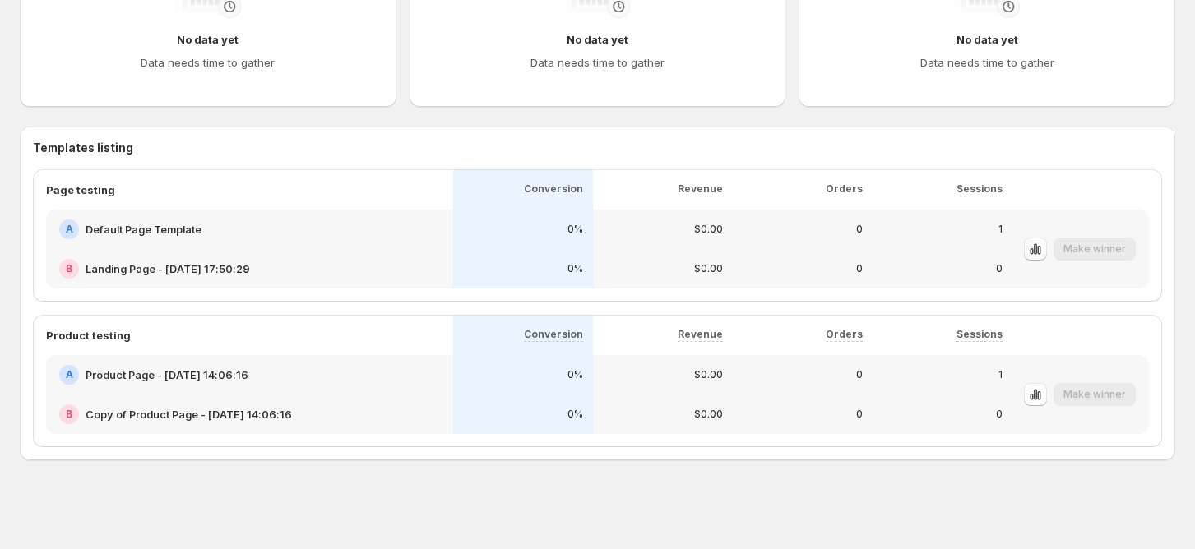
click at [1040, 249] on icon "button" at bounding box center [1038, 250] width 3 height 9
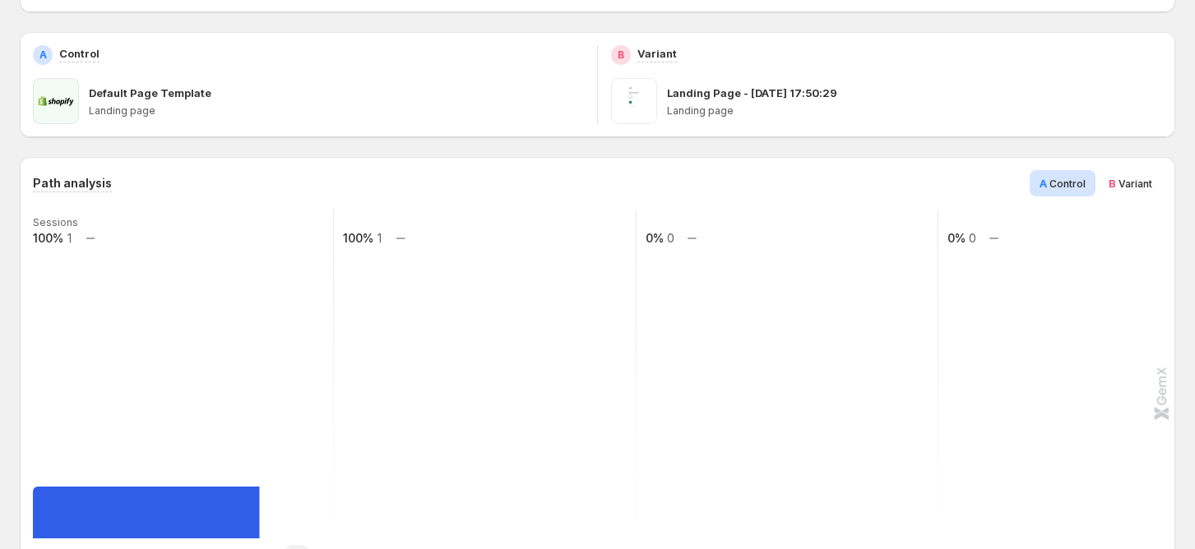
scroll to position [329, 0]
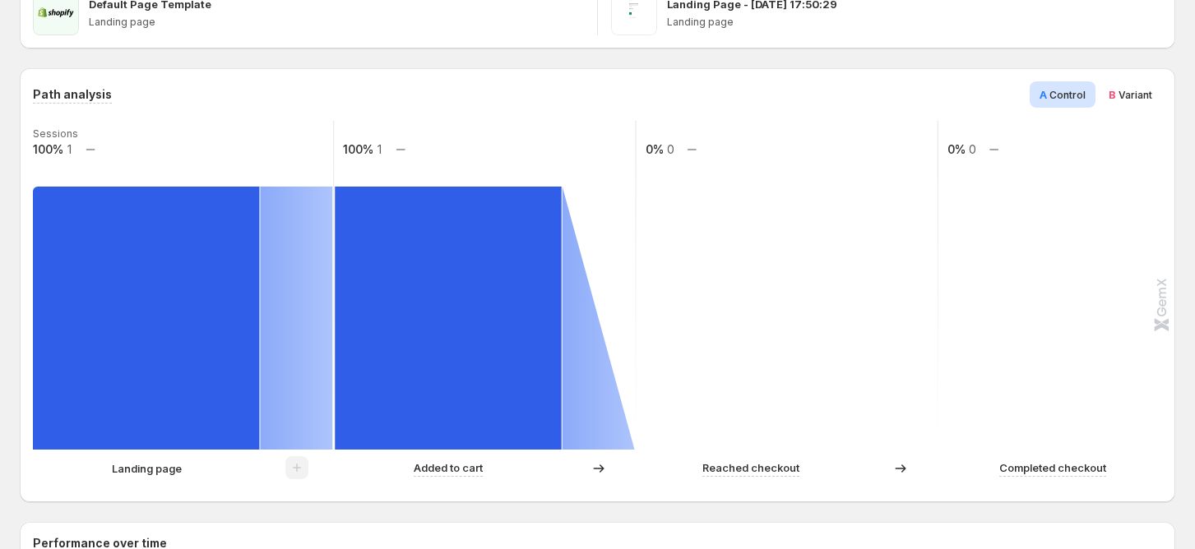
click at [1134, 99] on span "Variant" at bounding box center [1135, 95] width 34 height 12
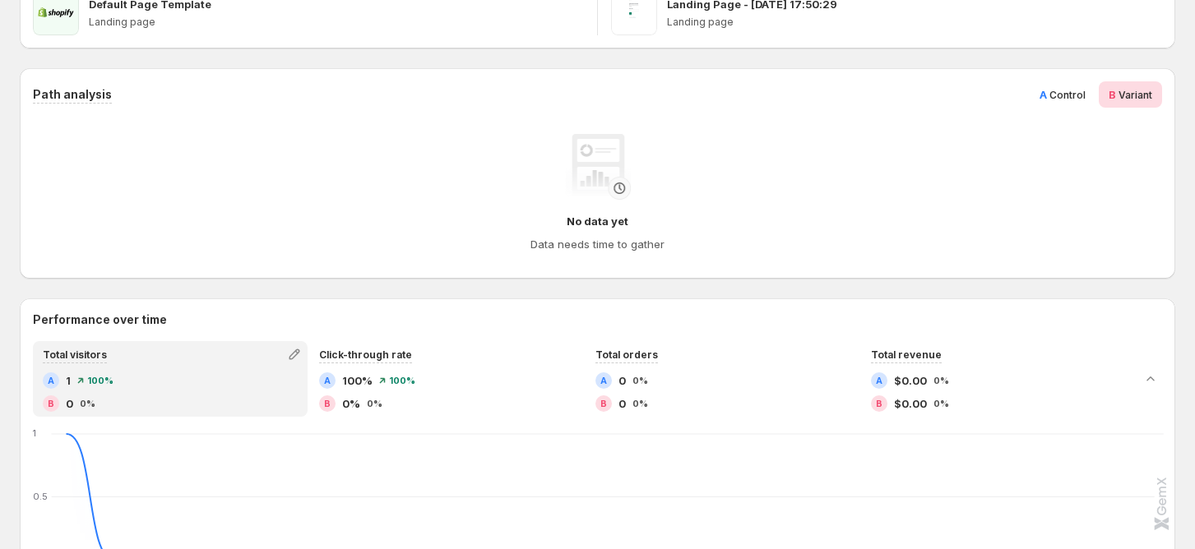
click at [1095, 89] on div "A Control" at bounding box center [1063, 94] width 66 height 26
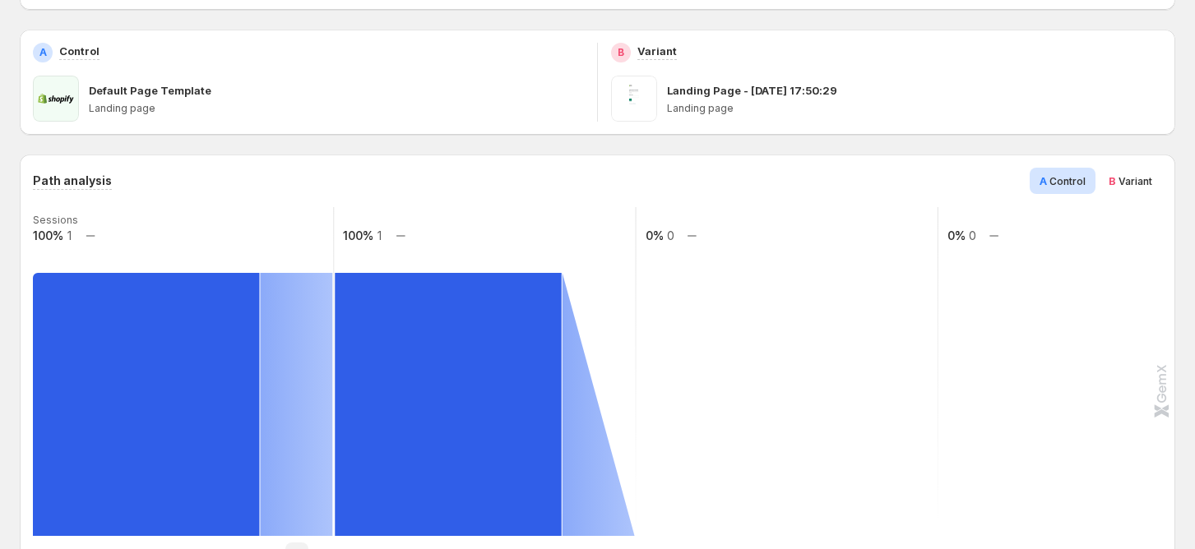
scroll to position [0, 0]
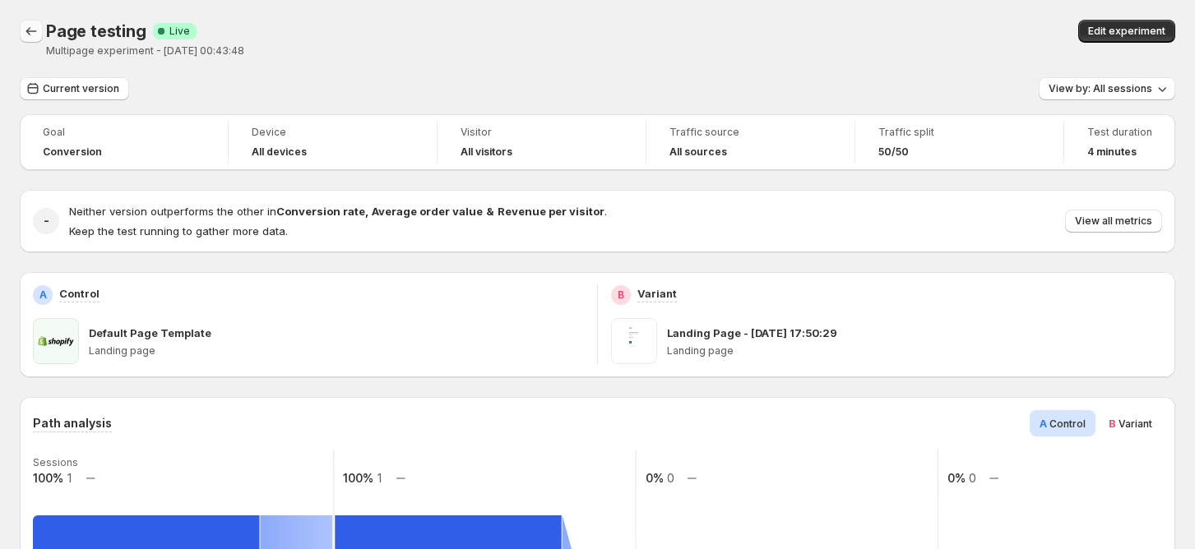
click at [23, 31] on icon "Back" at bounding box center [31, 31] width 16 height 16
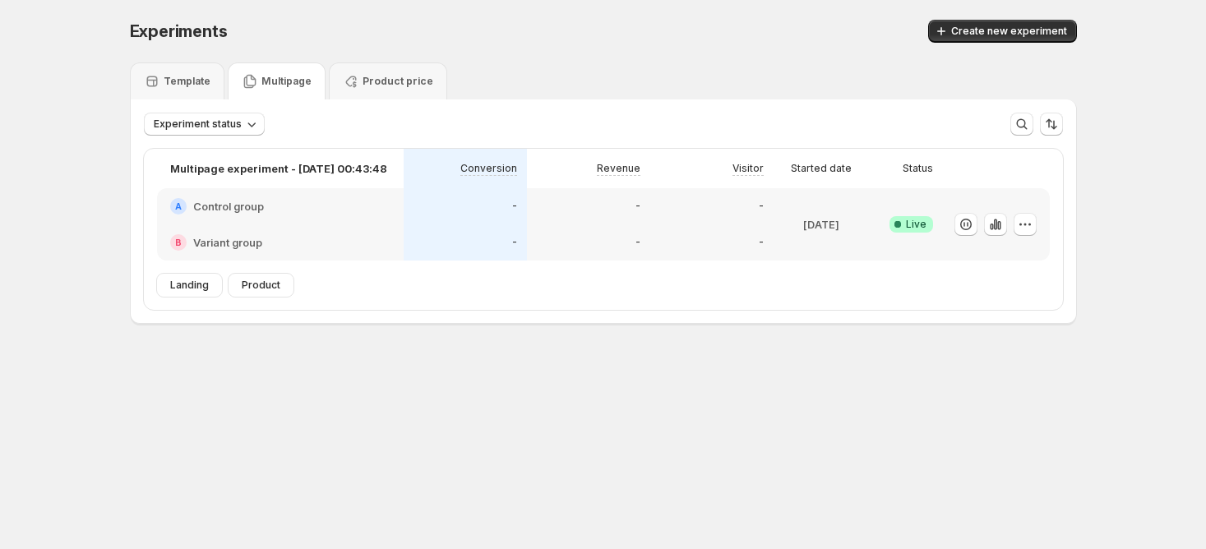
click at [366, 214] on div "A Control group" at bounding box center [280, 206] width 247 height 36
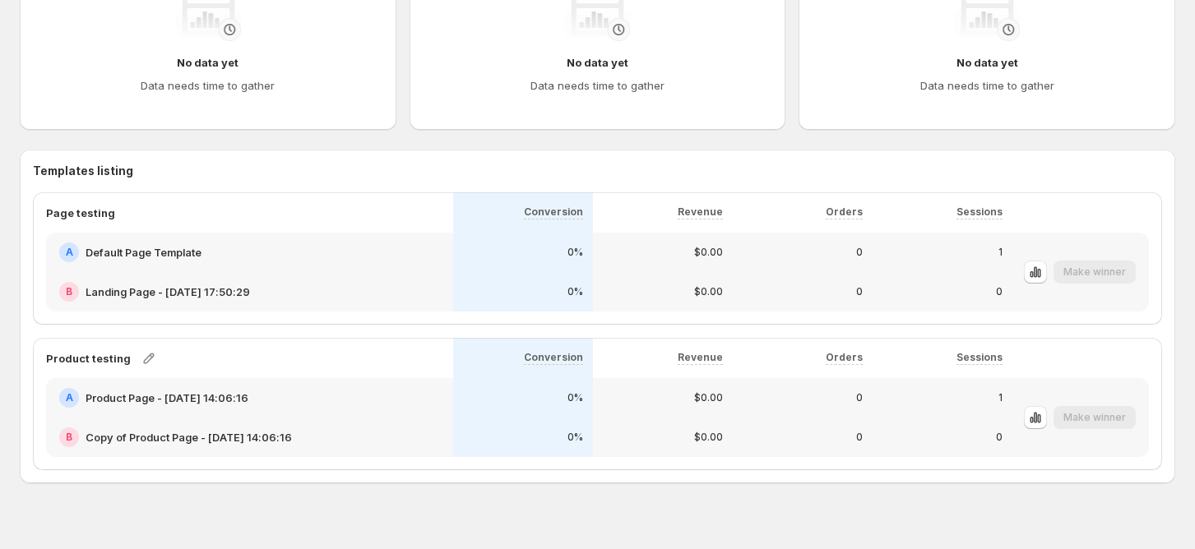
scroll to position [612, 0]
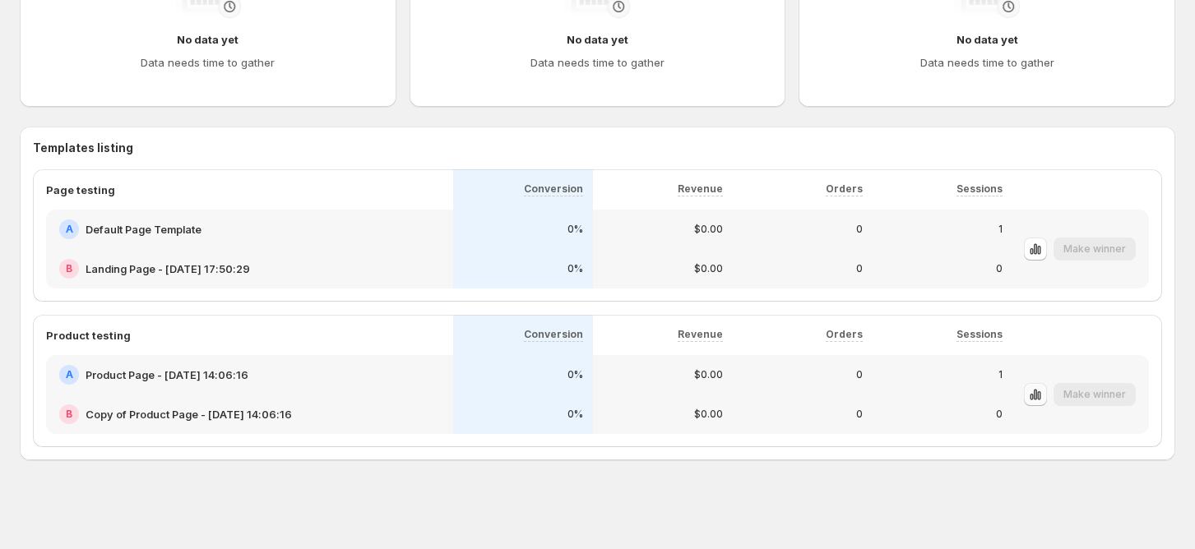
click at [1038, 398] on button "button" at bounding box center [1035, 394] width 23 height 23
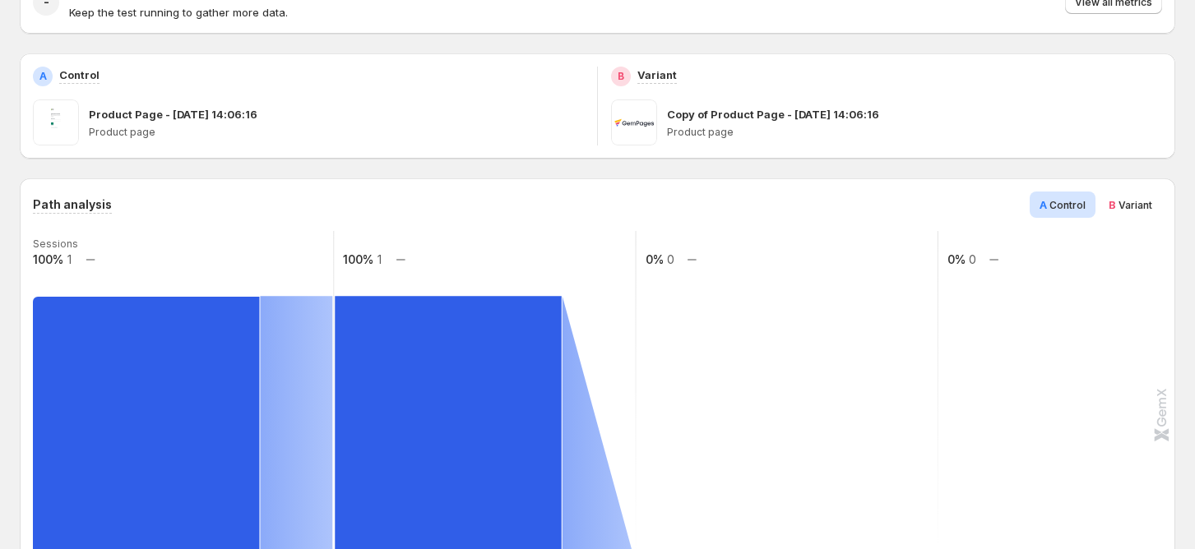
scroll to position [548, 0]
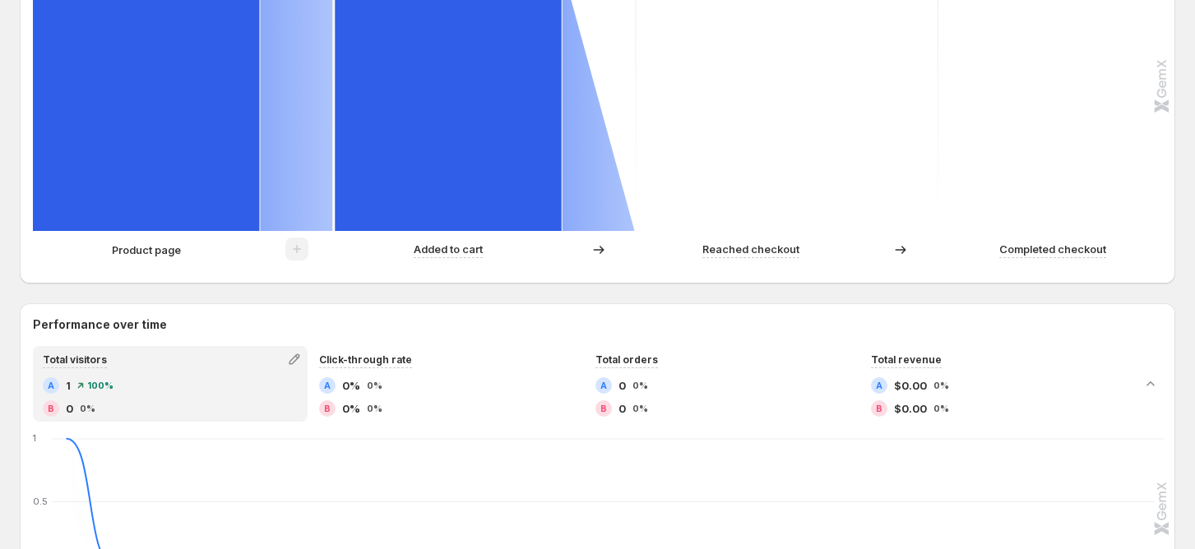
drag, startPoint x: 310, startPoint y: 253, endPoint x: 453, endPoint y: 237, distance: 144.0
click at [311, 249] on div at bounding box center [296, 250] width 73 height 24
click at [487, 247] on div "Added to cart" at bounding box center [448, 249] width 227 height 17
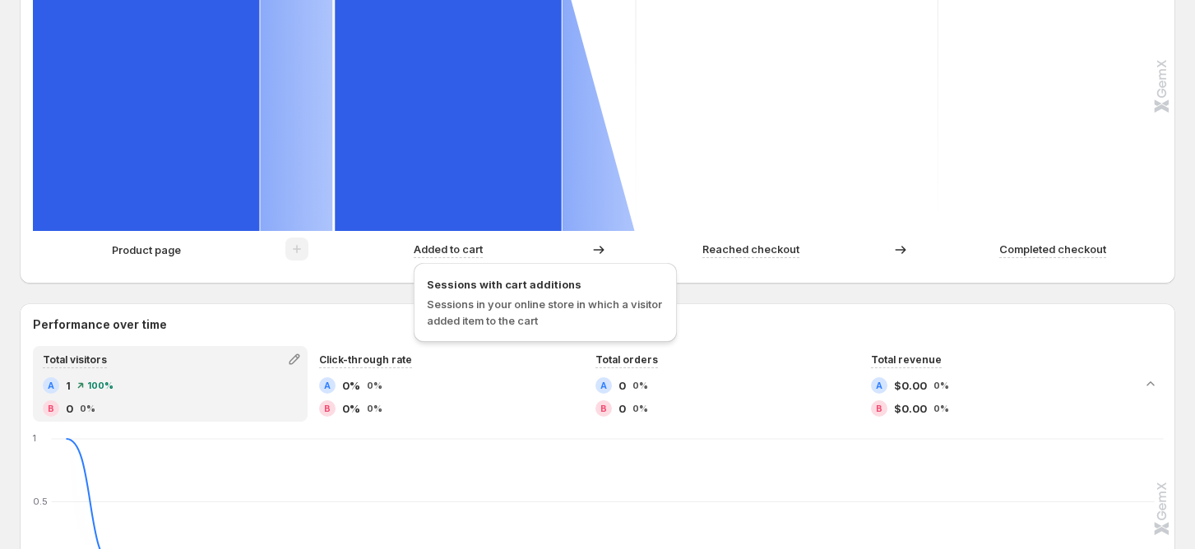
click at [470, 247] on p "Added to cart" at bounding box center [448, 249] width 69 height 16
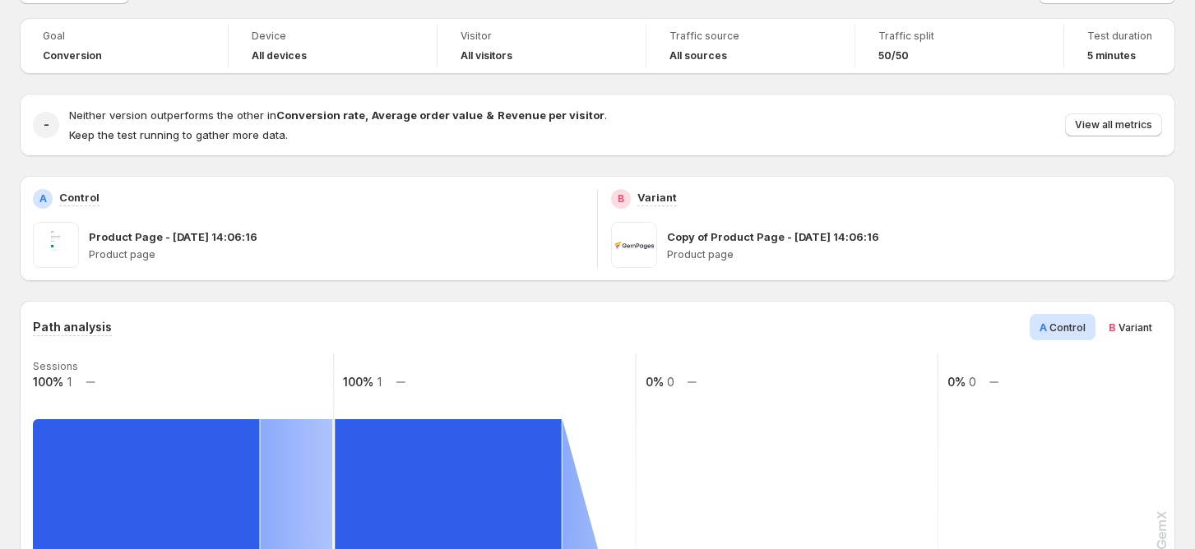
scroll to position [0, 0]
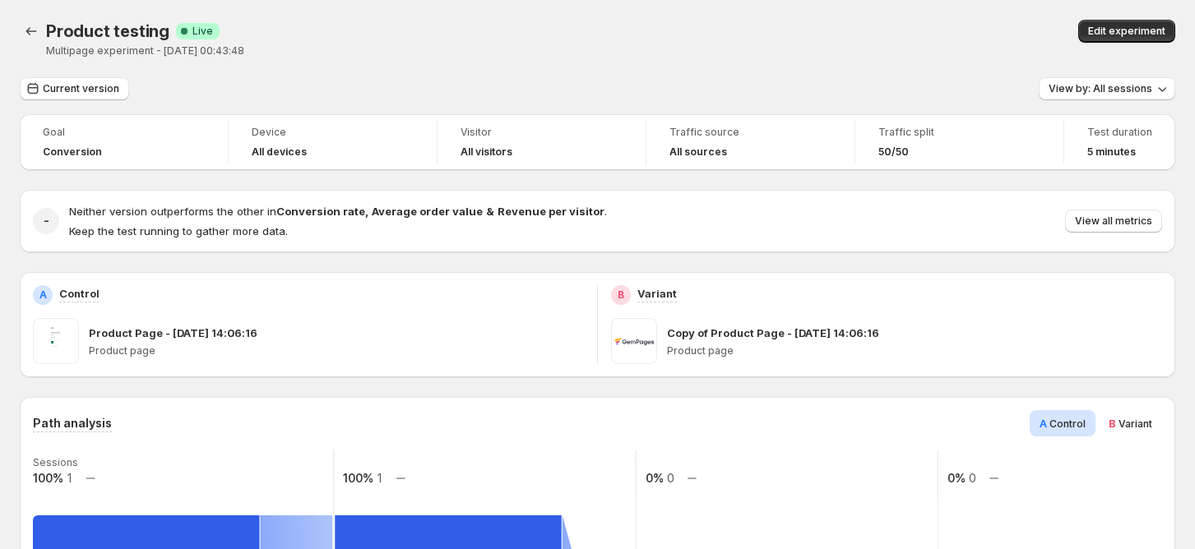
click at [1132, 417] on span "B Variant" at bounding box center [1131, 423] width 44 height 16
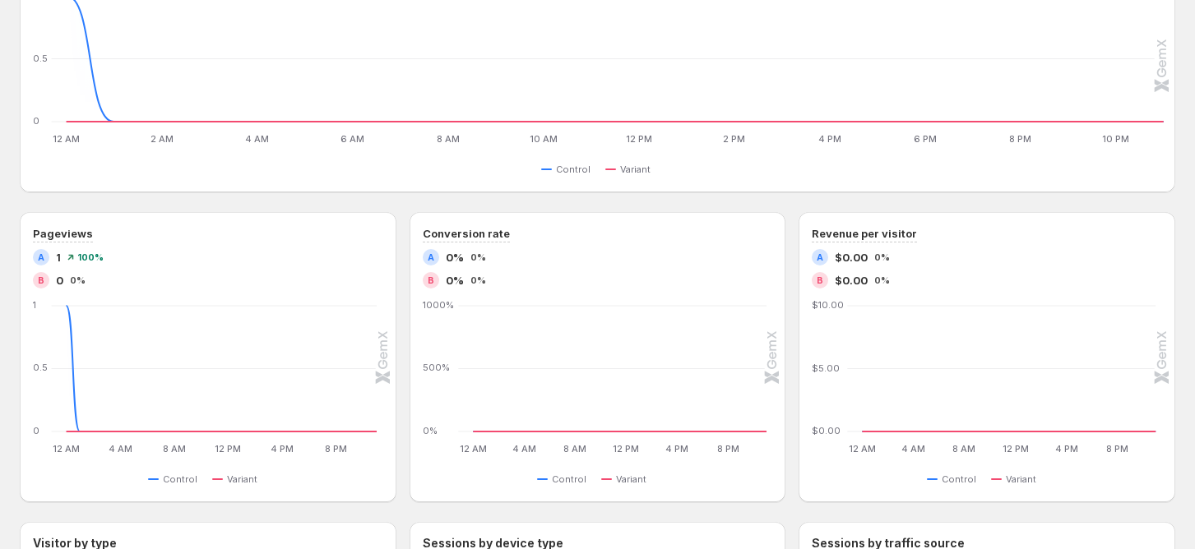
scroll to position [219, 0]
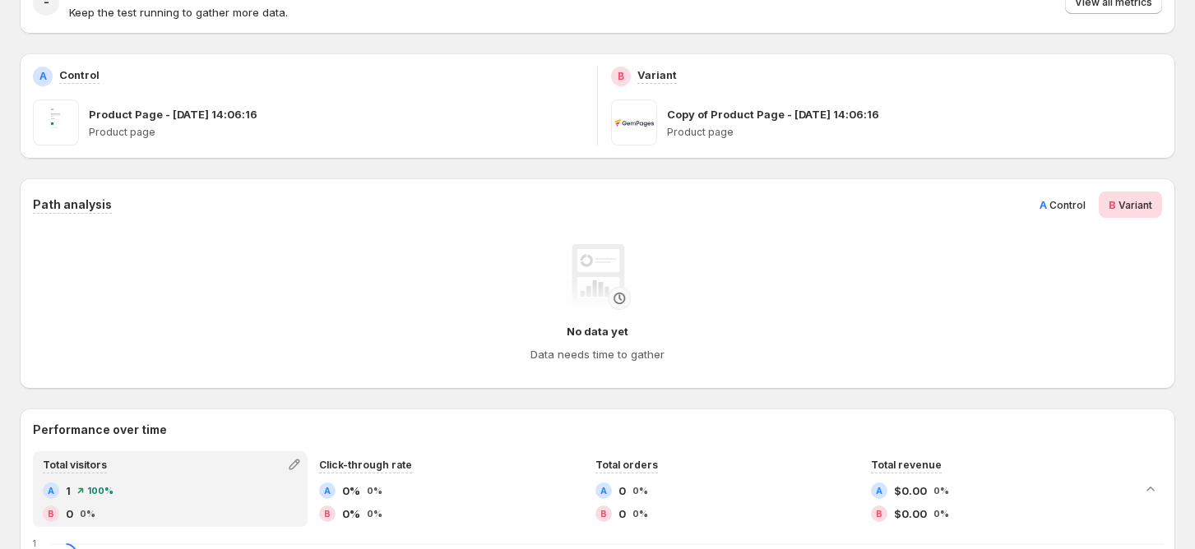
drag, startPoint x: 1072, startPoint y: 196, endPoint x: 1063, endPoint y: 203, distance: 11.7
click at [1072, 197] on span "A Control" at bounding box center [1063, 205] width 46 height 16
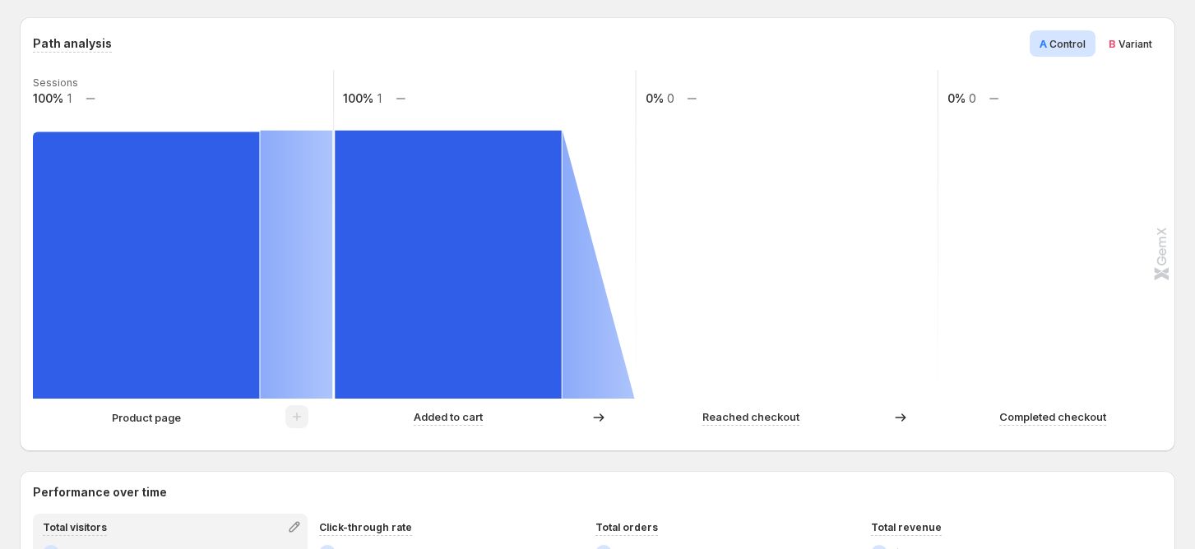
scroll to position [438, 0]
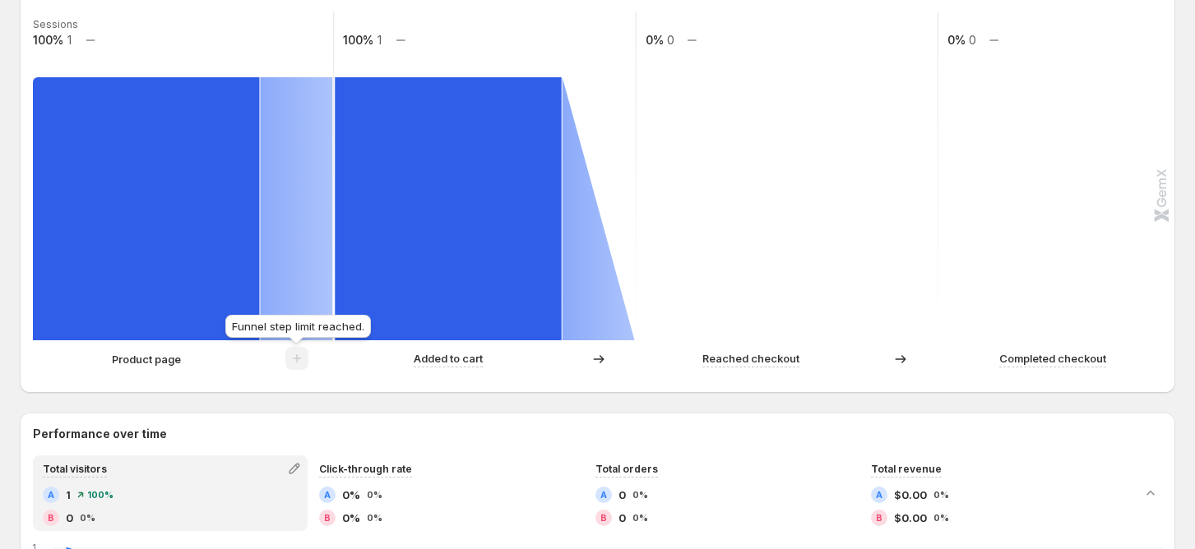
click at [297, 361] on span at bounding box center [296, 362] width 23 height 13
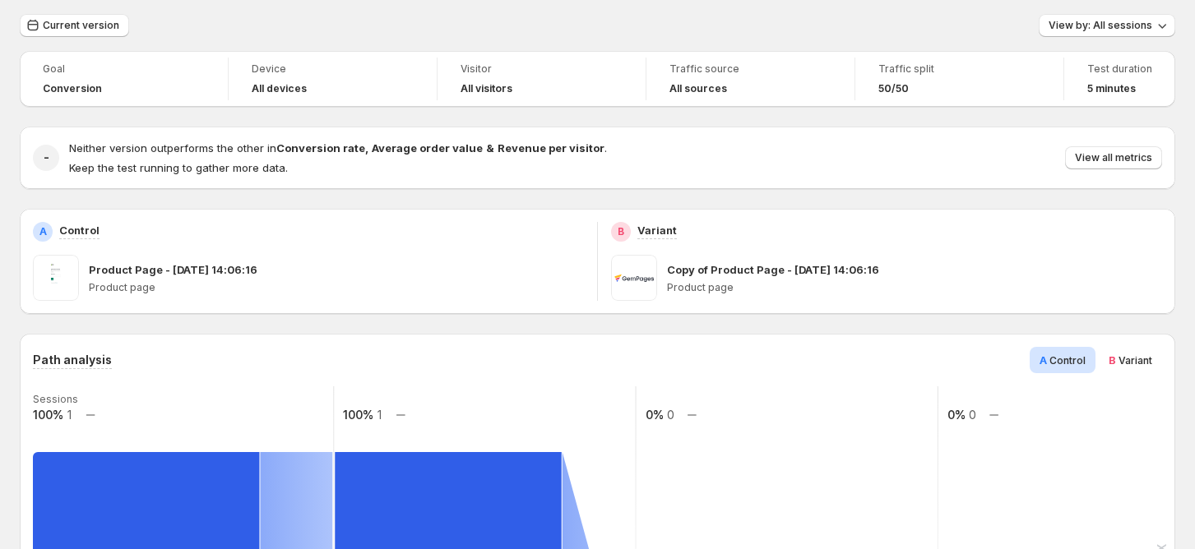
scroll to position [0, 0]
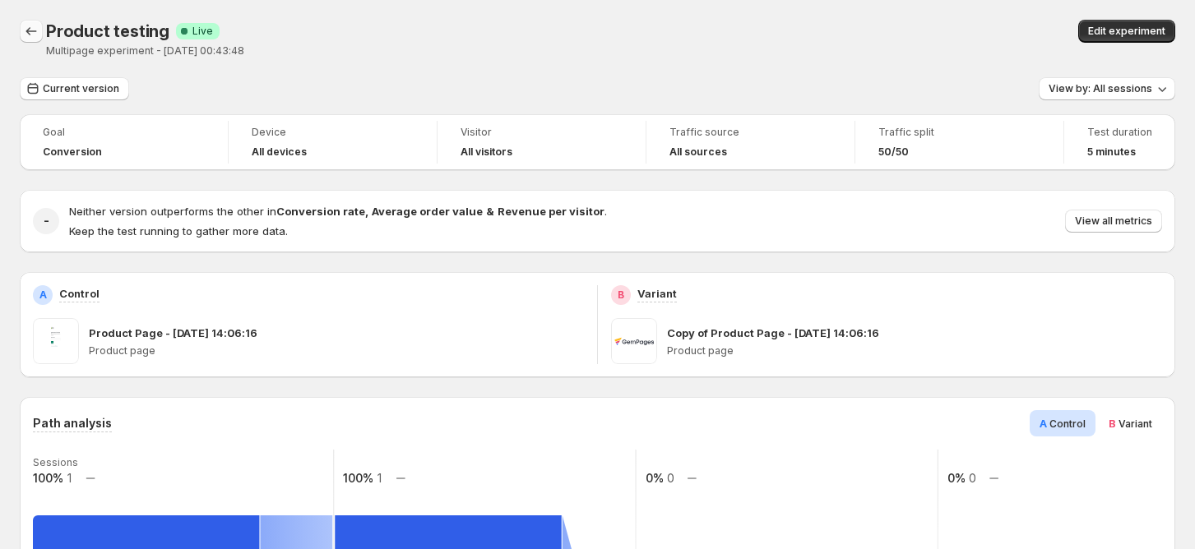
click at [37, 23] on icon "Back" at bounding box center [31, 31] width 16 height 16
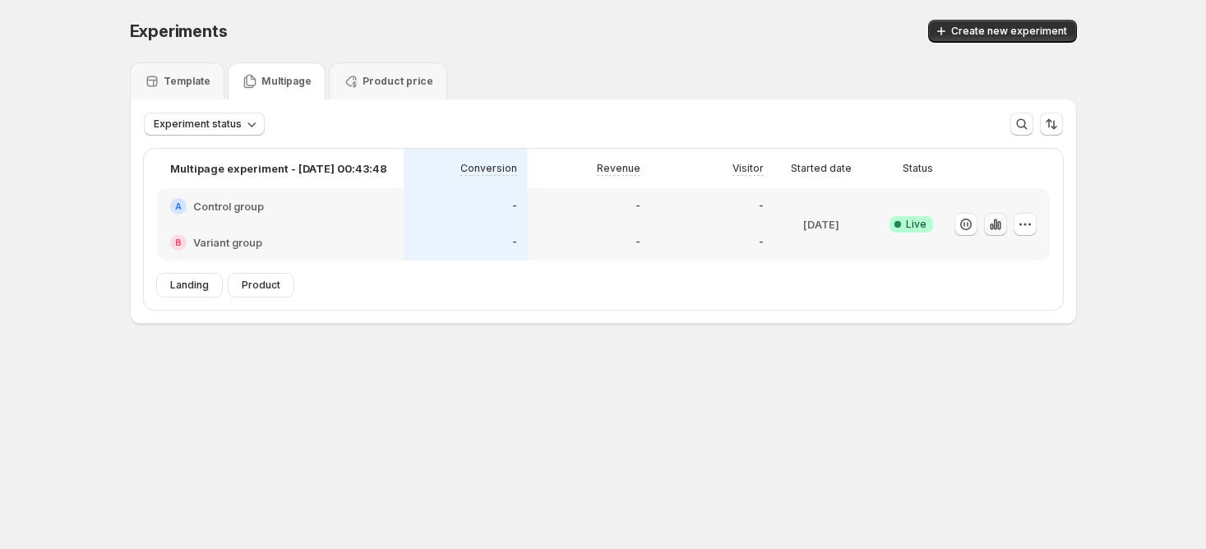
click at [996, 222] on icon "button" at bounding box center [994, 224] width 3 height 11
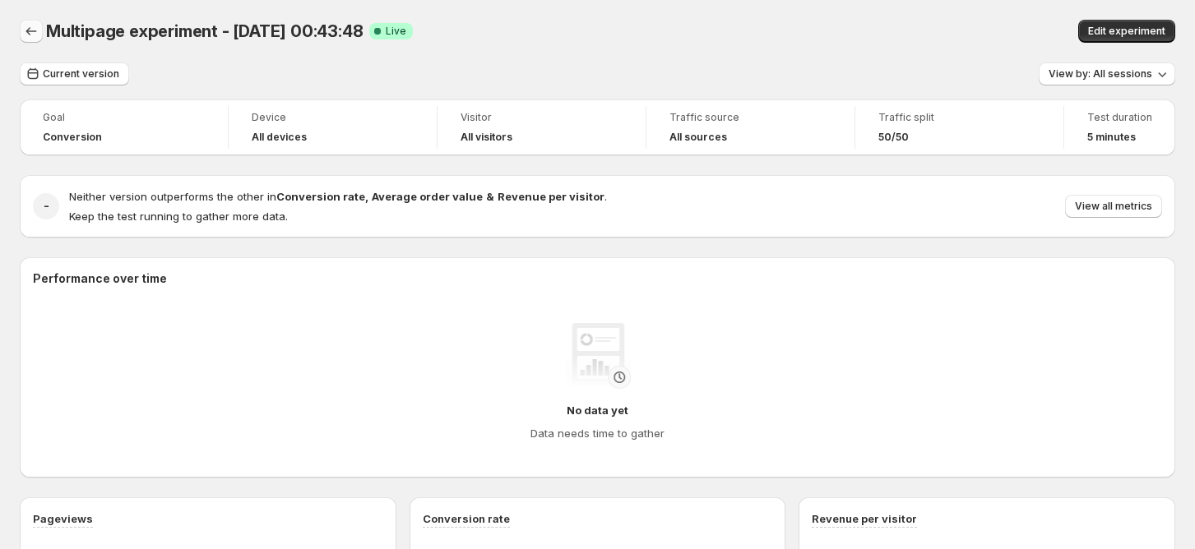
click at [26, 23] on button "Back" at bounding box center [31, 31] width 23 height 23
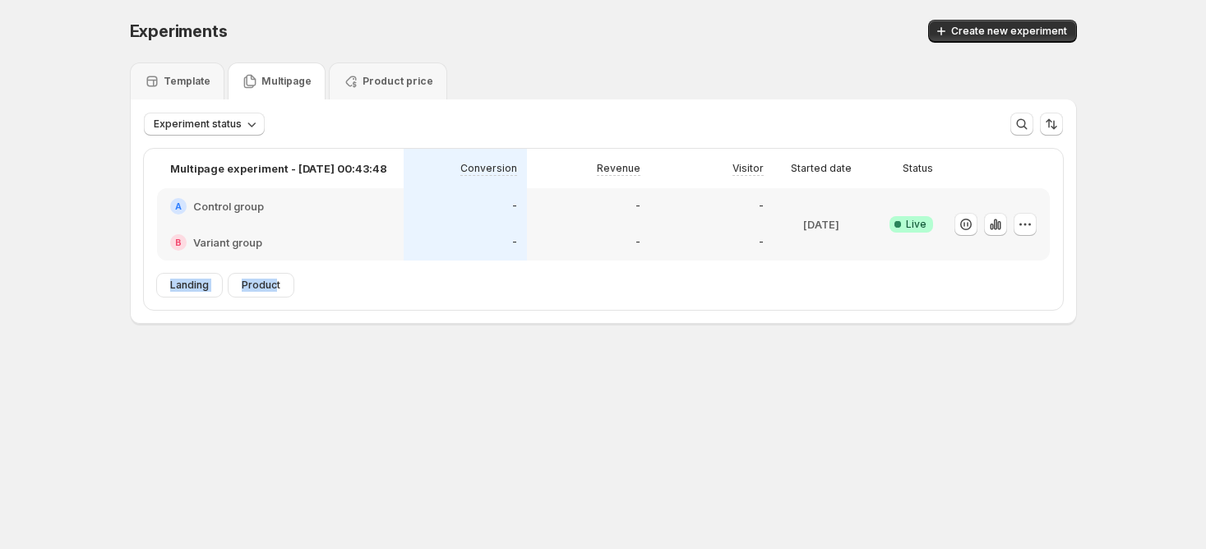
drag, startPoint x: 165, startPoint y: 284, endPoint x: 271, endPoint y: 284, distance: 106.1
click at [271, 284] on div "Landing Product" at bounding box center [610, 285] width 906 height 23
click at [286, 284] on div "Product" at bounding box center [261, 285] width 65 height 23
drag, startPoint x: 316, startPoint y: 285, endPoint x: 168, endPoint y: 285, distance: 148.0
click at [168, 285] on div "Landing Product" at bounding box center [610, 285] width 906 height 23
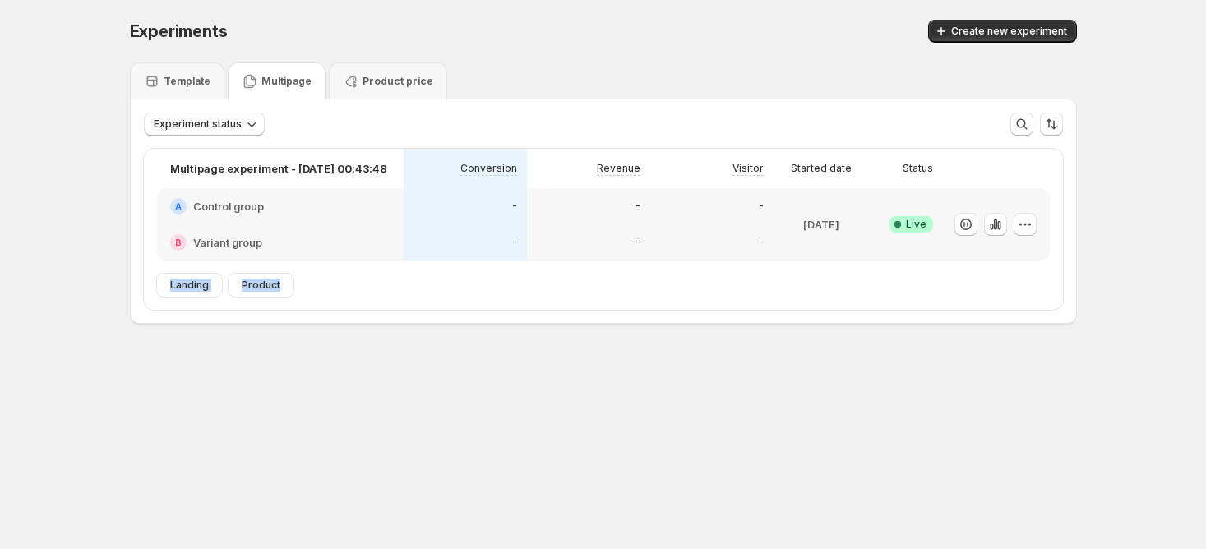
click at [168, 285] on div "Landing" at bounding box center [189, 285] width 65 height 23
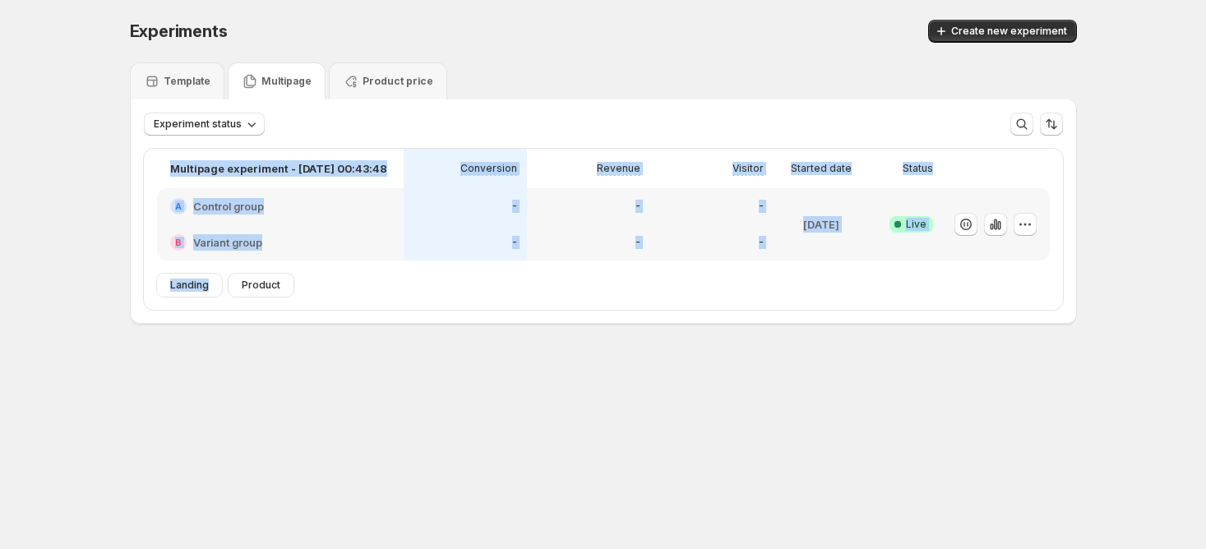
drag, startPoint x: 142, startPoint y: 164, endPoint x: 211, endPoint y: 278, distance: 132.9
click at [211, 278] on div "Multipage experiment - [DATE] 00:43:48 Conversion Revenue Visitor Started date …" at bounding box center [604, 230] width 946 height 188
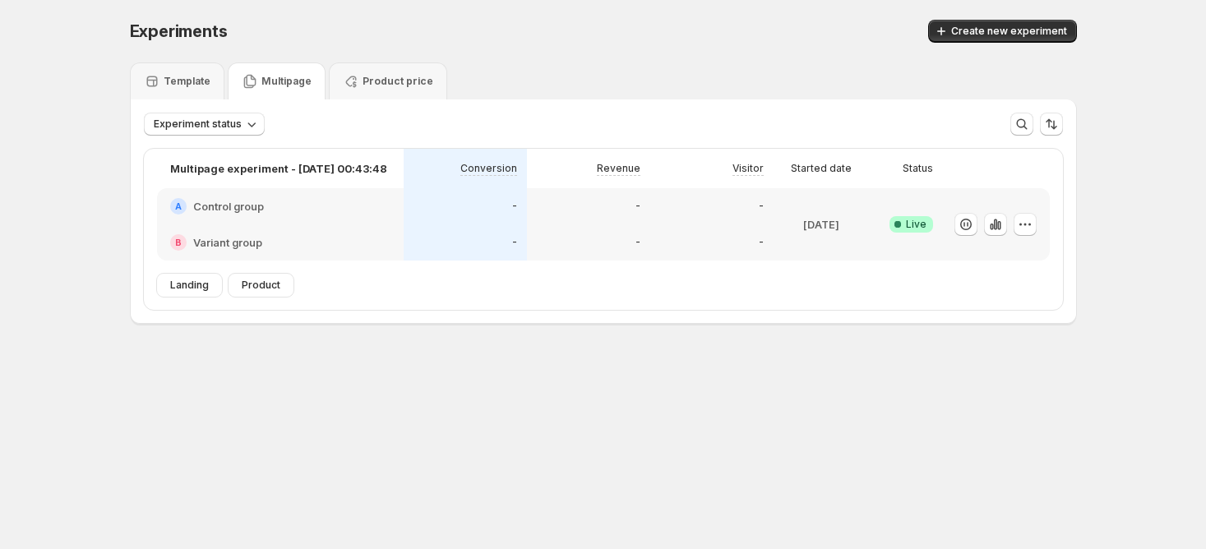
click at [380, 331] on div "Experiments. This page is ready Experiments Create new experiment Template Mult…" at bounding box center [603, 206] width 987 height 413
drag, startPoint x: 159, startPoint y: 285, endPoint x: 210, endPoint y: 285, distance: 51.0
click at [199, 285] on div "Landing" at bounding box center [189, 285] width 65 height 23
click at [230, 285] on div "Product" at bounding box center [261, 285] width 65 height 23
drag, startPoint x: 243, startPoint y: 285, endPoint x: 277, endPoint y: 285, distance: 33.7
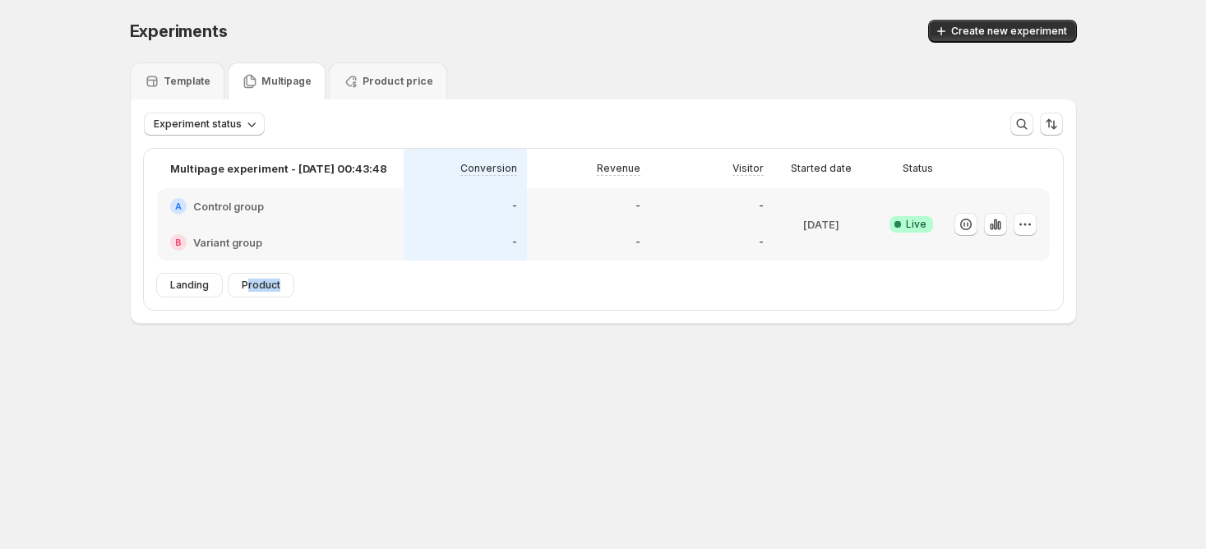
click at [277, 285] on div "Product" at bounding box center [261, 285] width 65 height 23
click at [170, 279] on span "Landing" at bounding box center [189, 285] width 39 height 13
click at [269, 280] on span "Product" at bounding box center [261, 285] width 39 height 13
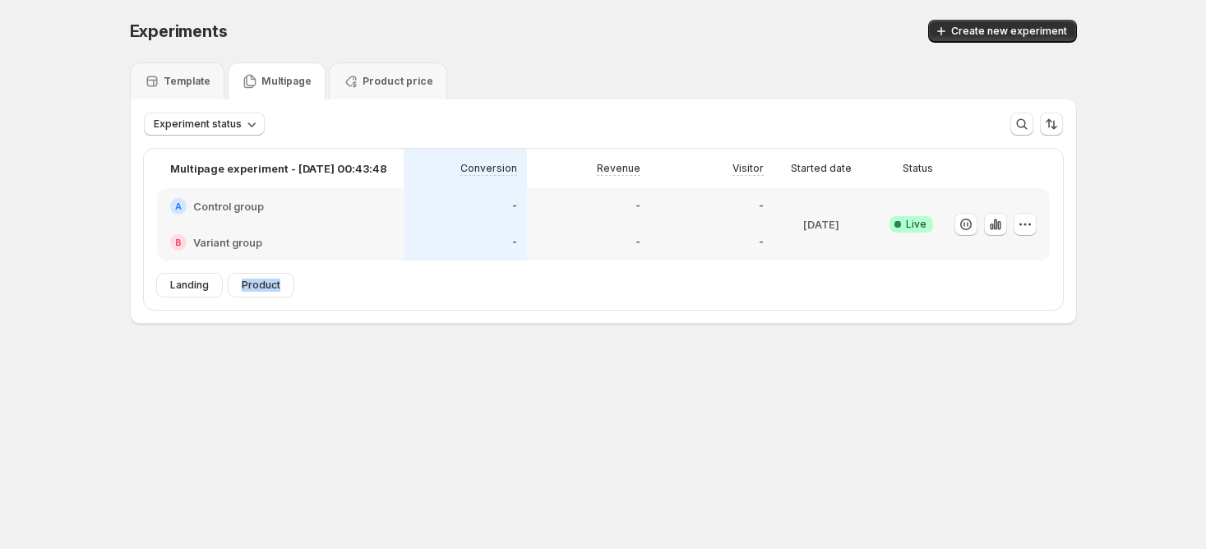
click at [269, 280] on span "Product" at bounding box center [261, 285] width 39 height 13
click at [336, 289] on div "Landing Product" at bounding box center [610, 285] width 906 height 23
click at [241, 210] on h2 "Control group" at bounding box center [228, 206] width 71 height 16
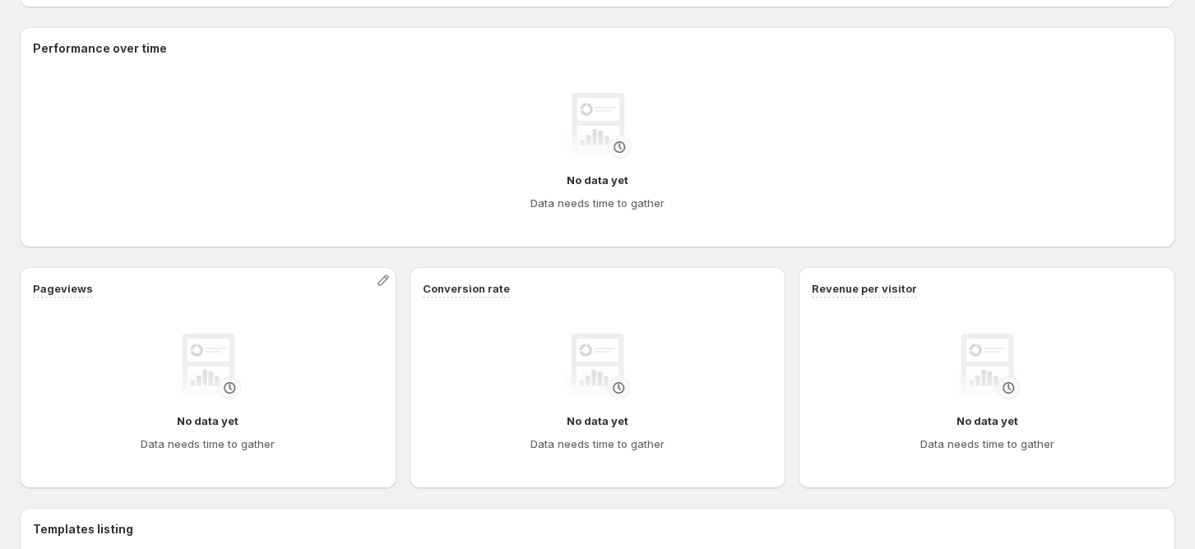
scroll to position [612, 0]
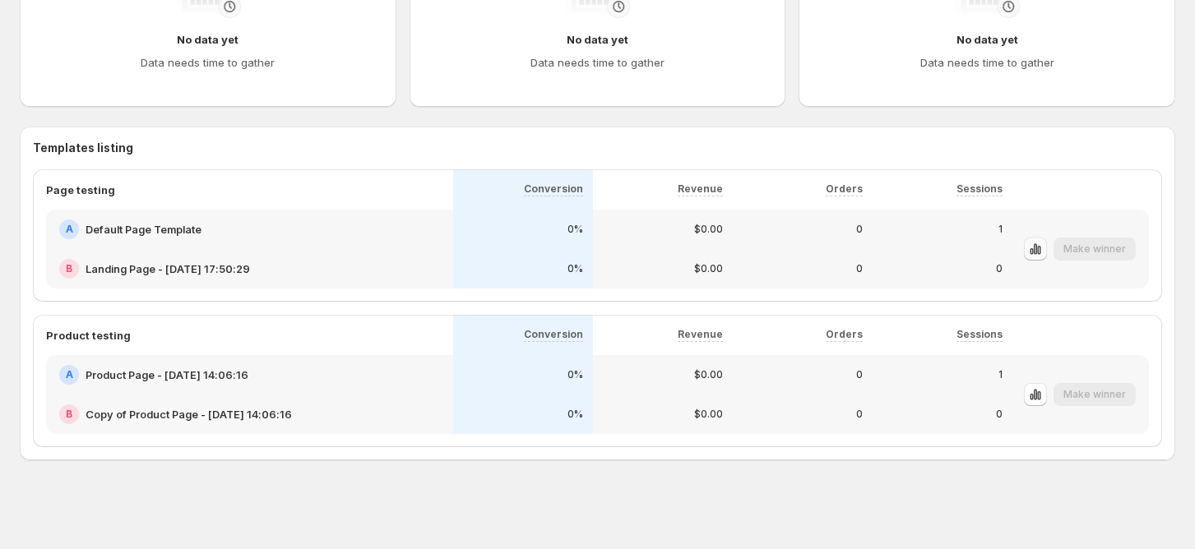
click at [1033, 252] on icon "button" at bounding box center [1031, 251] width 3 height 7
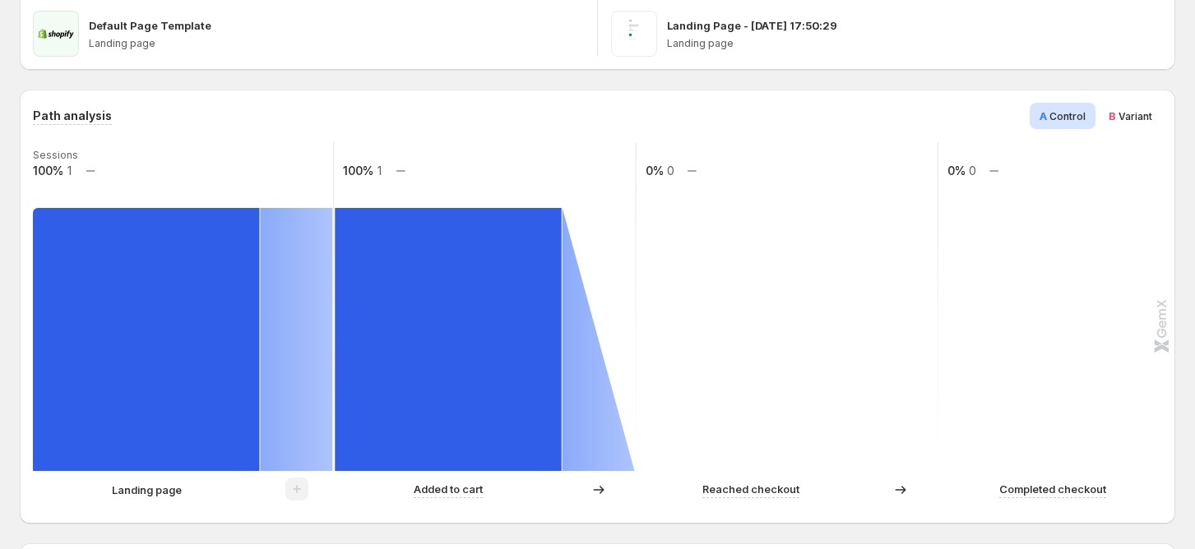
scroll to position [329, 0]
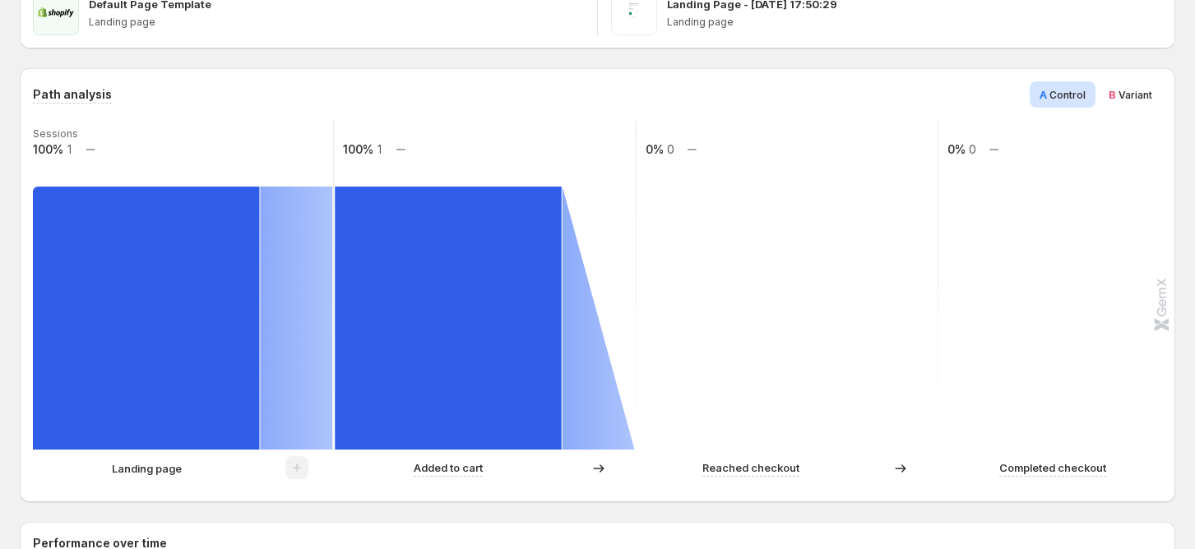
click at [1128, 93] on span "B Variant" at bounding box center [1131, 94] width 44 height 16
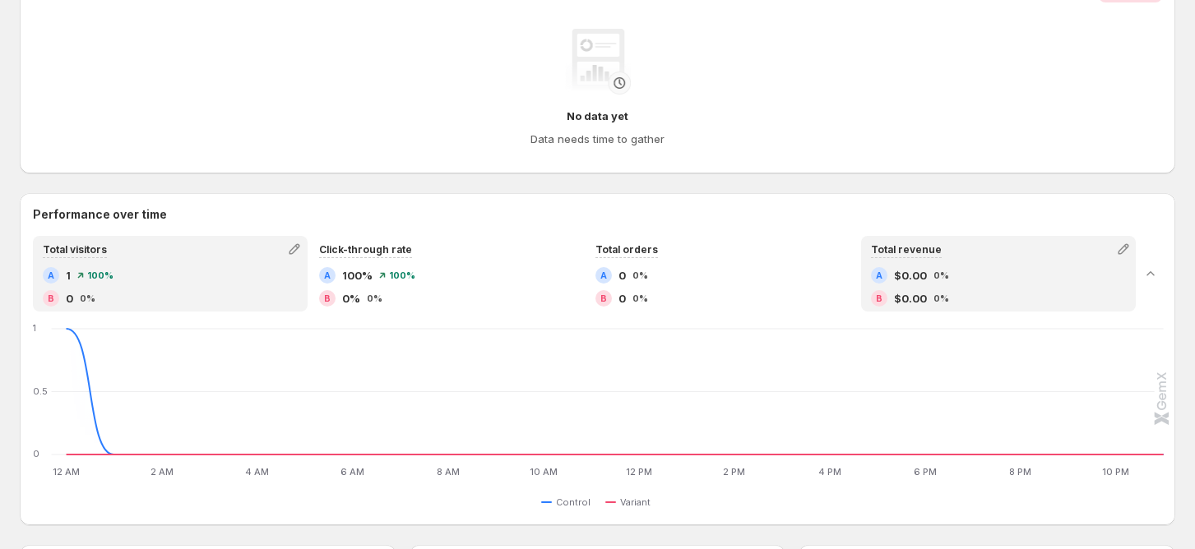
scroll to position [383, 0]
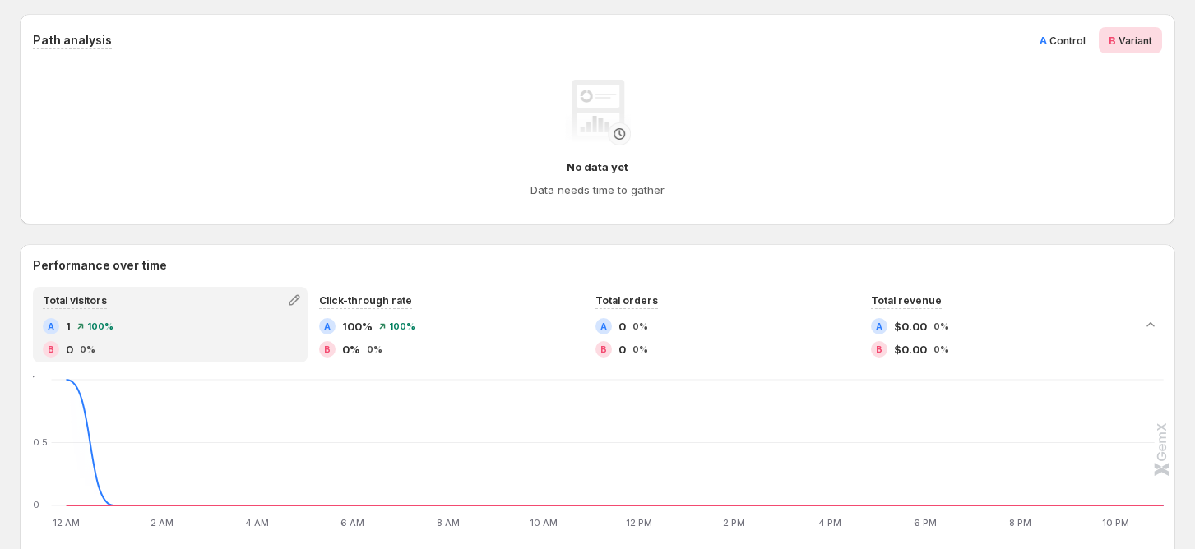
click at [1072, 45] on span "Control" at bounding box center [1067, 41] width 36 height 12
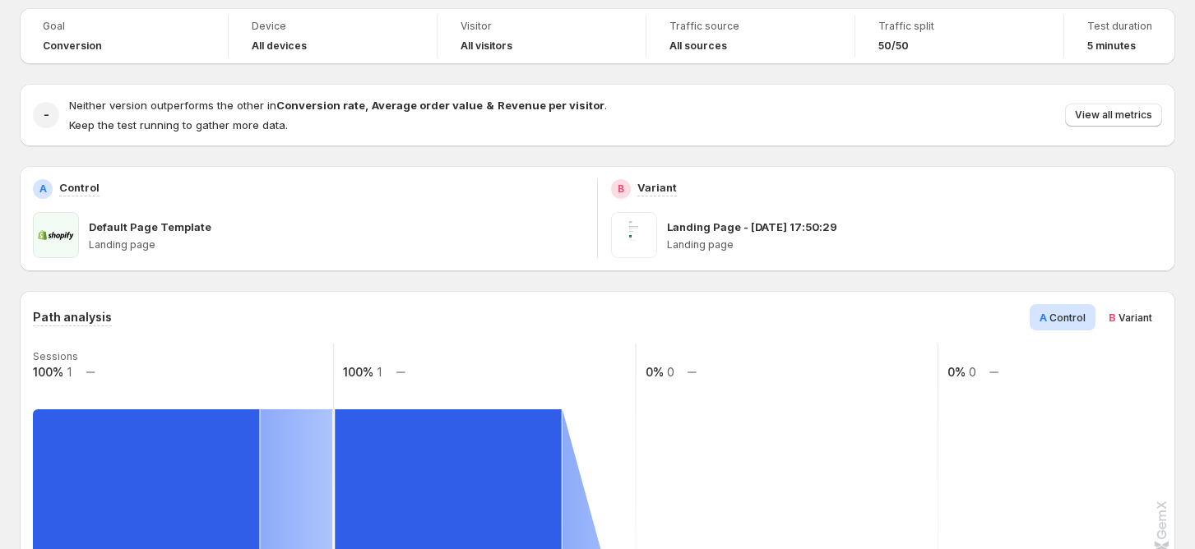
scroll to position [0, 0]
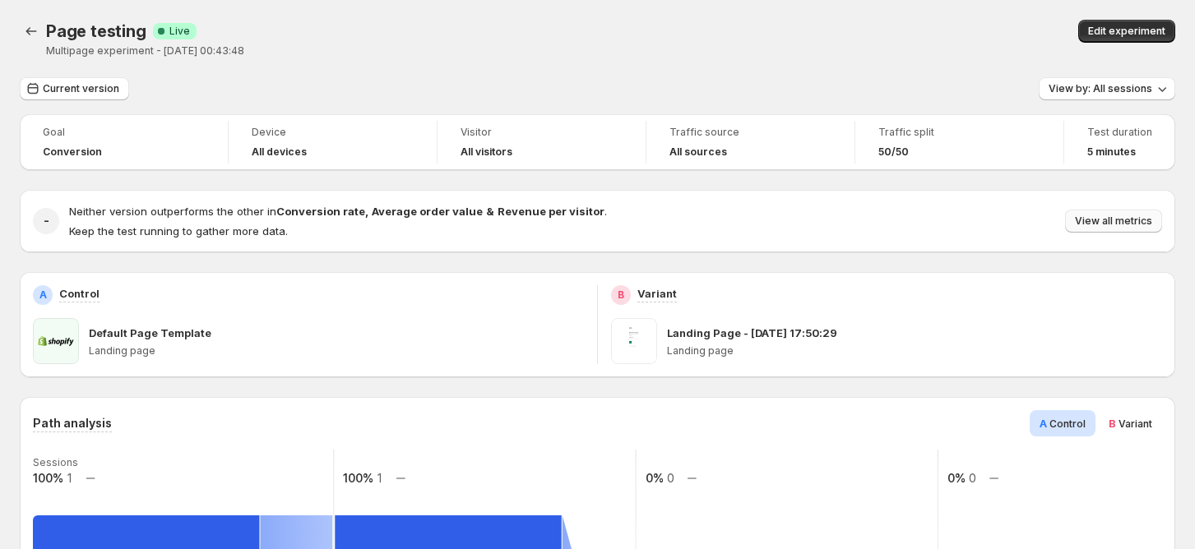
click at [1145, 222] on span "View all metrics" at bounding box center [1113, 221] width 77 height 13
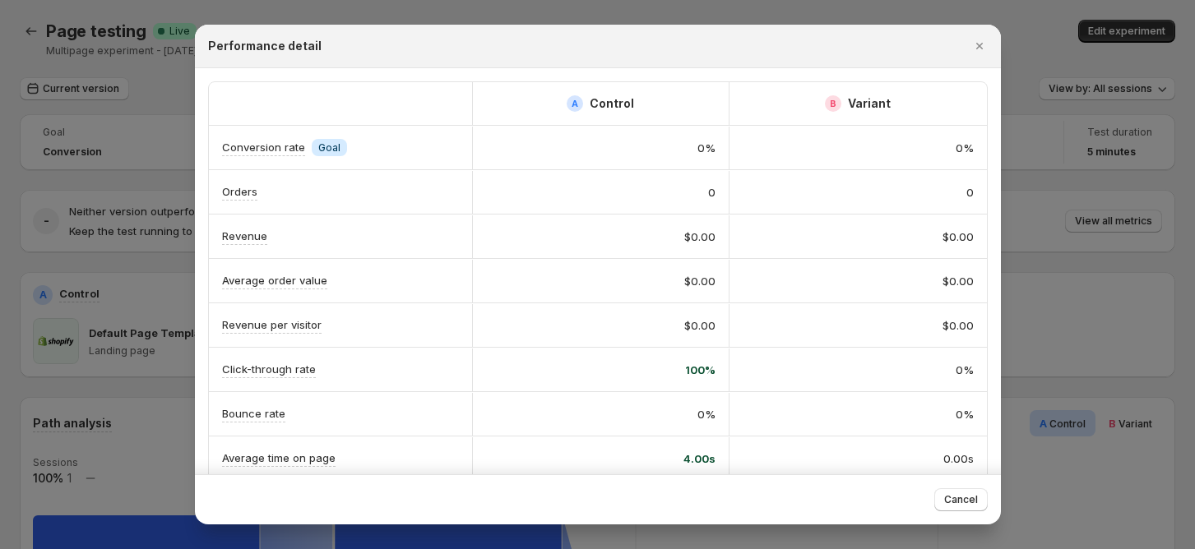
click at [1086, 115] on div at bounding box center [597, 274] width 1195 height 549
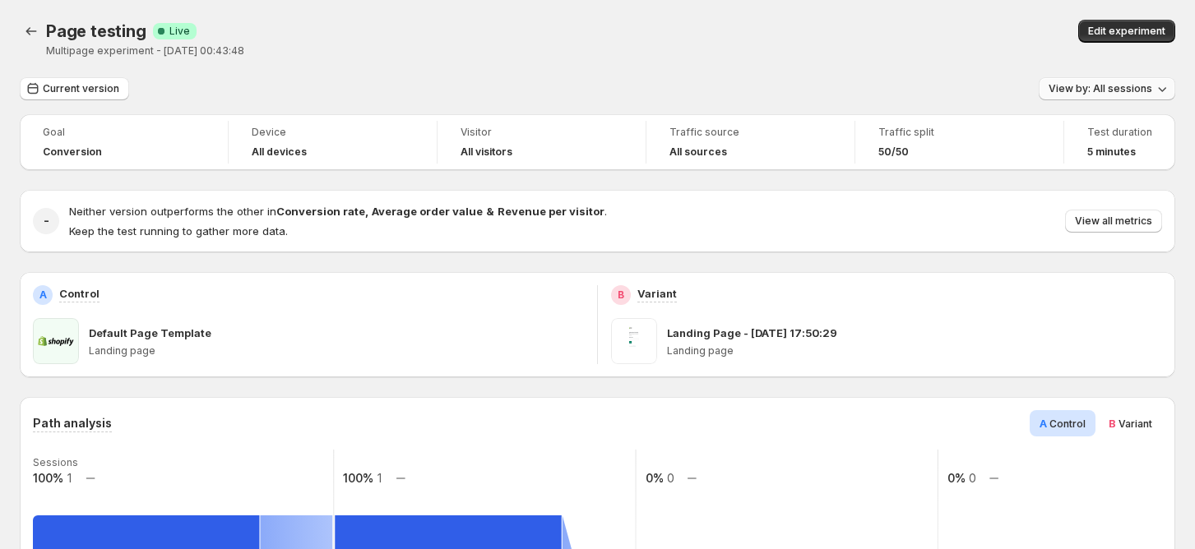
click at [1112, 80] on button "View by: All sessions" at bounding box center [1107, 88] width 137 height 23
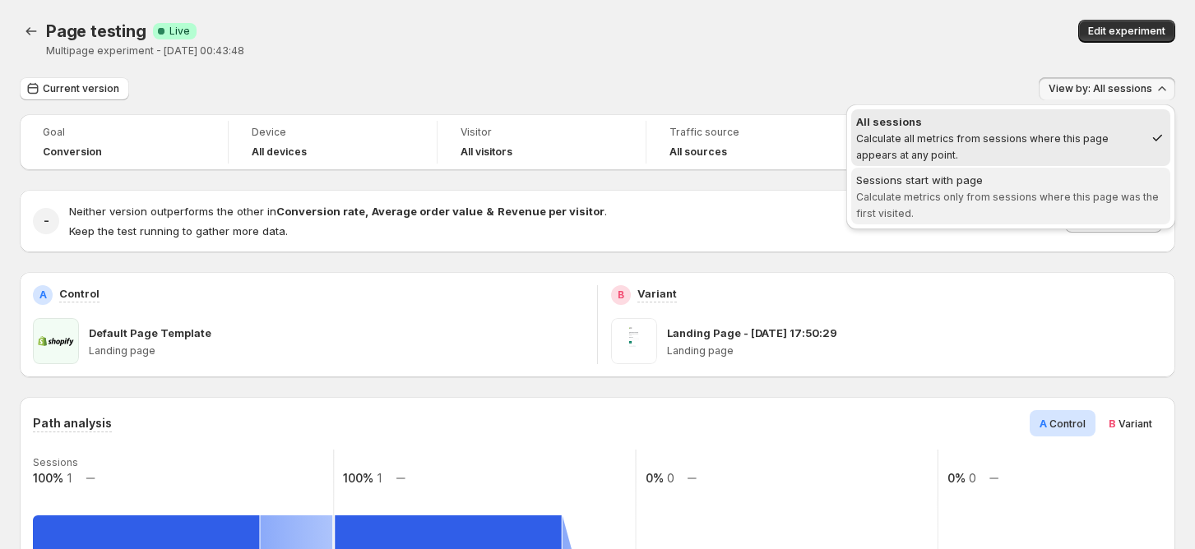
click at [1054, 178] on div "Sessions start with page" at bounding box center [1010, 180] width 309 height 16
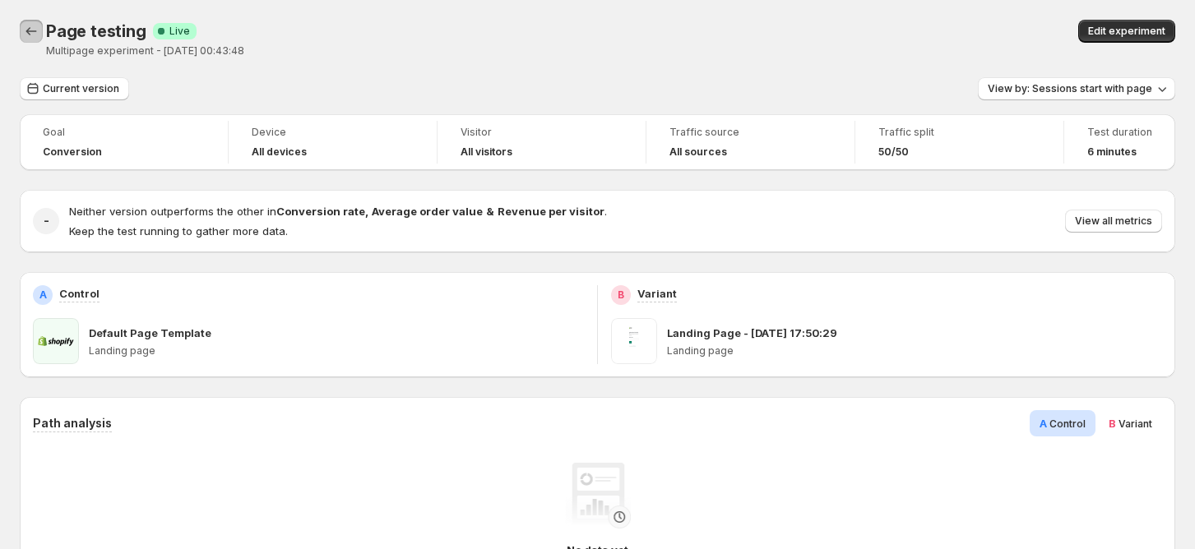
click at [25, 25] on icon "Back" at bounding box center [31, 31] width 16 height 16
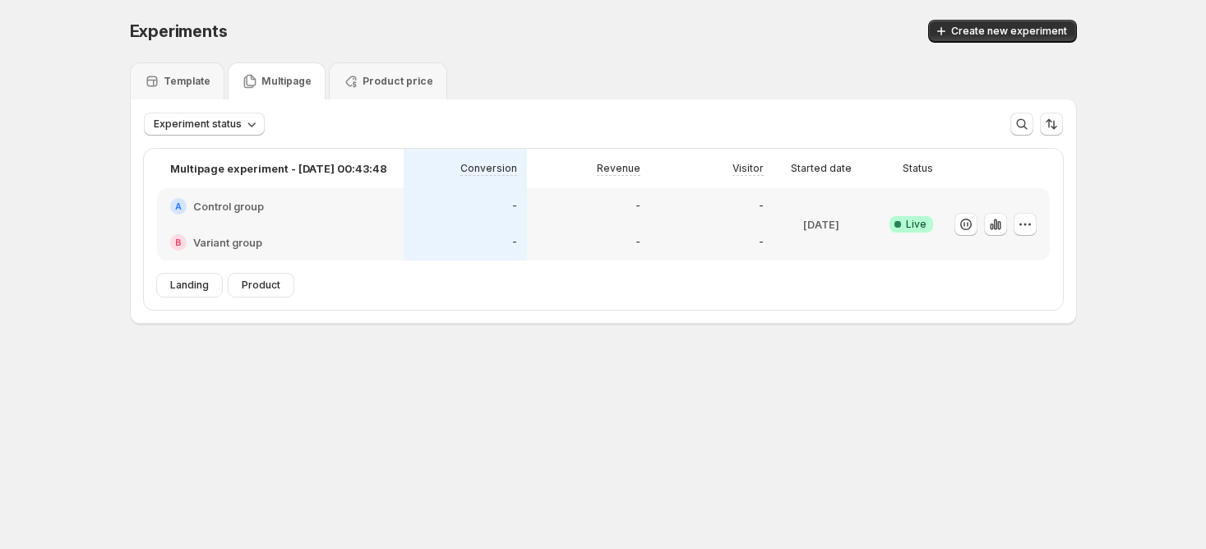
click at [294, 217] on div "A Control group" at bounding box center [280, 206] width 247 height 36
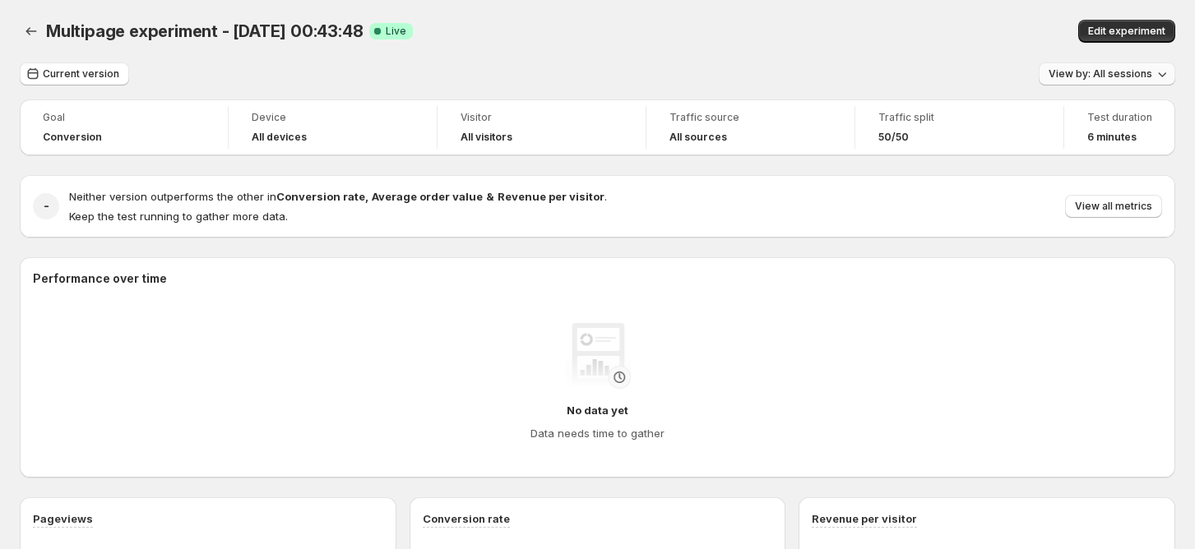
click at [1132, 73] on span "View by: All sessions" at bounding box center [1101, 73] width 104 height 13
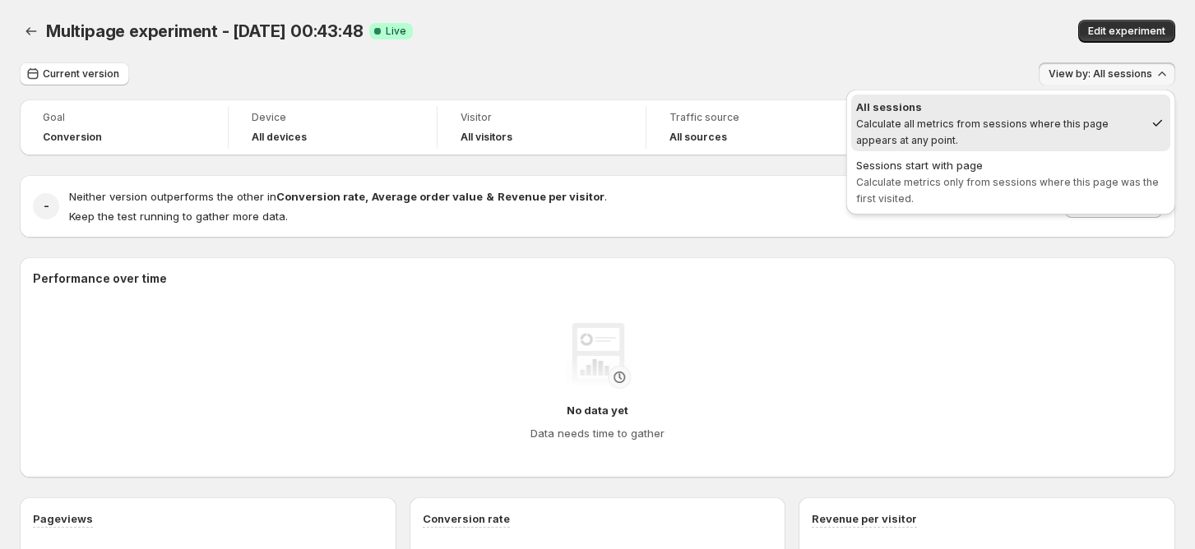
click at [1087, 110] on div "All sessions" at bounding box center [1000, 107] width 288 height 16
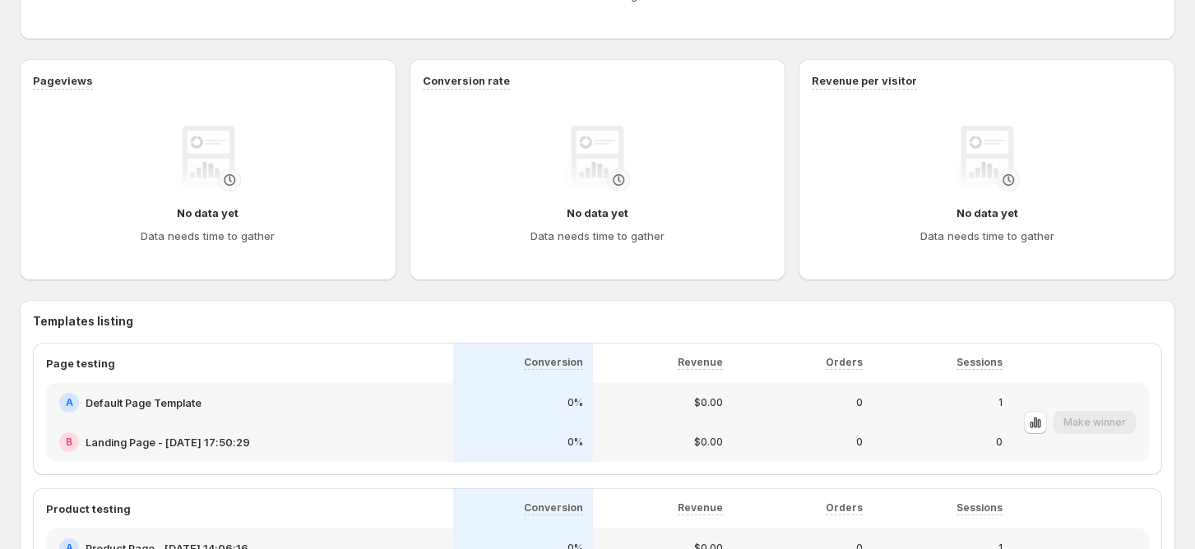
scroll to position [612, 0]
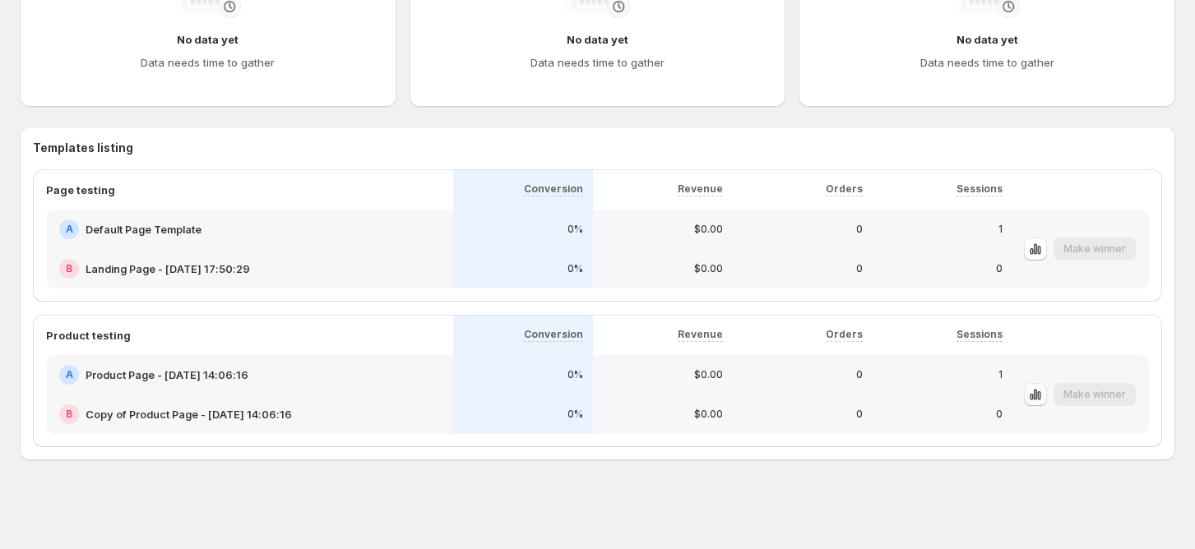
click at [1044, 388] on icon "button" at bounding box center [1035, 395] width 16 height 16
